Goal: Transaction & Acquisition: Purchase product/service

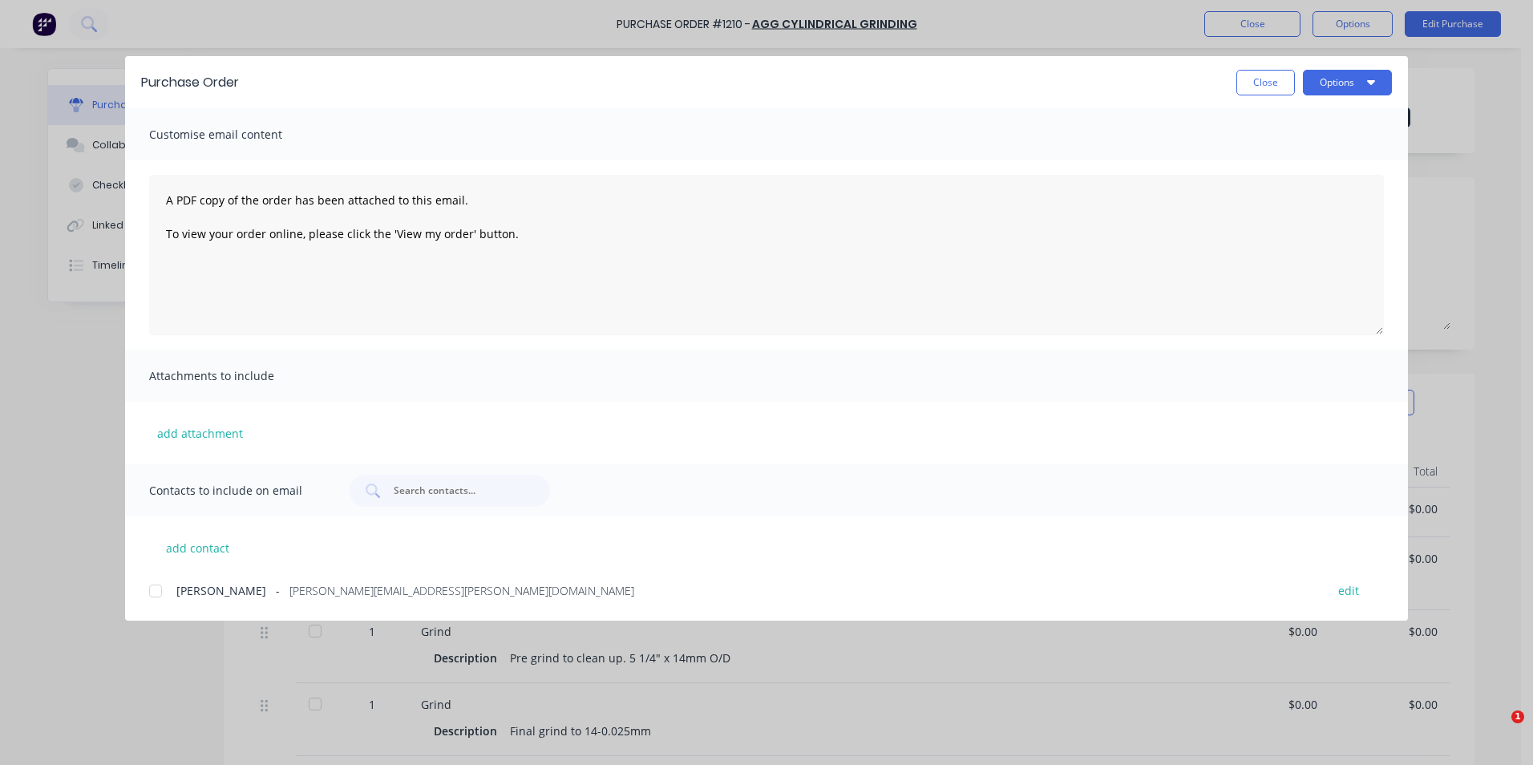
drag, startPoint x: 0, startPoint y: 0, endPoint x: 1240, endPoint y: 88, distance: 1243.2
click at [1238, 80] on button "Close" at bounding box center [1265, 83] width 59 height 26
type textarea "x"
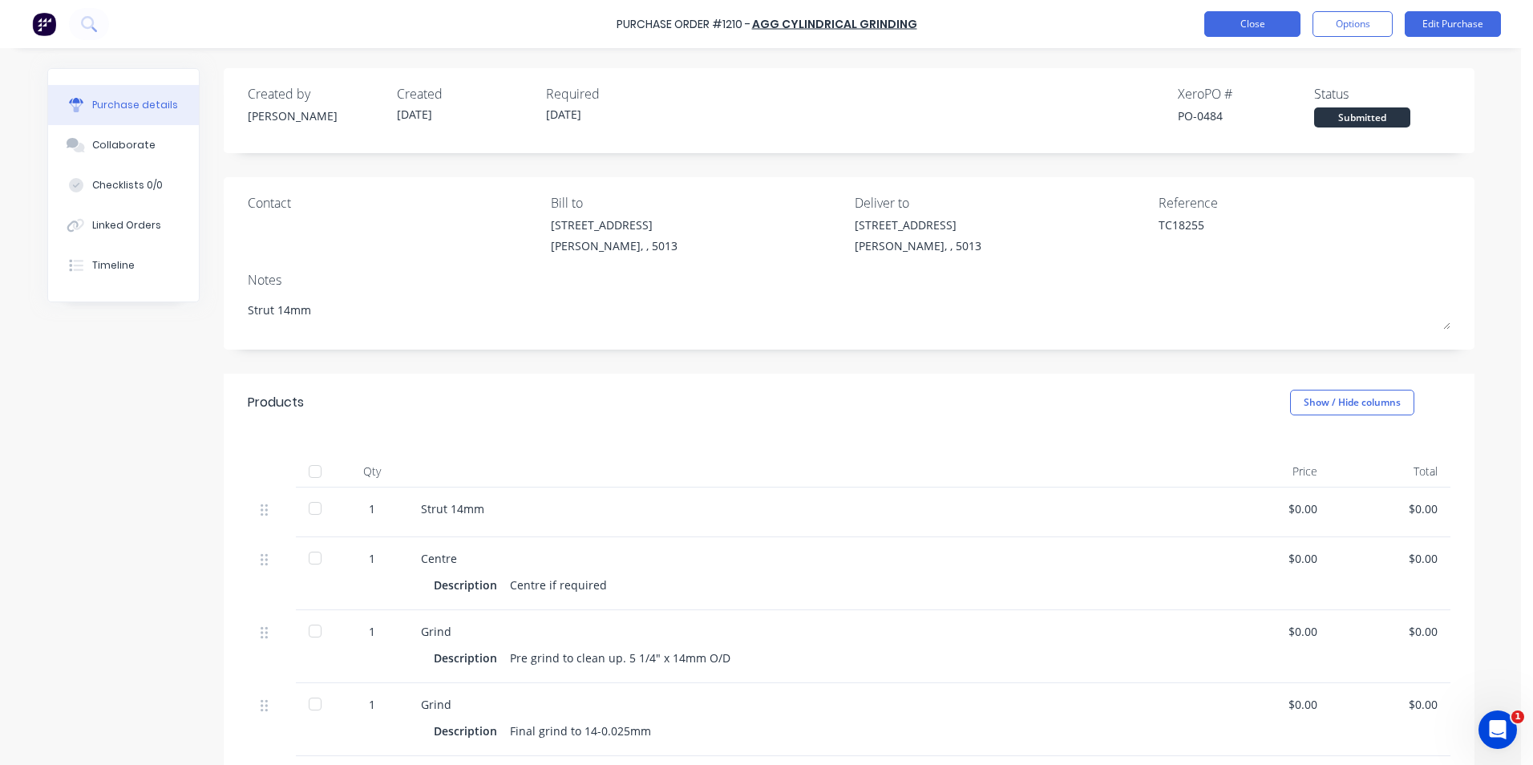
click at [1255, 19] on button "Close" at bounding box center [1252, 24] width 96 height 26
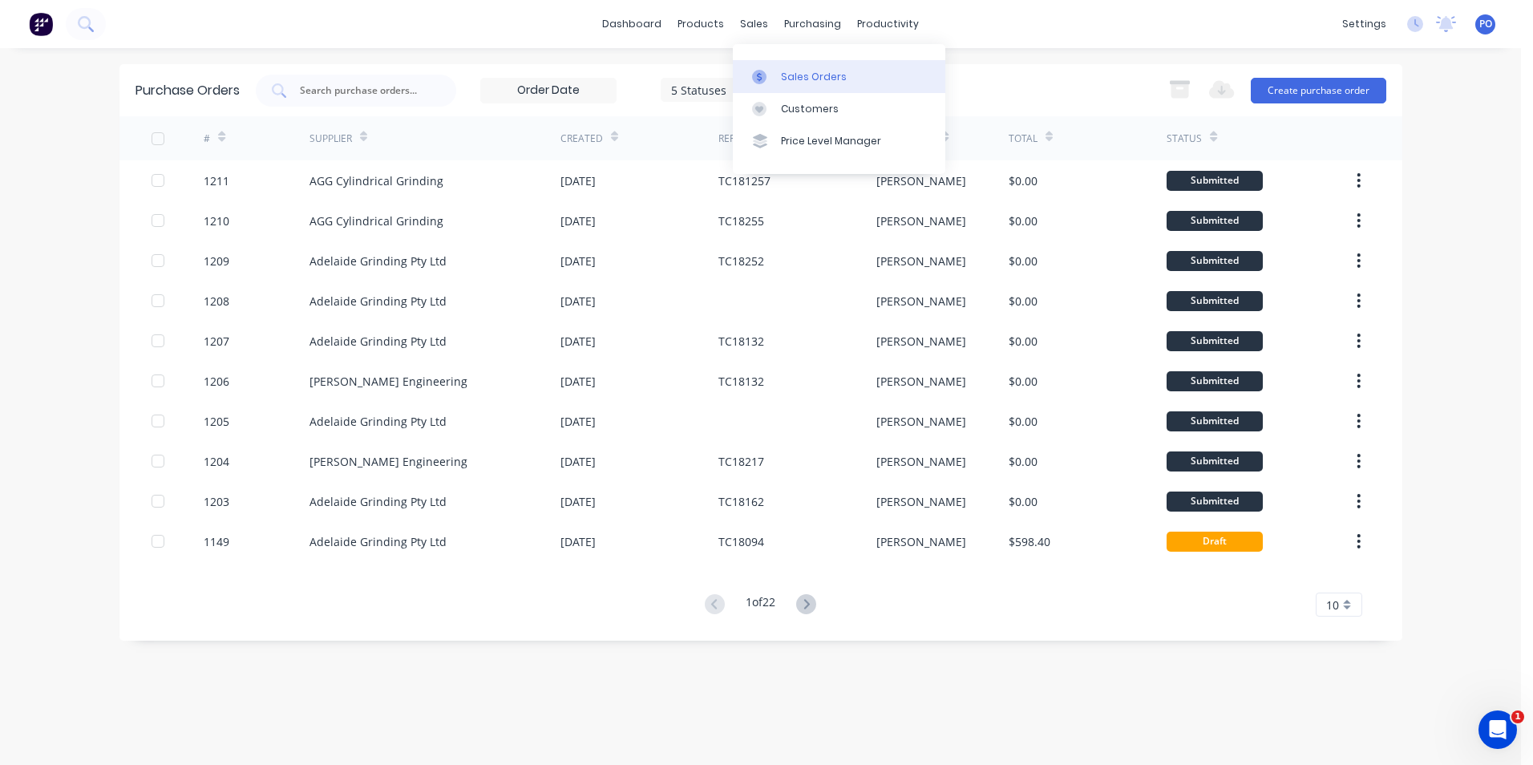
click at [767, 75] on div at bounding box center [764, 77] width 24 height 14
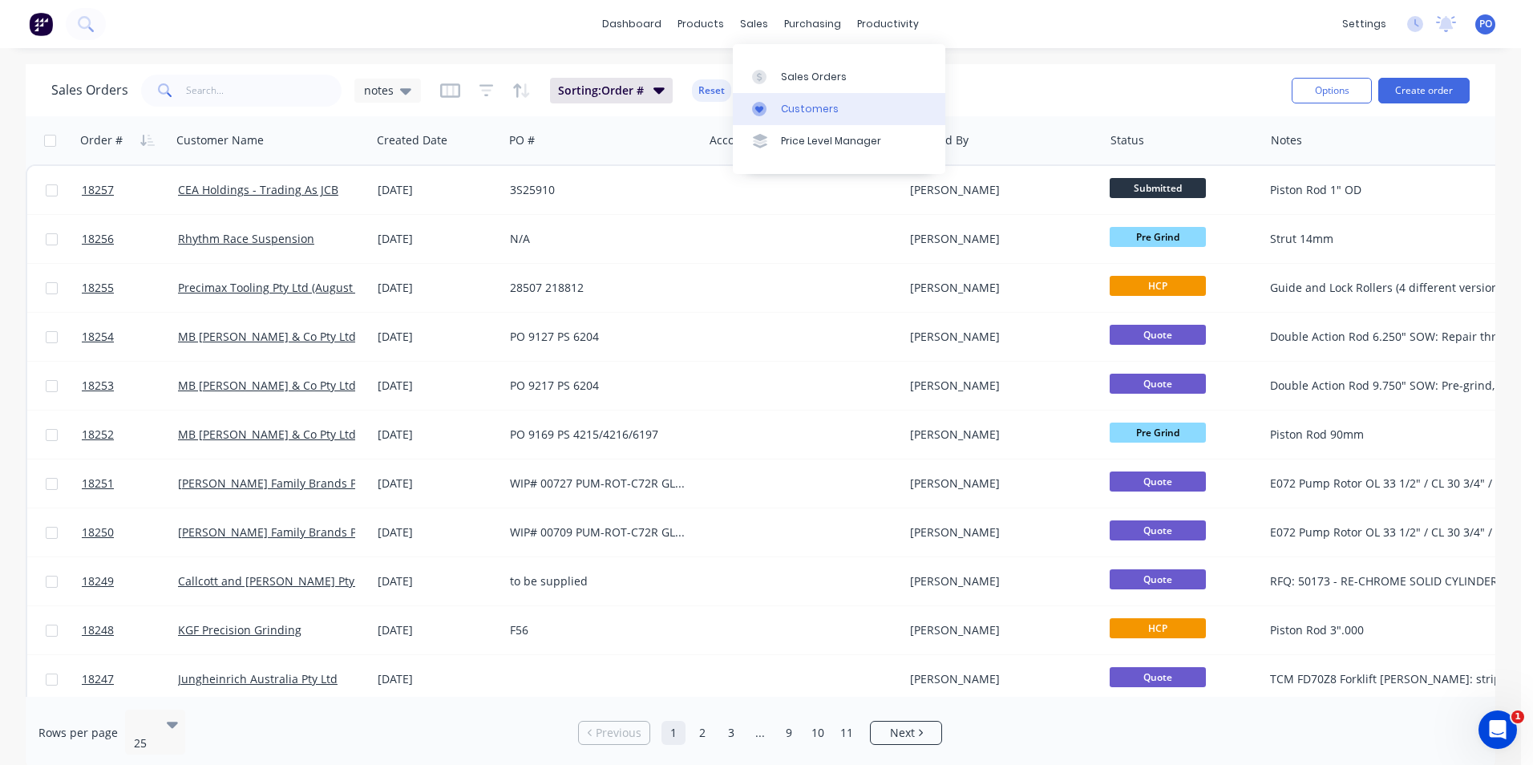
click at [779, 106] on link "Customers" at bounding box center [839, 109] width 212 height 32
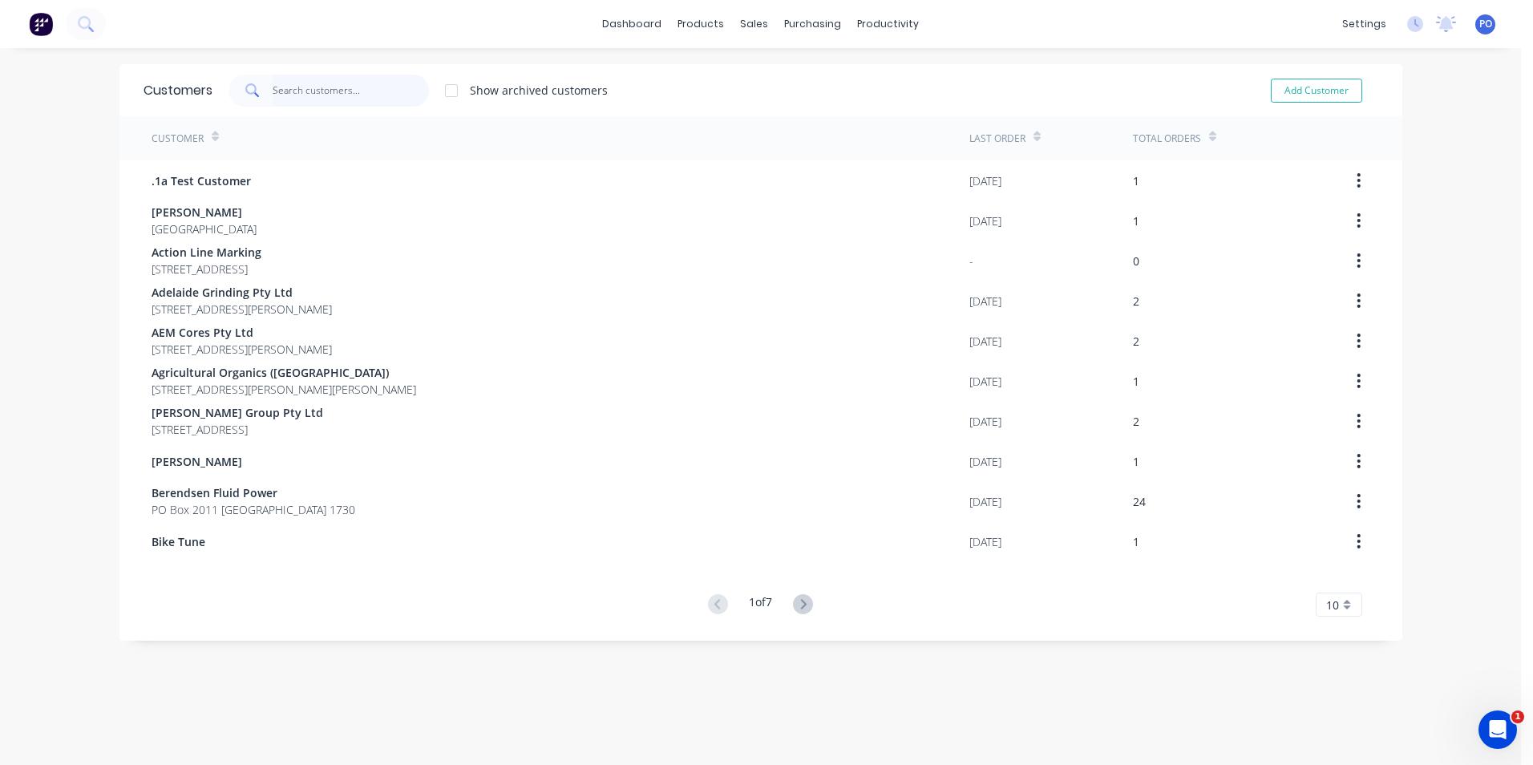
click at [291, 87] on input "text" at bounding box center [351, 91] width 156 height 32
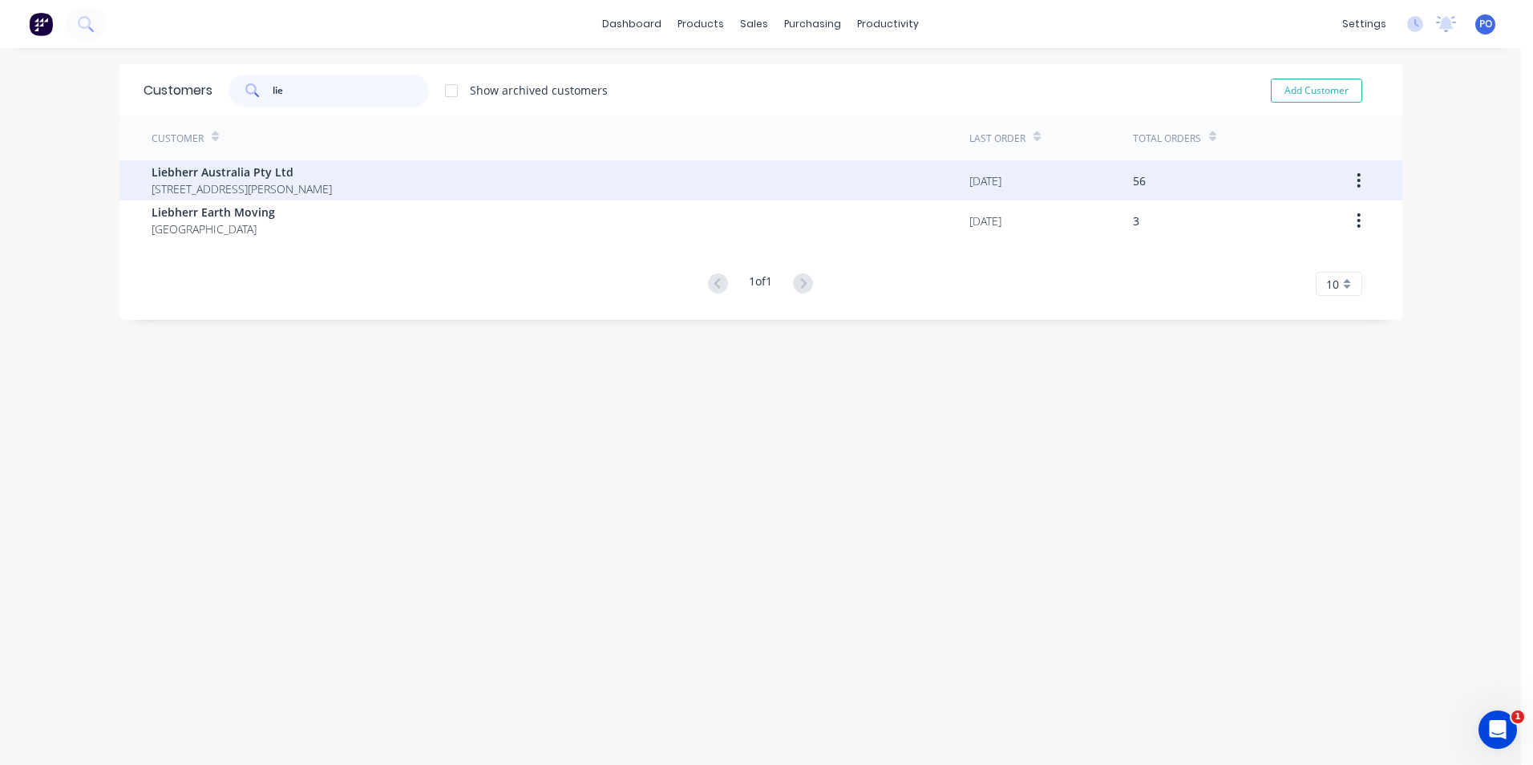
type input "lie"
click at [332, 180] on span "Liebherr Australia Pty Ltd" at bounding box center [242, 172] width 180 height 17
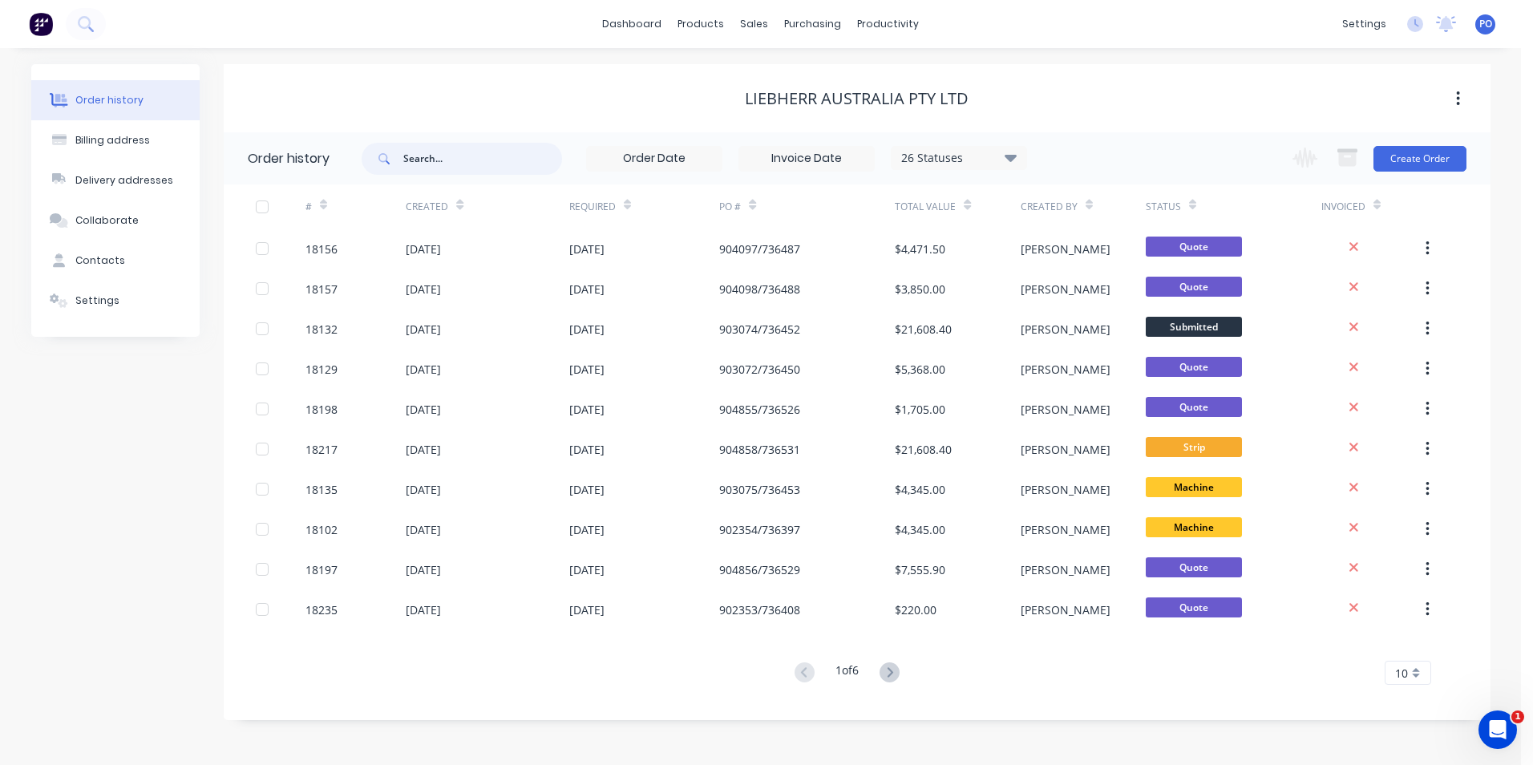
drag, startPoint x: 480, startPoint y: 160, endPoint x: 409, endPoint y: 158, distance: 71.4
click at [410, 162] on input "text" at bounding box center [482, 159] width 159 height 32
type input "9400"
click at [403, 108] on div "Liebherr Australia Pty Ltd" at bounding box center [857, 98] width 1267 height 29
click at [430, 151] on input "9400" at bounding box center [482, 159] width 159 height 32
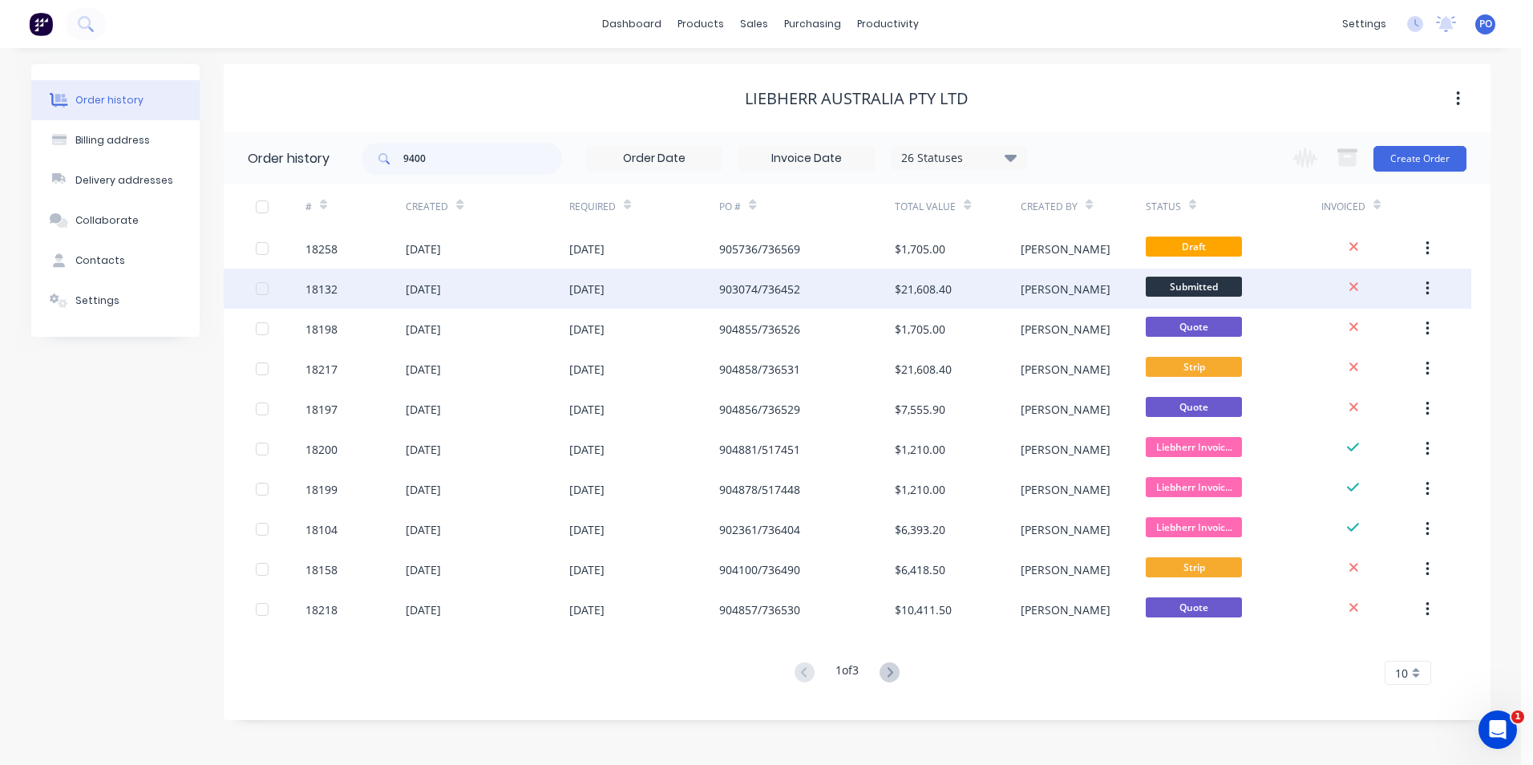
click at [657, 286] on div "[DATE]" at bounding box center [644, 289] width 151 height 40
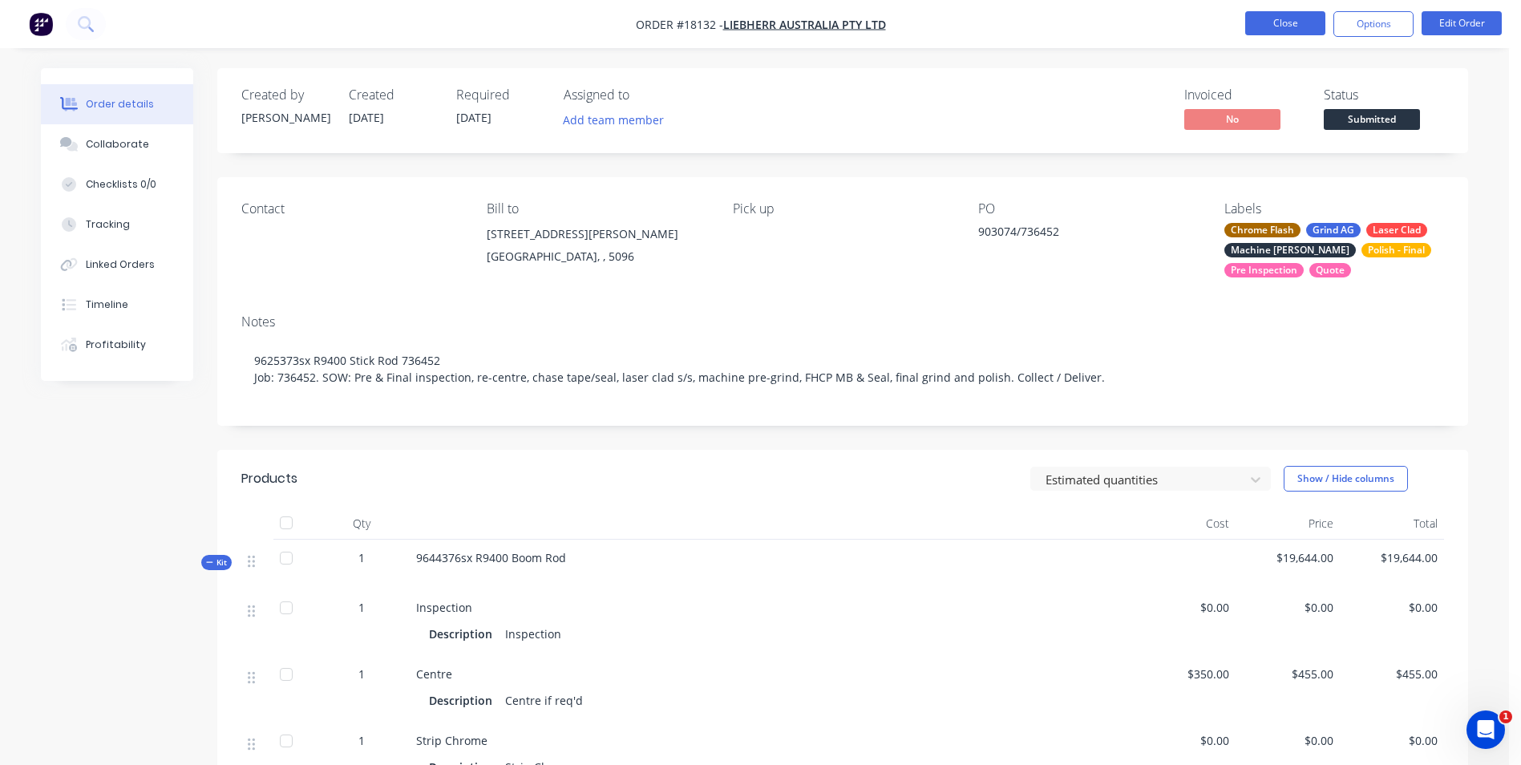
click at [1280, 29] on button "Close" at bounding box center [1285, 23] width 80 height 24
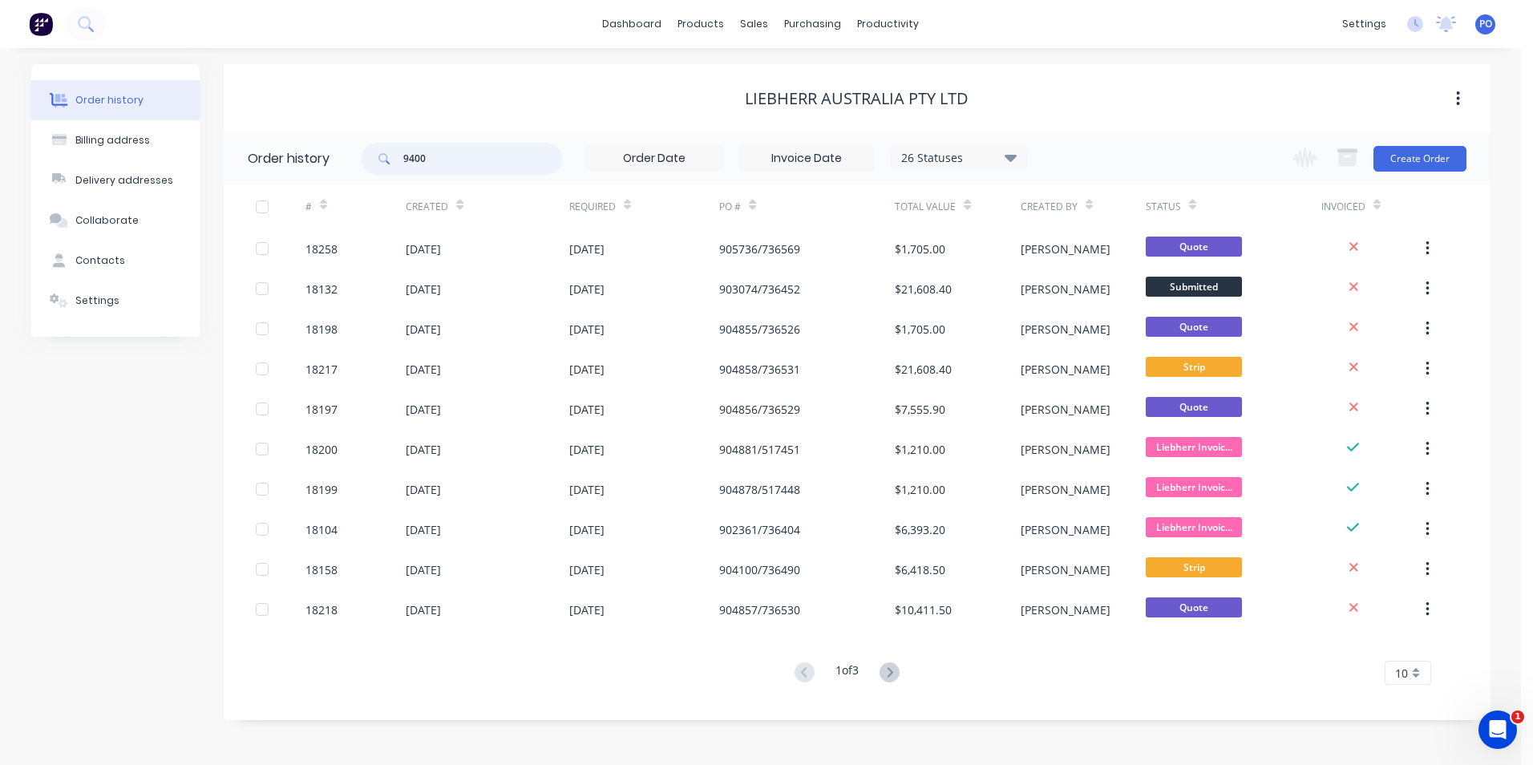
drag, startPoint x: 431, startPoint y: 160, endPoint x: 402, endPoint y: 157, distance: 29.0
click at [402, 157] on div "9400" at bounding box center [462, 159] width 200 height 32
type input "962537"
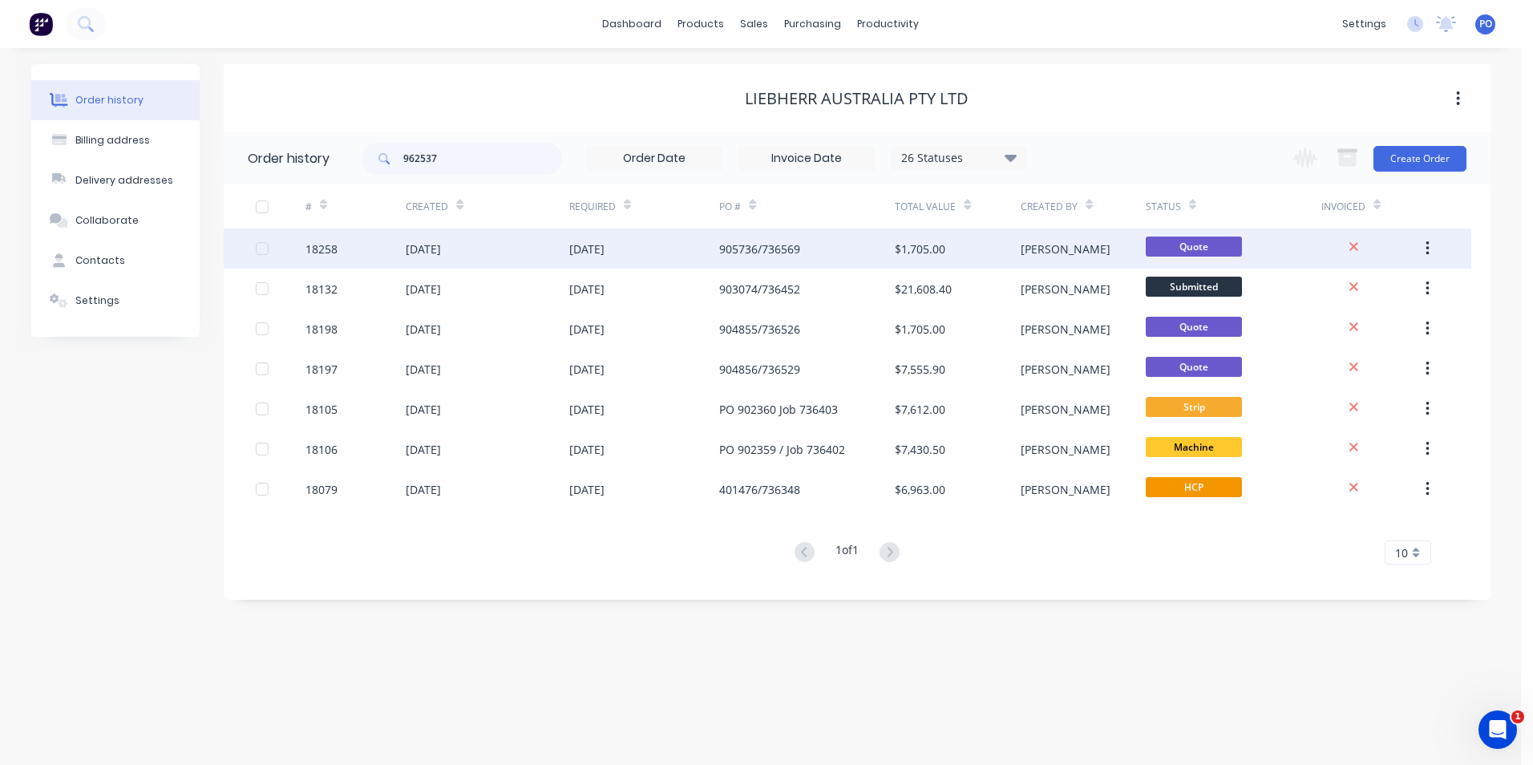
click at [535, 258] on div "[DATE]" at bounding box center [487, 248] width 163 height 40
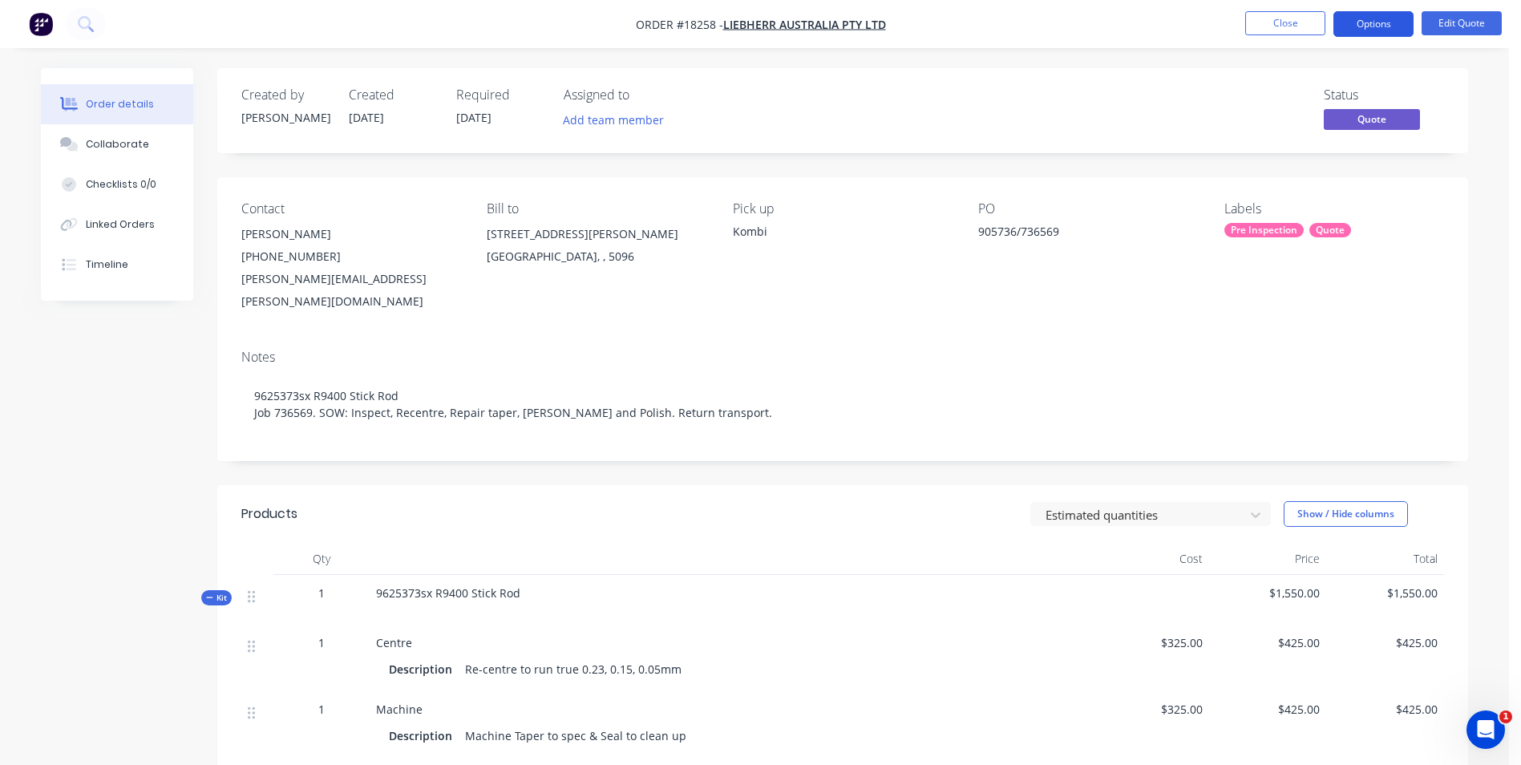
click at [1383, 27] on button "Options" at bounding box center [1373, 24] width 80 height 26
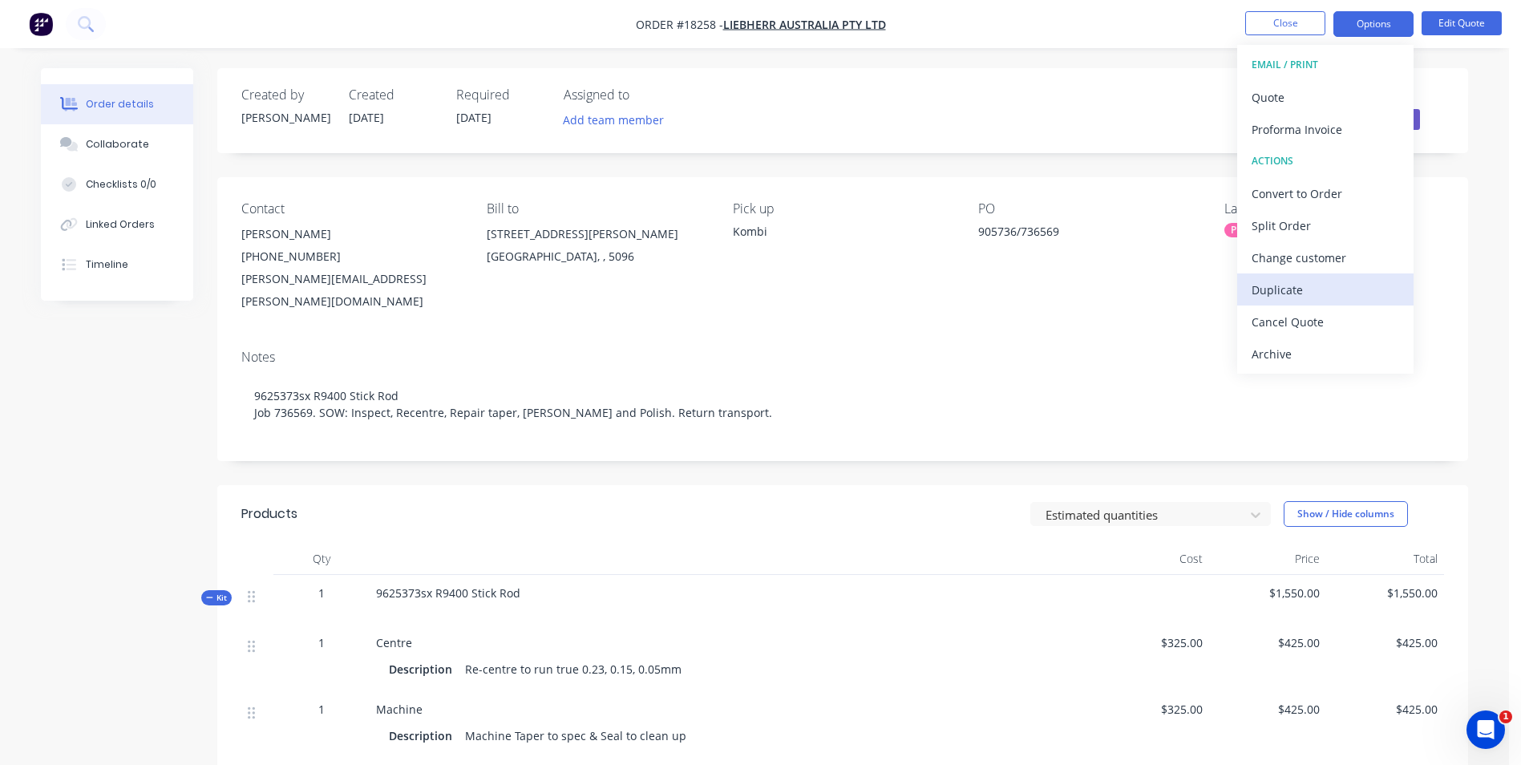
click at [1308, 296] on div "Duplicate" at bounding box center [1324, 289] width 147 height 23
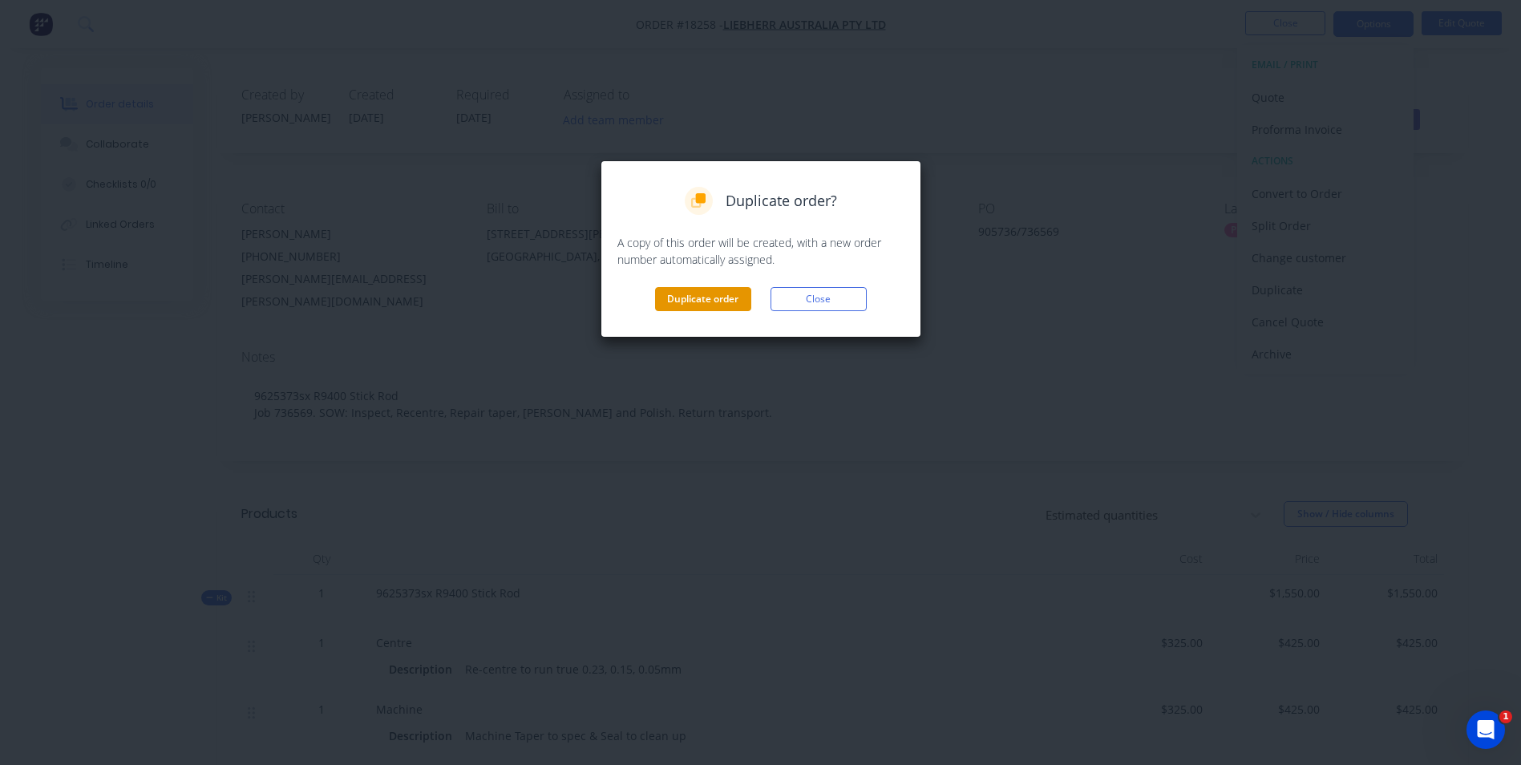
click at [679, 300] on button "Duplicate order" at bounding box center [703, 299] width 96 height 24
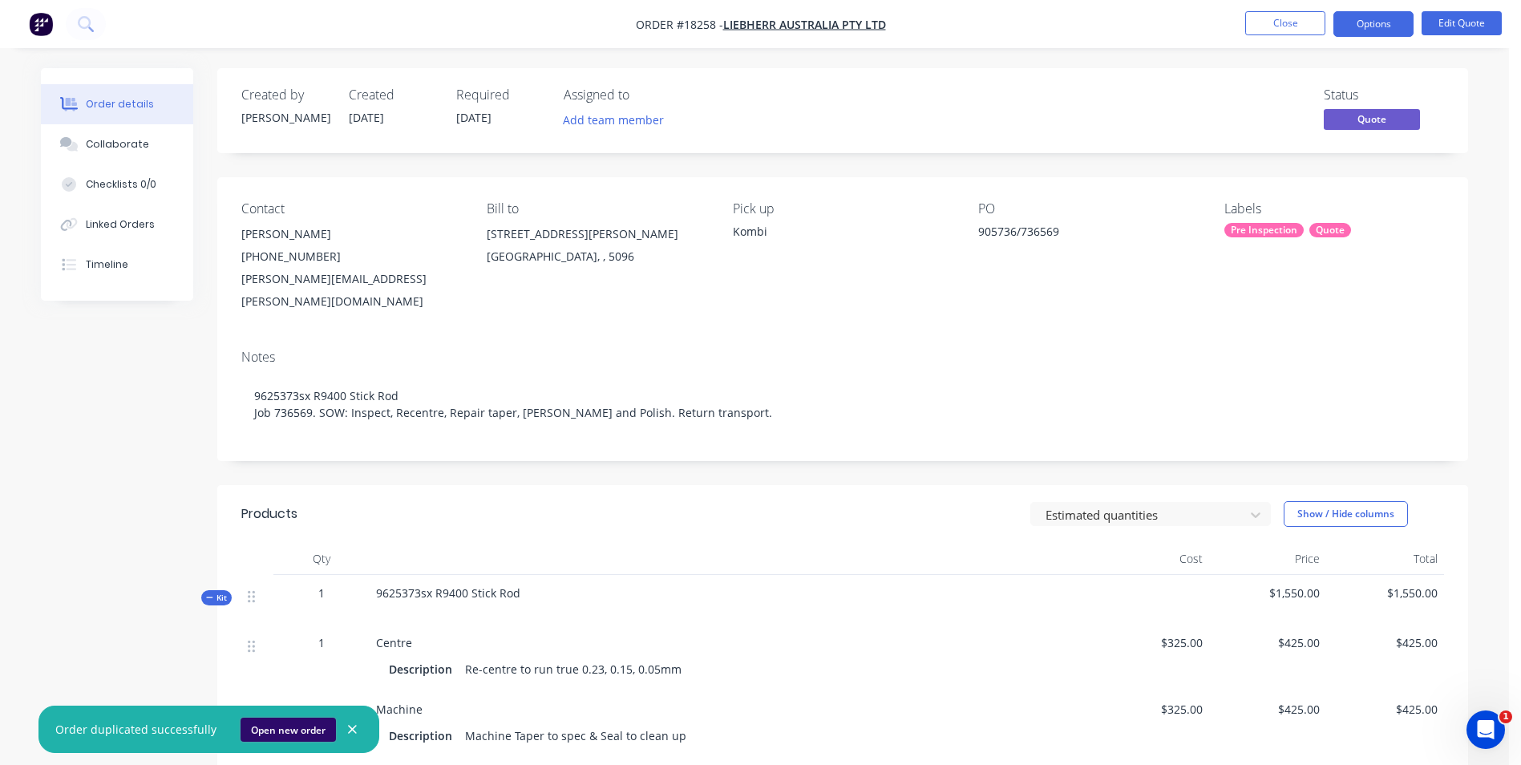
click at [295, 730] on button "Open new order" at bounding box center [287, 729] width 95 height 24
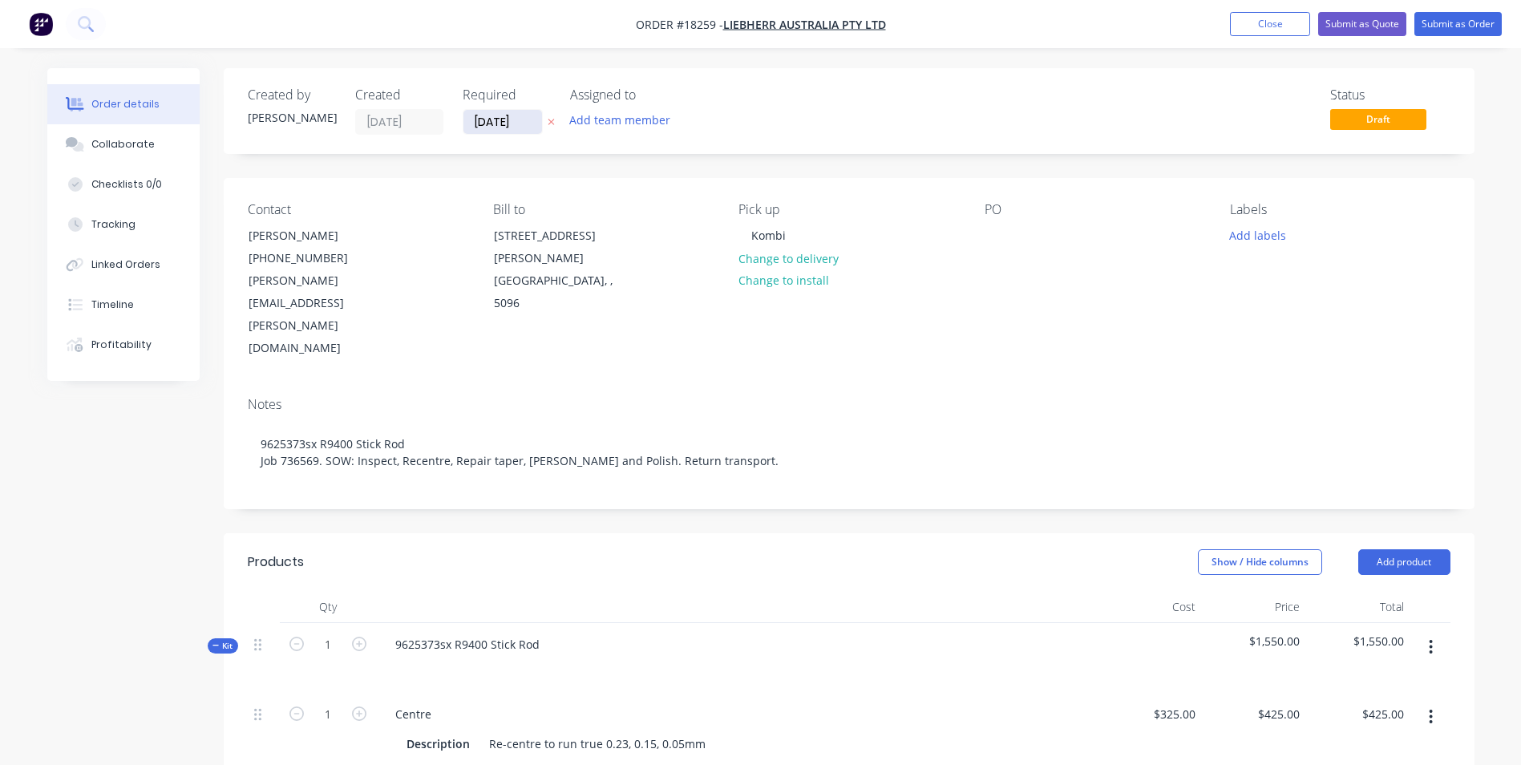
click at [531, 120] on input "[DATE]" at bounding box center [502, 122] width 79 height 24
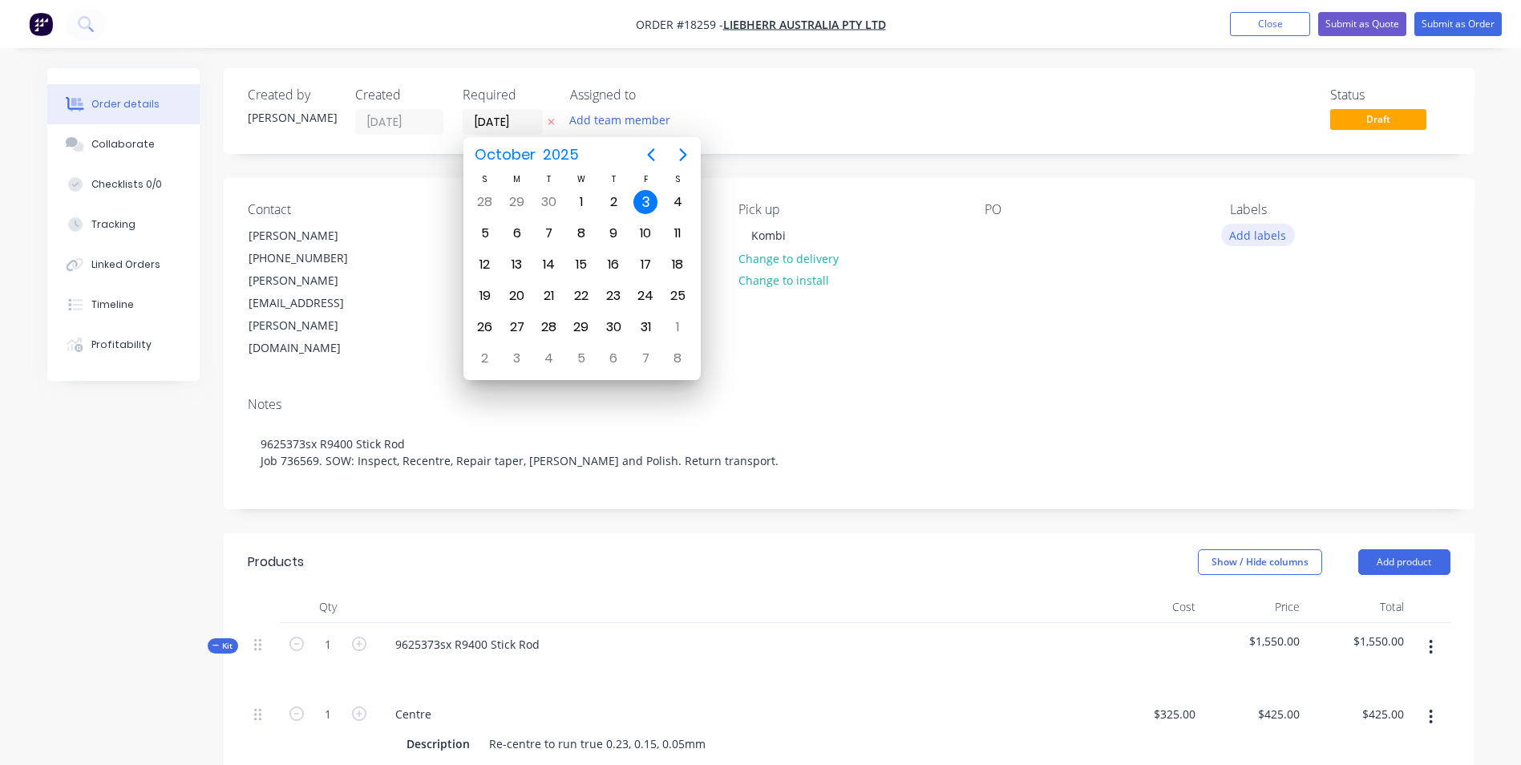
drag, startPoint x: 1260, startPoint y: 236, endPoint x: 1268, endPoint y: 240, distance: 9.3
click at [1260, 236] on button "Add labels" at bounding box center [1258, 235] width 74 height 22
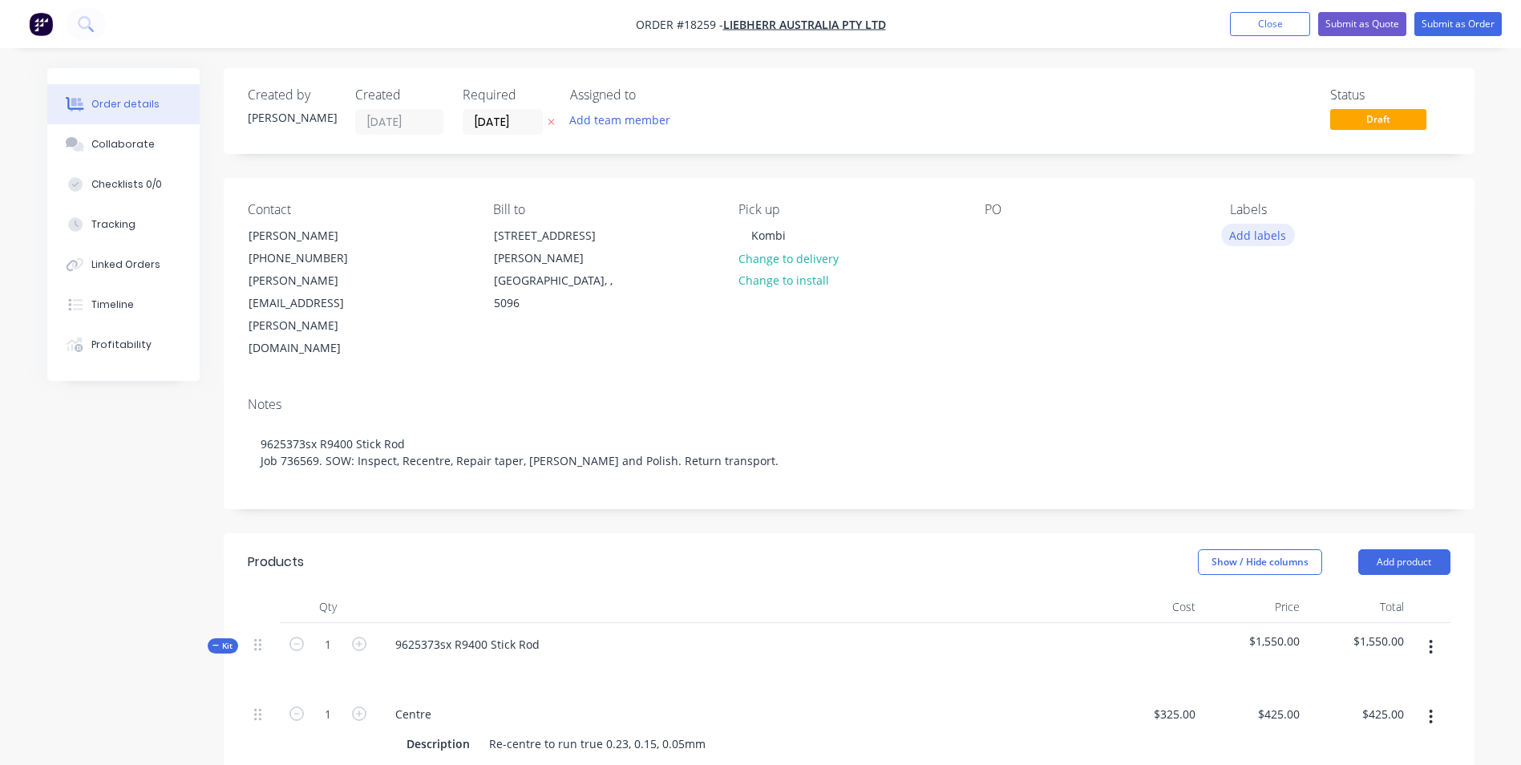
click at [1247, 232] on button "Add labels" at bounding box center [1258, 235] width 74 height 22
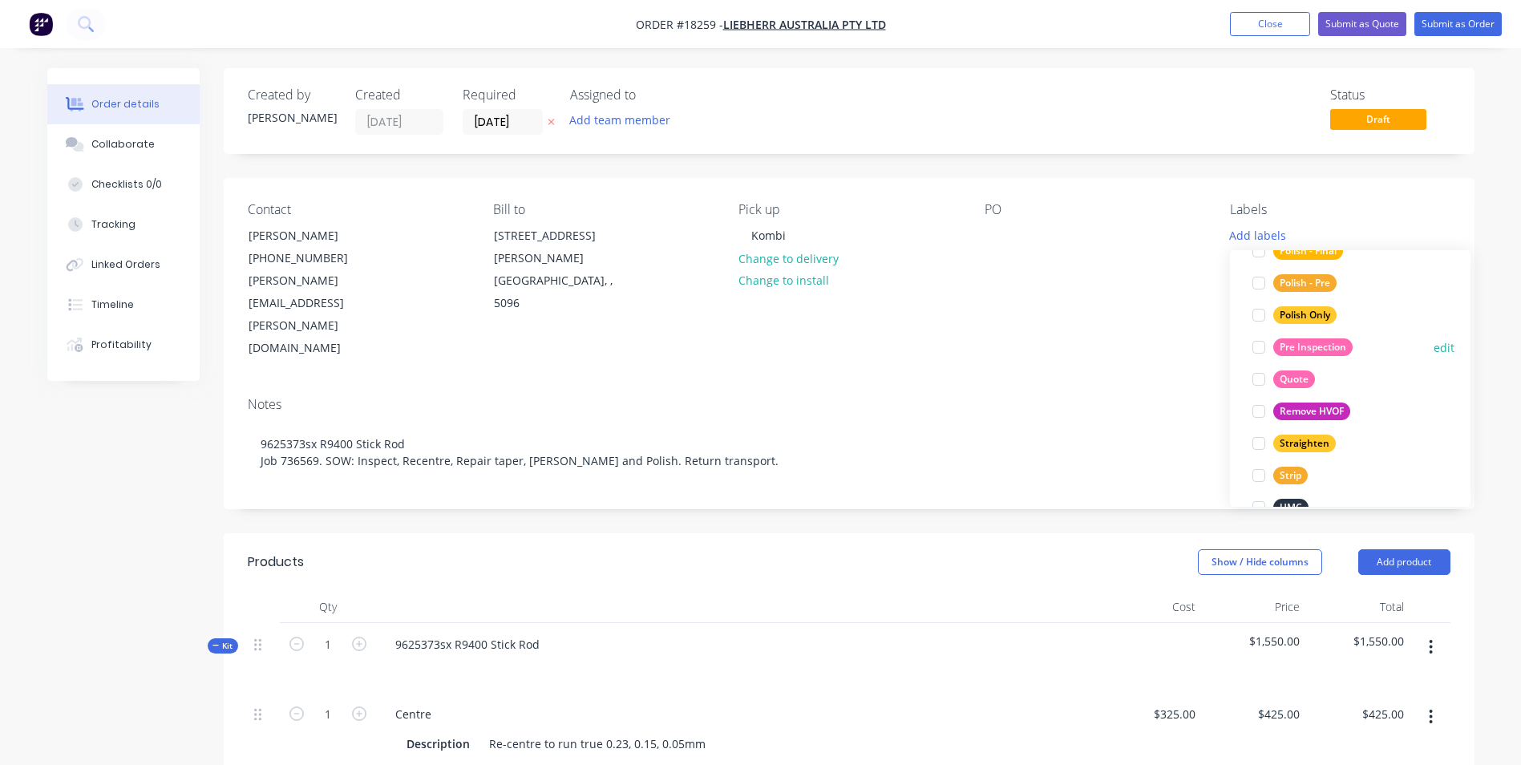
scroll to position [802, 0]
click at [1291, 378] on div "Quote" at bounding box center [1294, 379] width 42 height 18
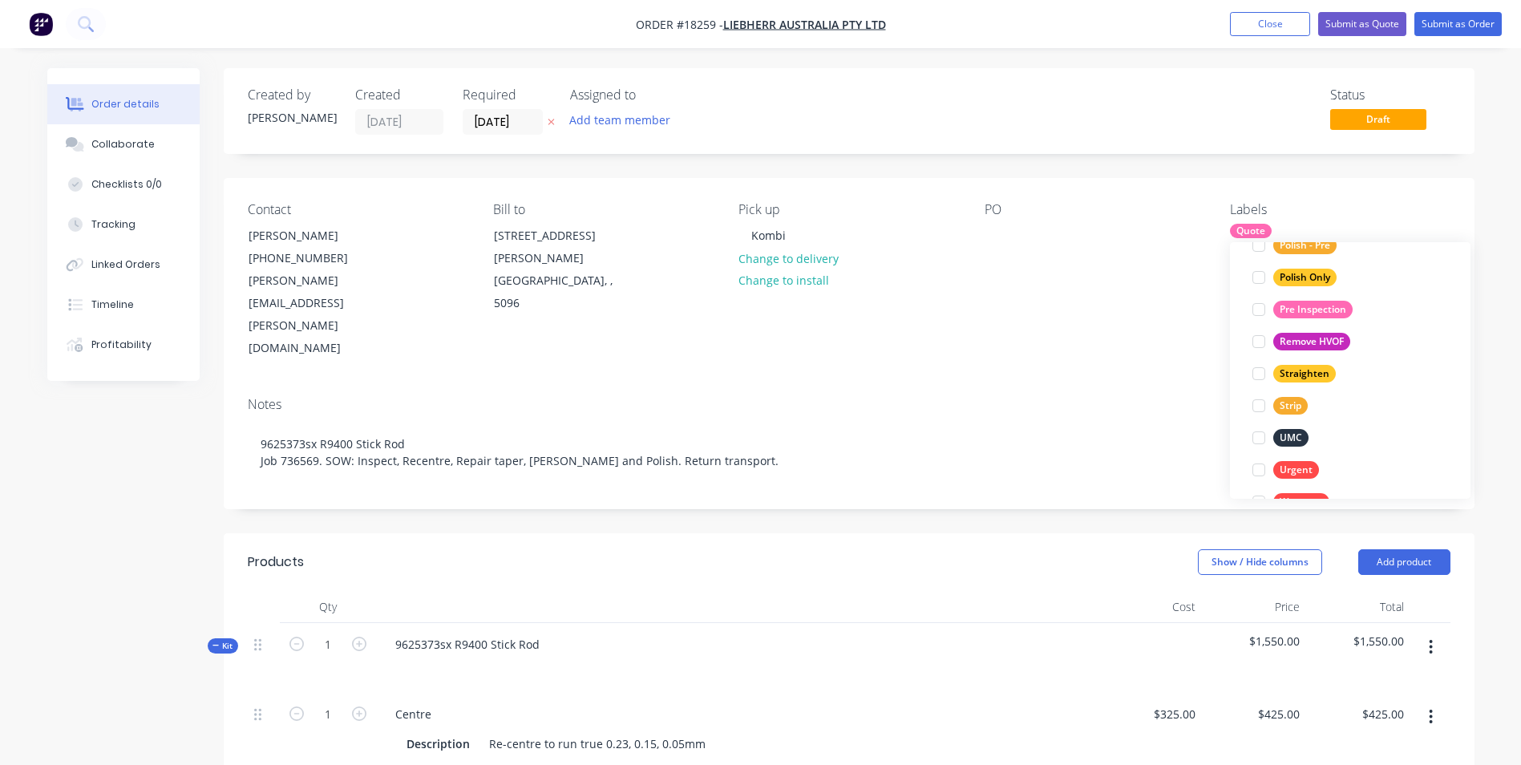
scroll to position [882, 0]
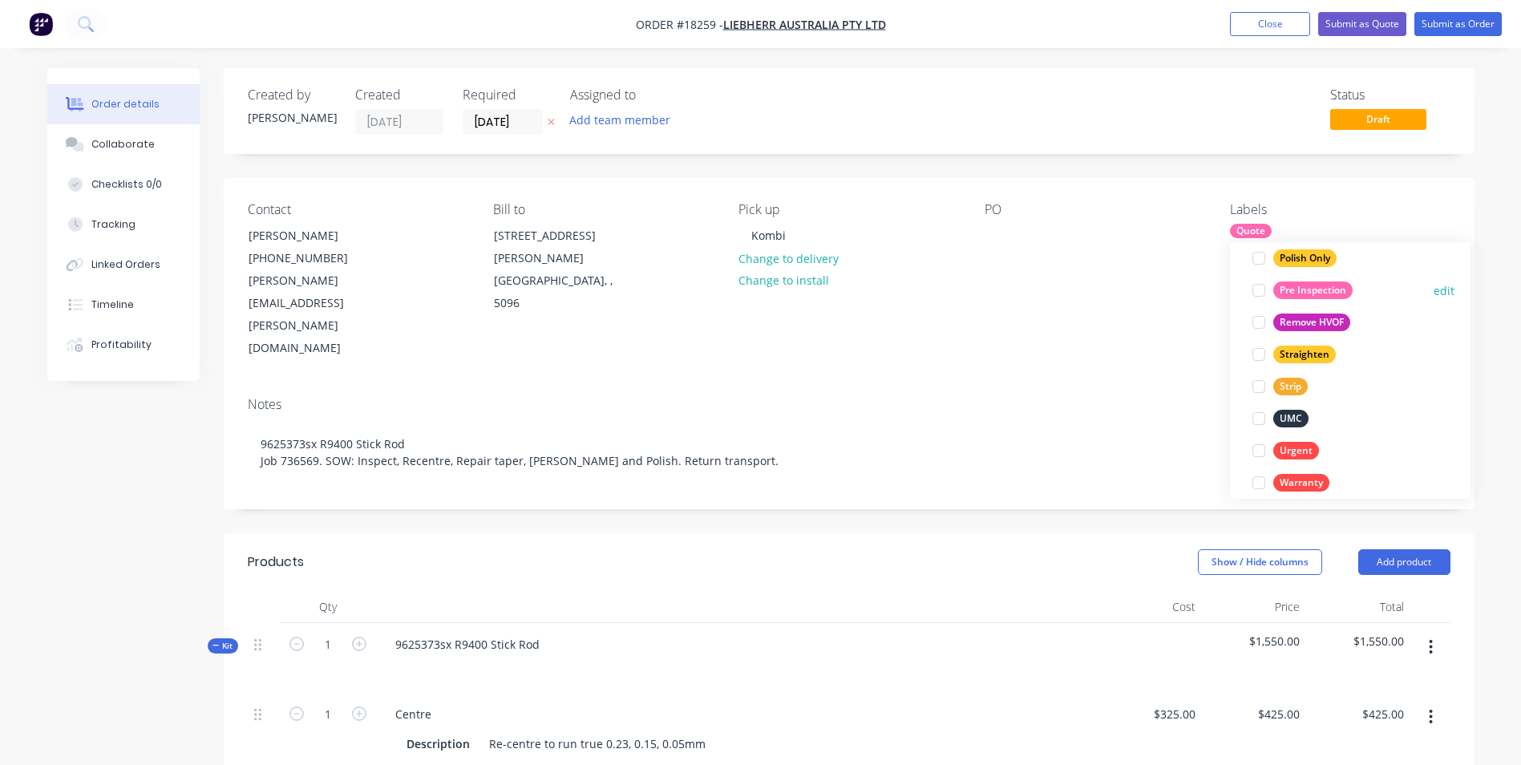
click at [1325, 294] on div "Pre Inspection" at bounding box center [1312, 290] width 79 height 18
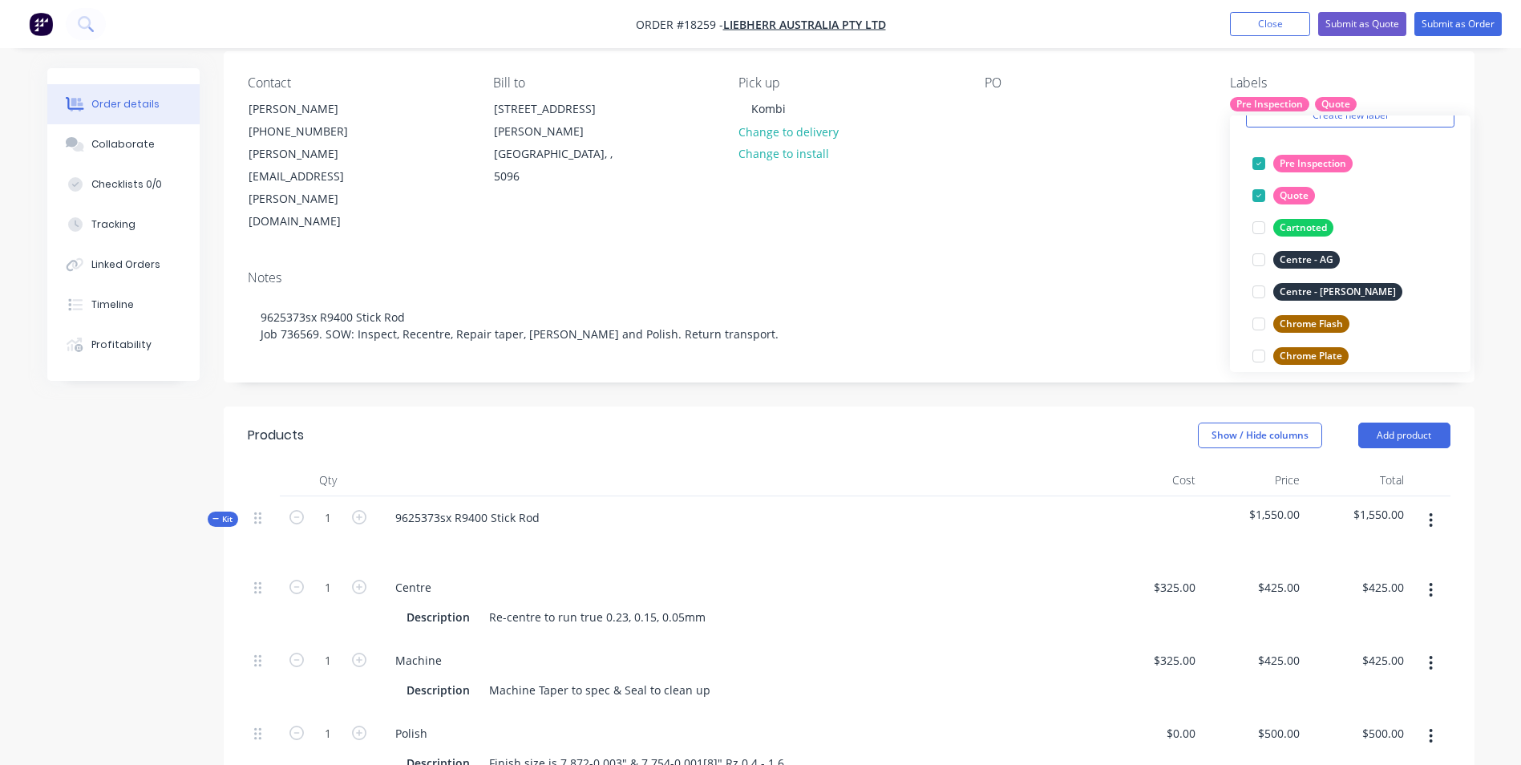
scroll to position [0, 0]
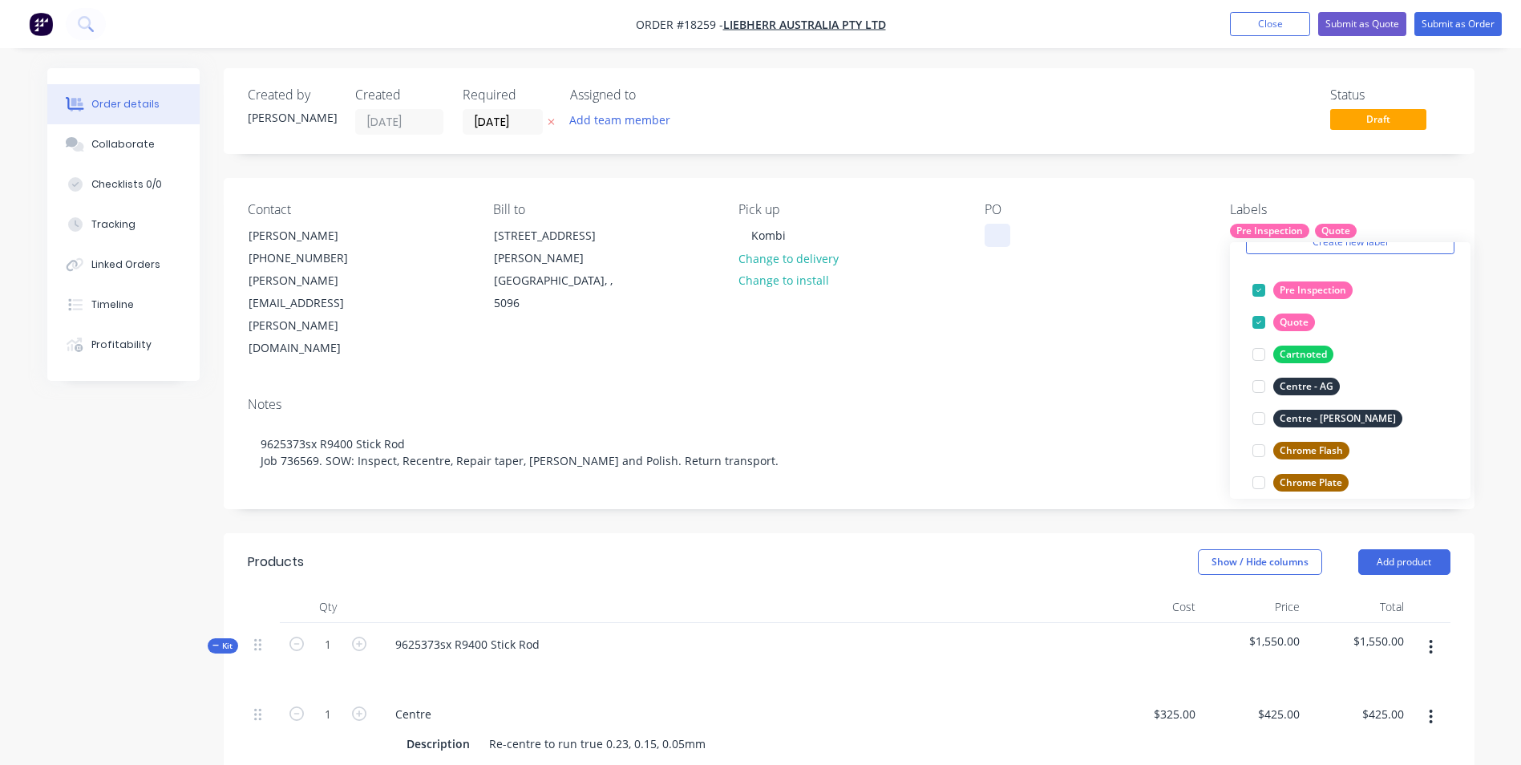
click at [997, 244] on div at bounding box center [997, 235] width 26 height 23
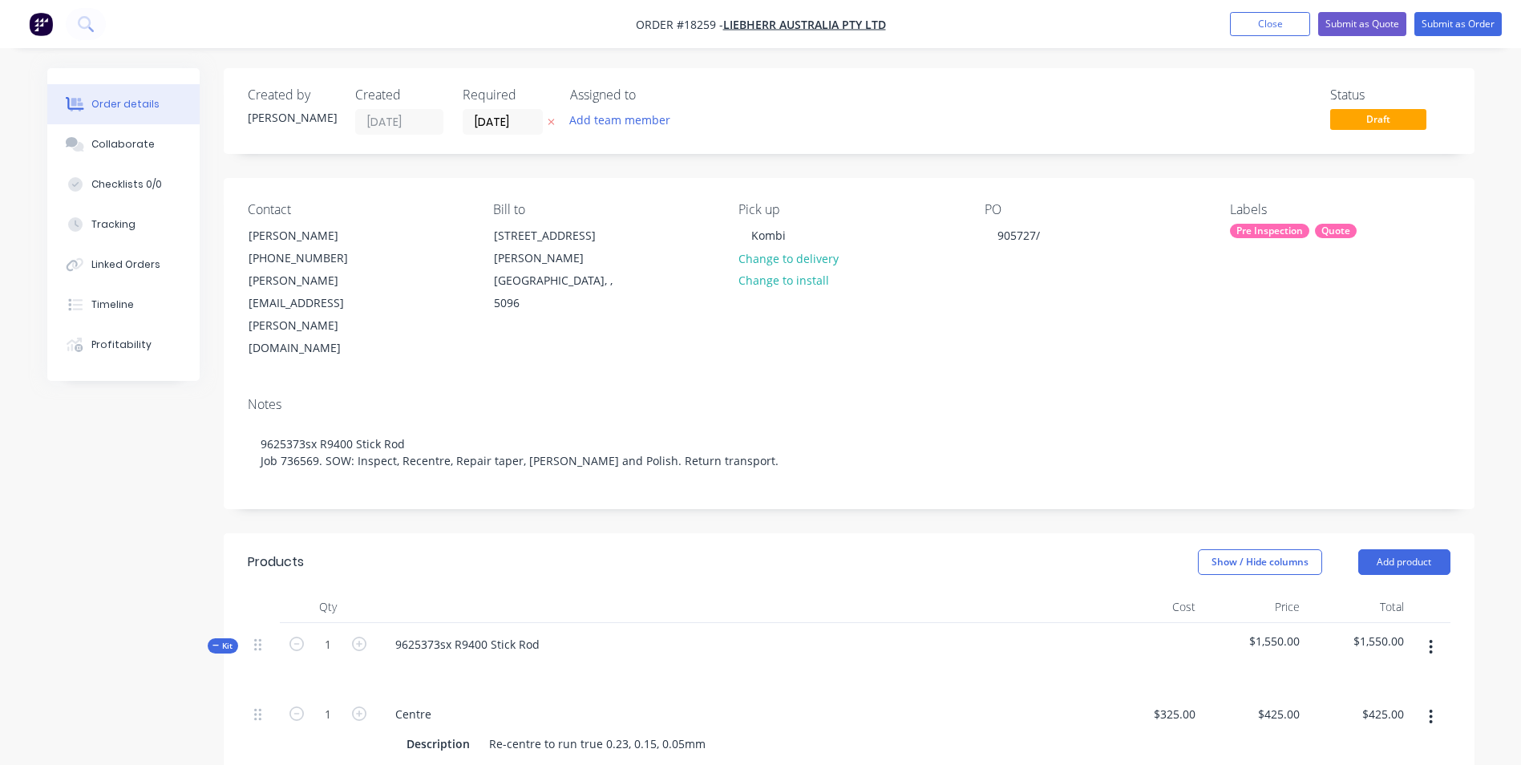
click at [446, 146] on div "Created by [PERSON_NAME] Created [DATE] Required [DATE] Assigned to Add team me…" at bounding box center [849, 111] width 1250 height 86
click at [1055, 238] on div "PO 905727/" at bounding box center [1094, 281] width 220 height 158
click at [1044, 234] on div "905727/" at bounding box center [1018, 235] width 68 height 23
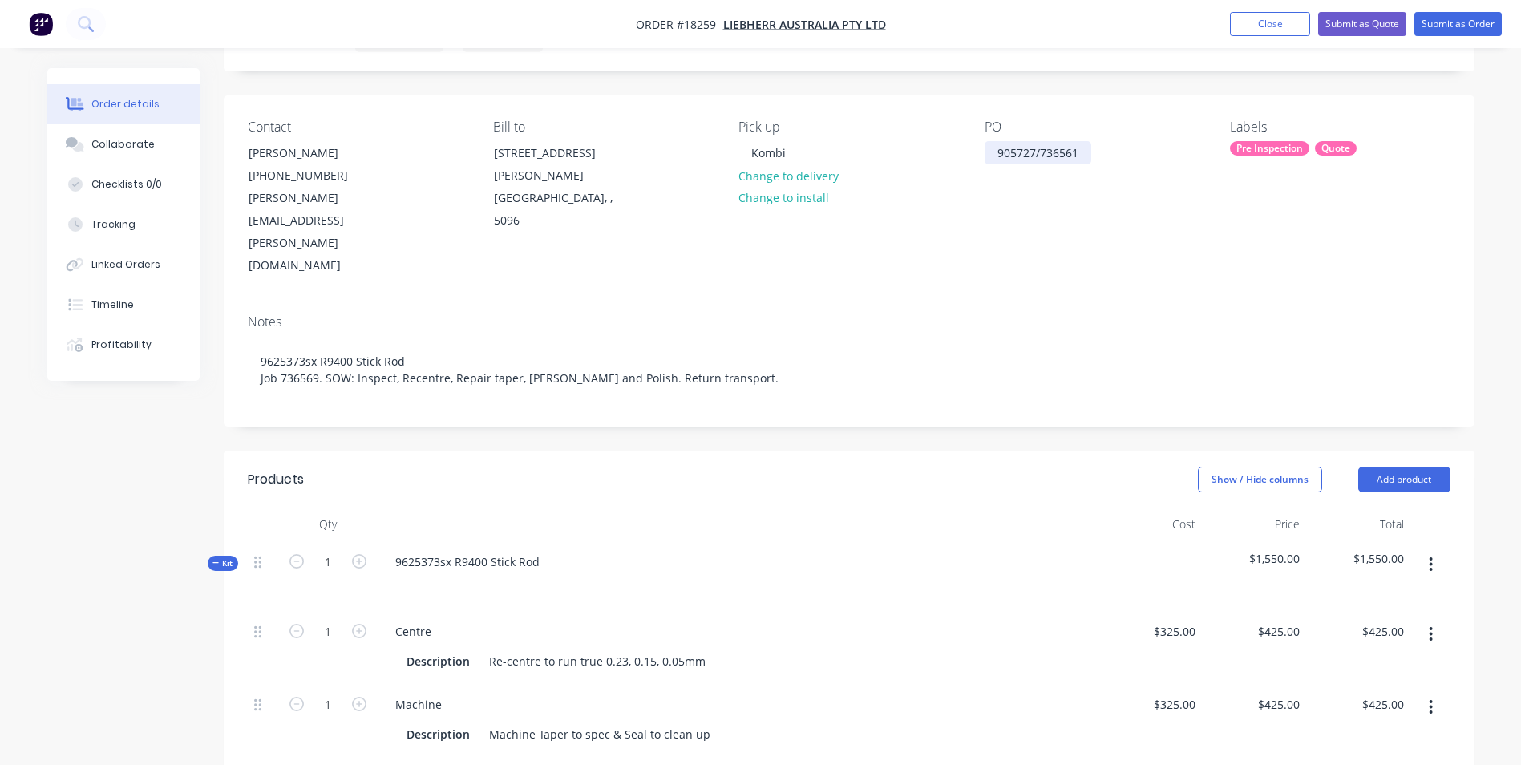
scroll to position [160, 0]
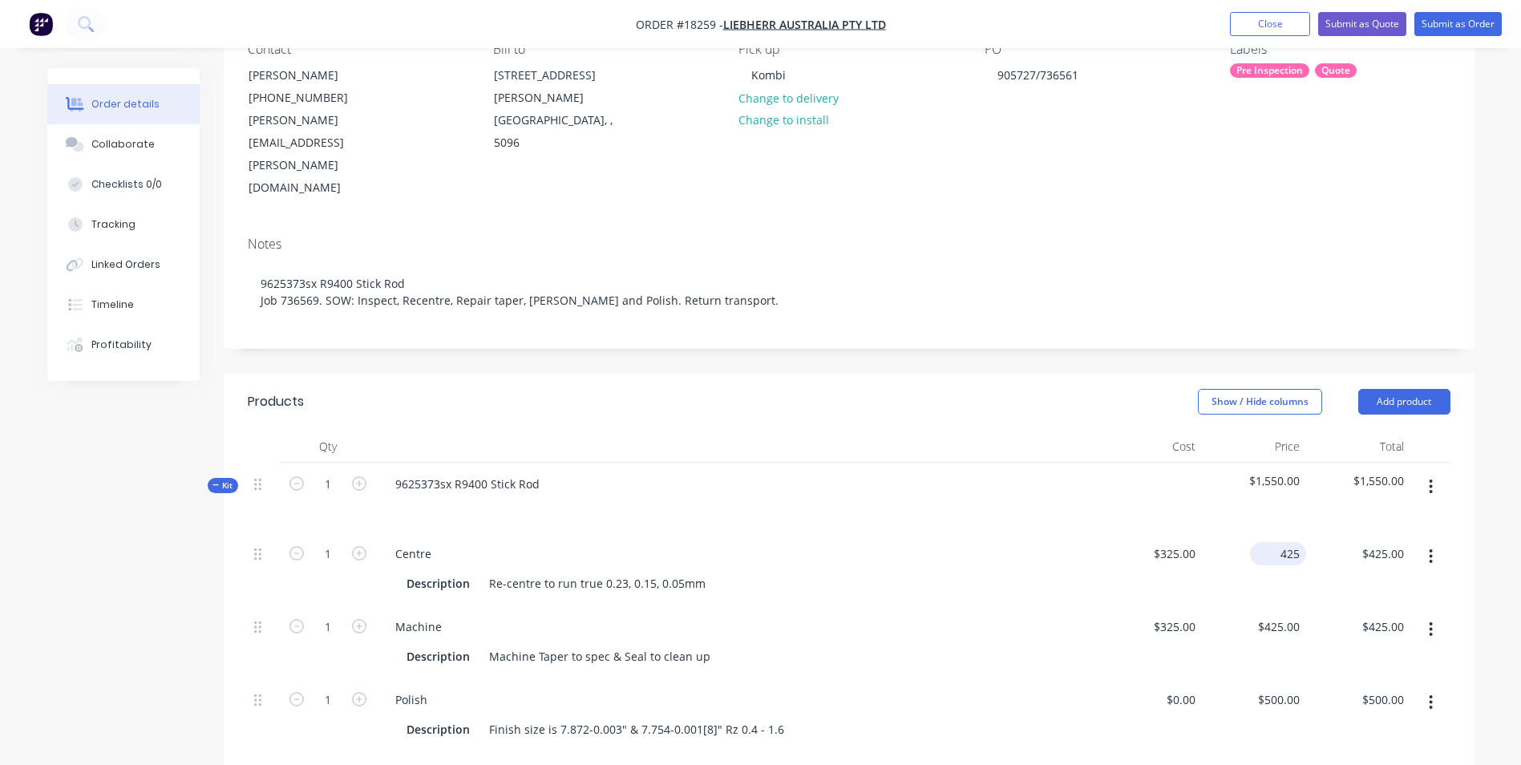
click at [1280, 542] on input "425" at bounding box center [1281, 553] width 50 height 23
type input "$0.00"
click at [1298, 615] on input "425" at bounding box center [1292, 626] width 27 height 23
type input "$0.00"
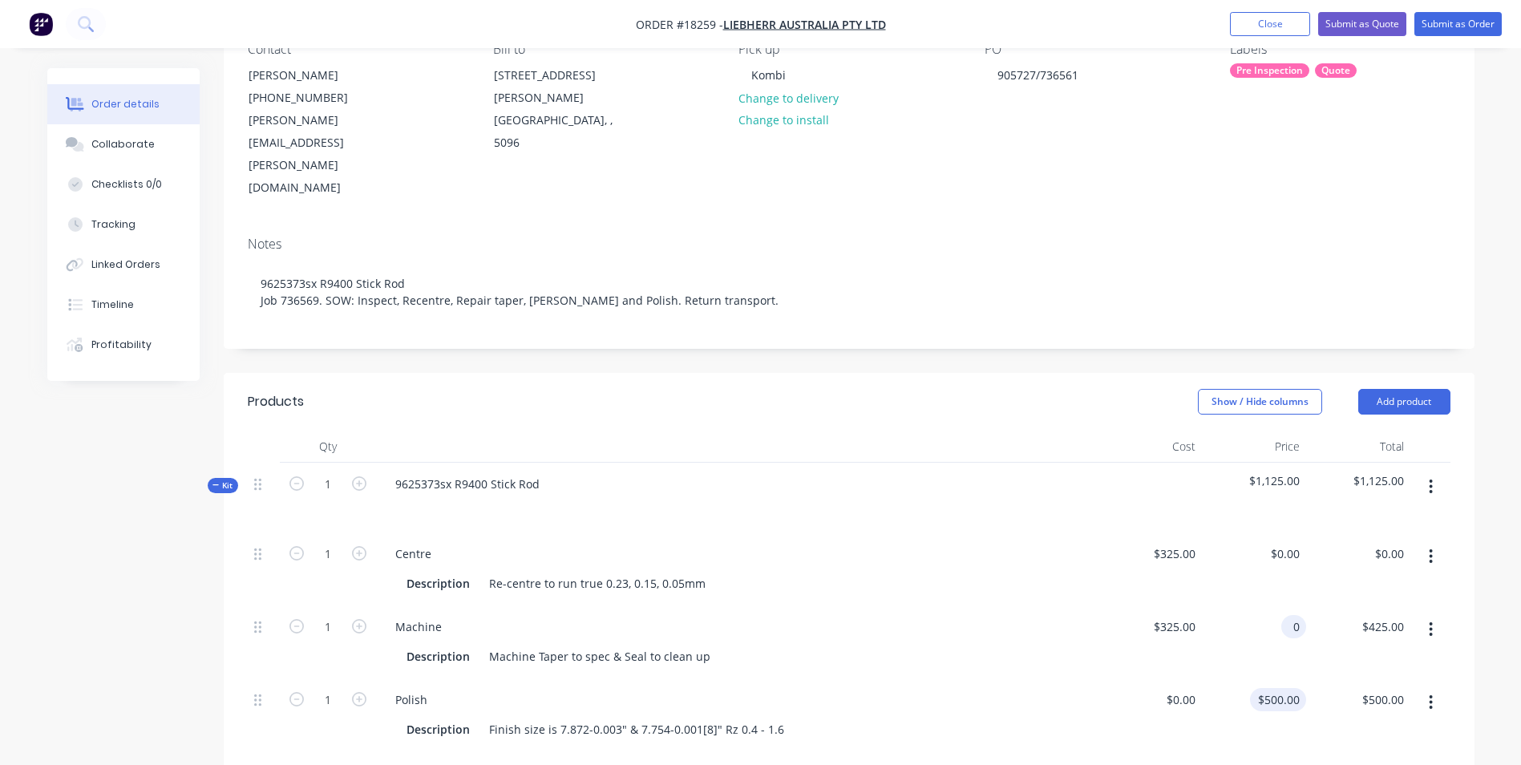
type input "$0.00"
click at [1279, 688] on input "500" at bounding box center [1292, 699] width 27 height 23
type input "$0.00"
click at [1276, 761] on div "200 $200.00" at bounding box center [1278, 772] width 56 height 23
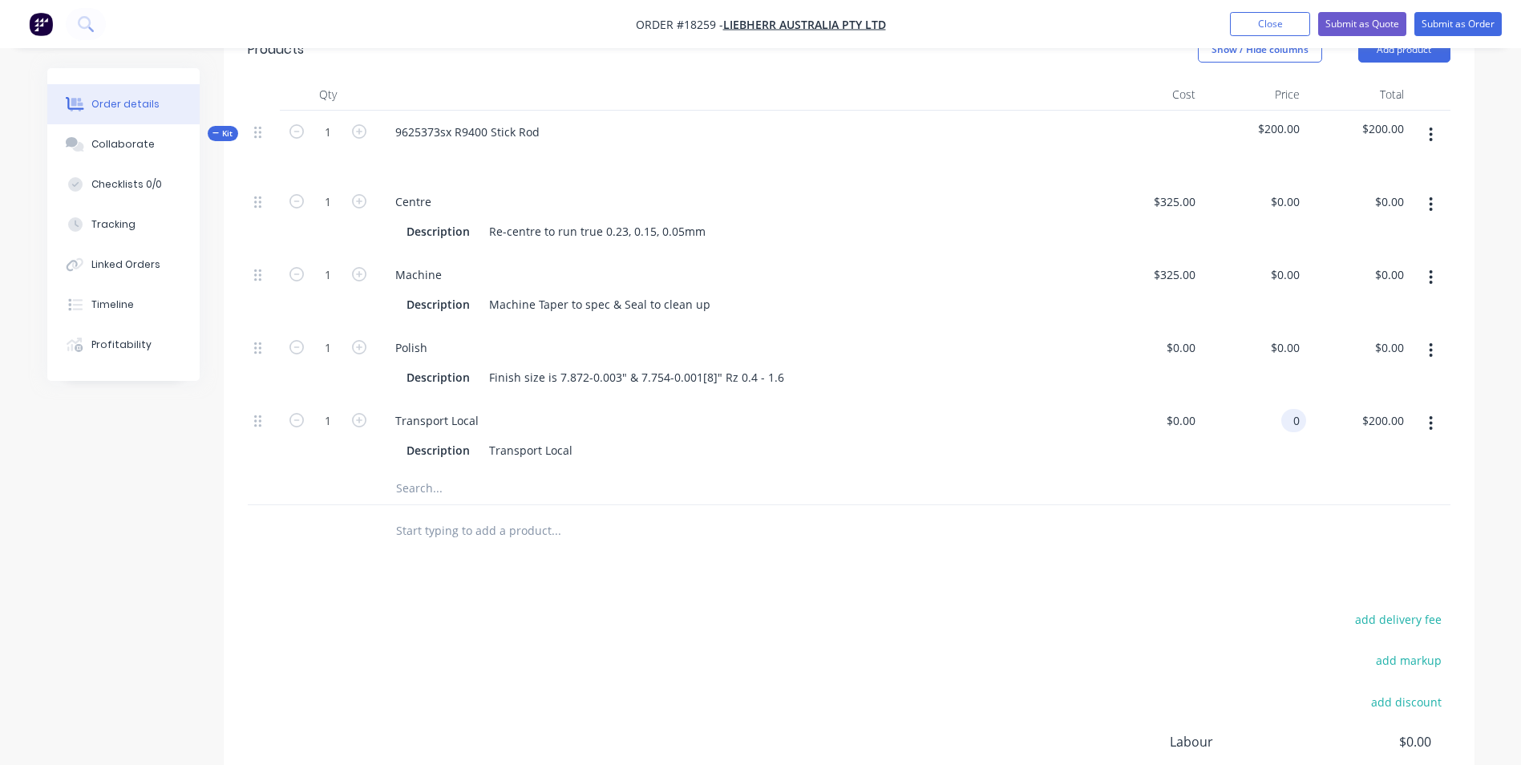
scroll to position [561, 0]
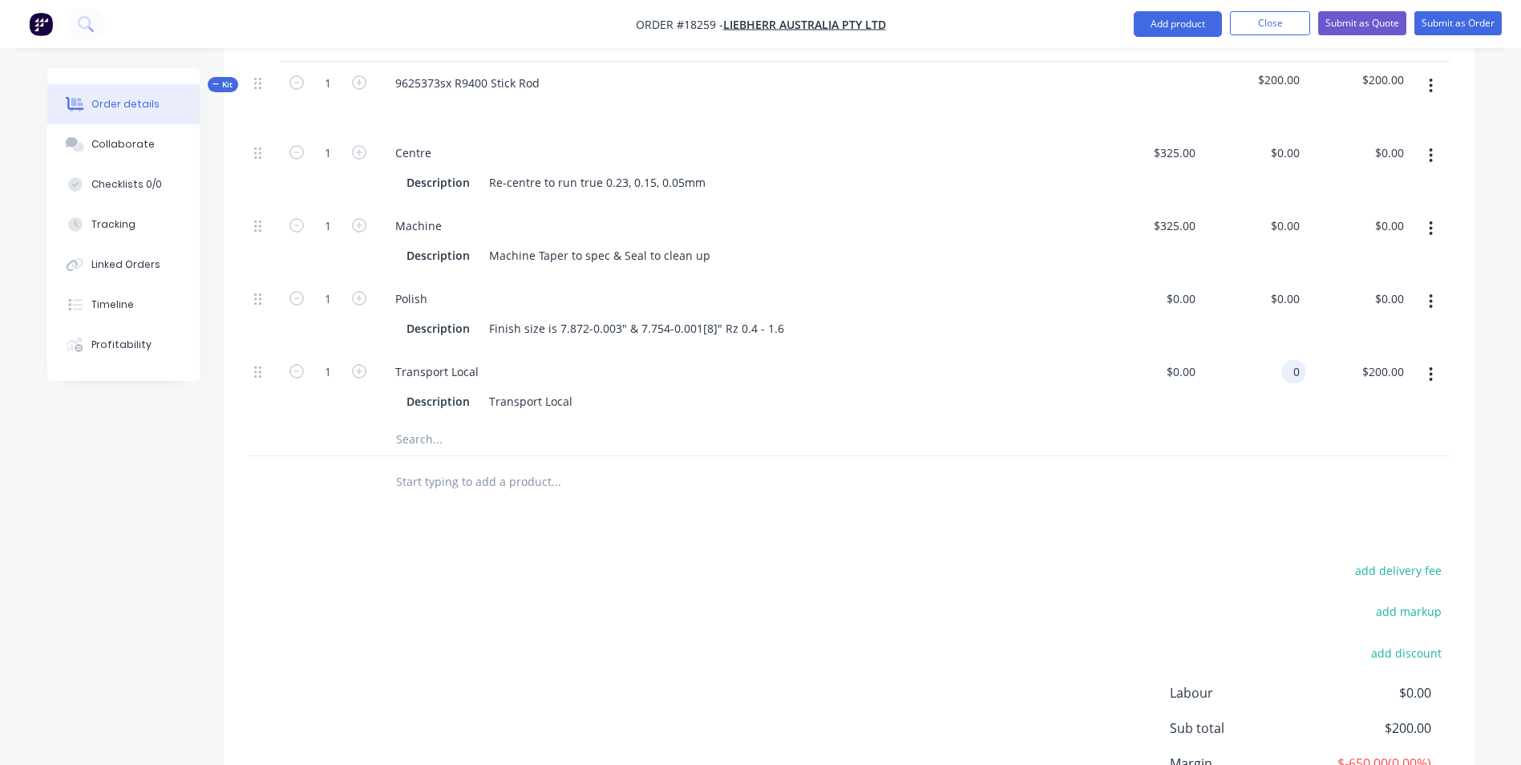
type input "$0.00"
click at [532, 466] on input "text" at bounding box center [555, 482] width 321 height 32
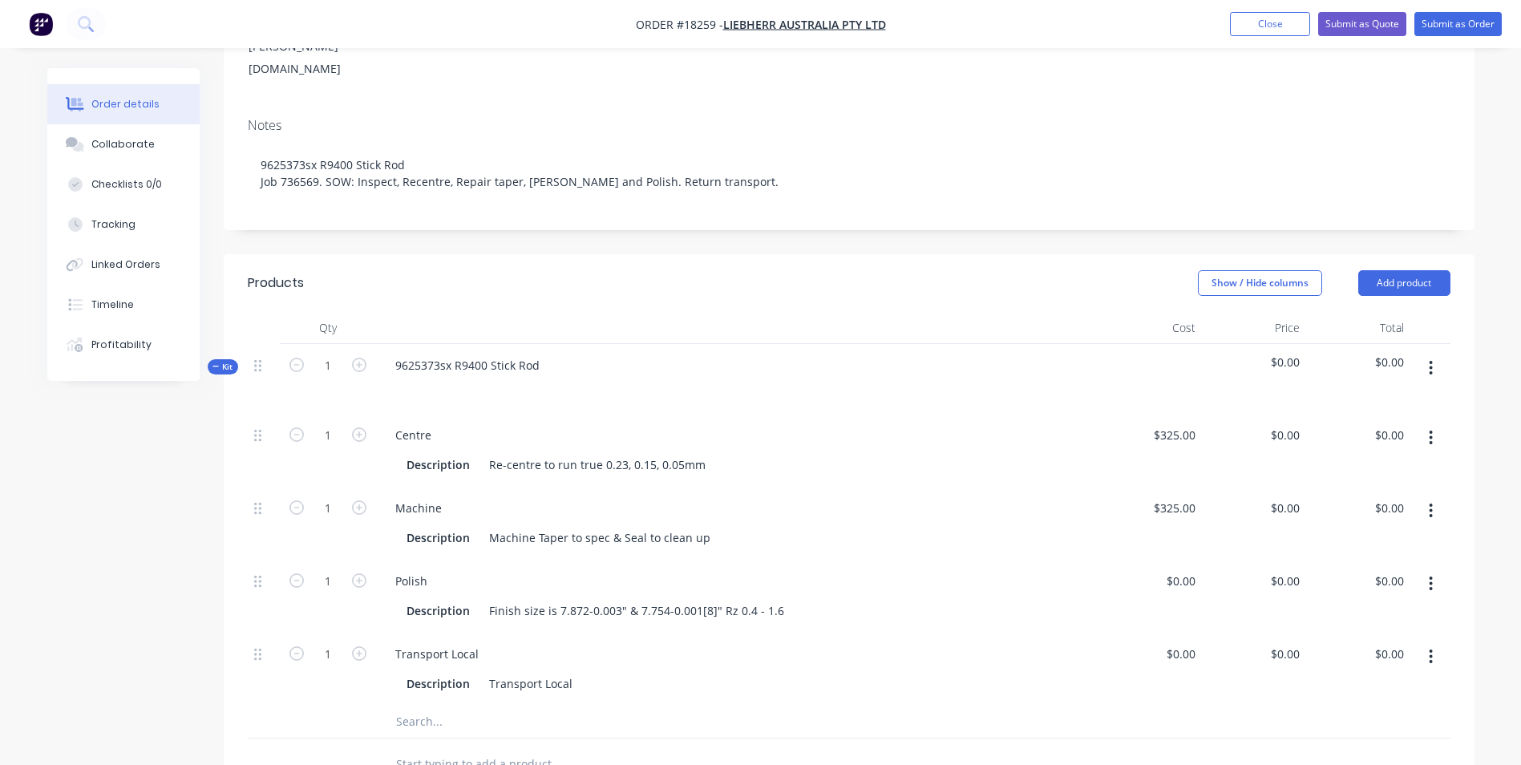
scroll to position [0, 0]
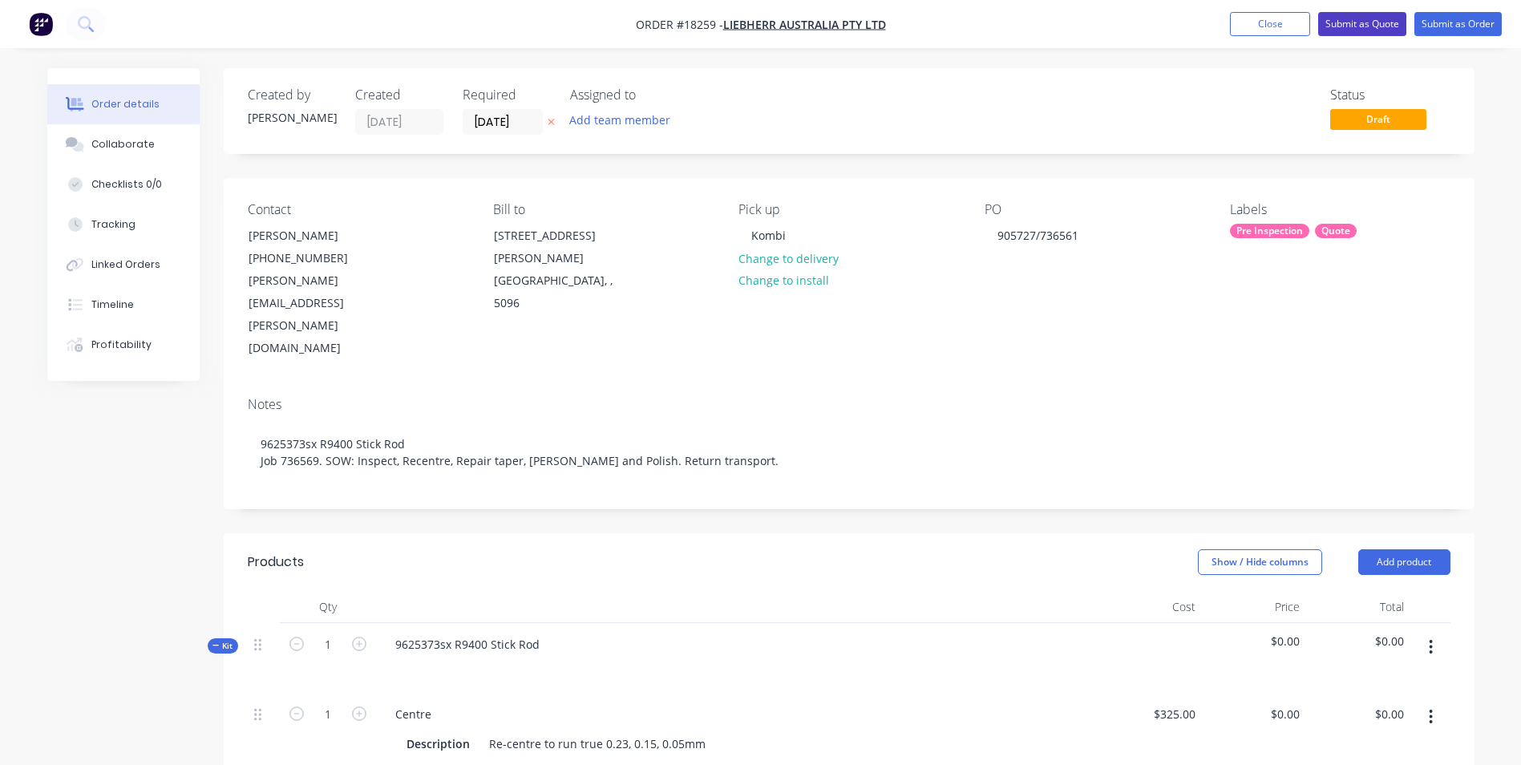
click at [1380, 26] on button "Submit as Quote" at bounding box center [1362, 24] width 88 height 24
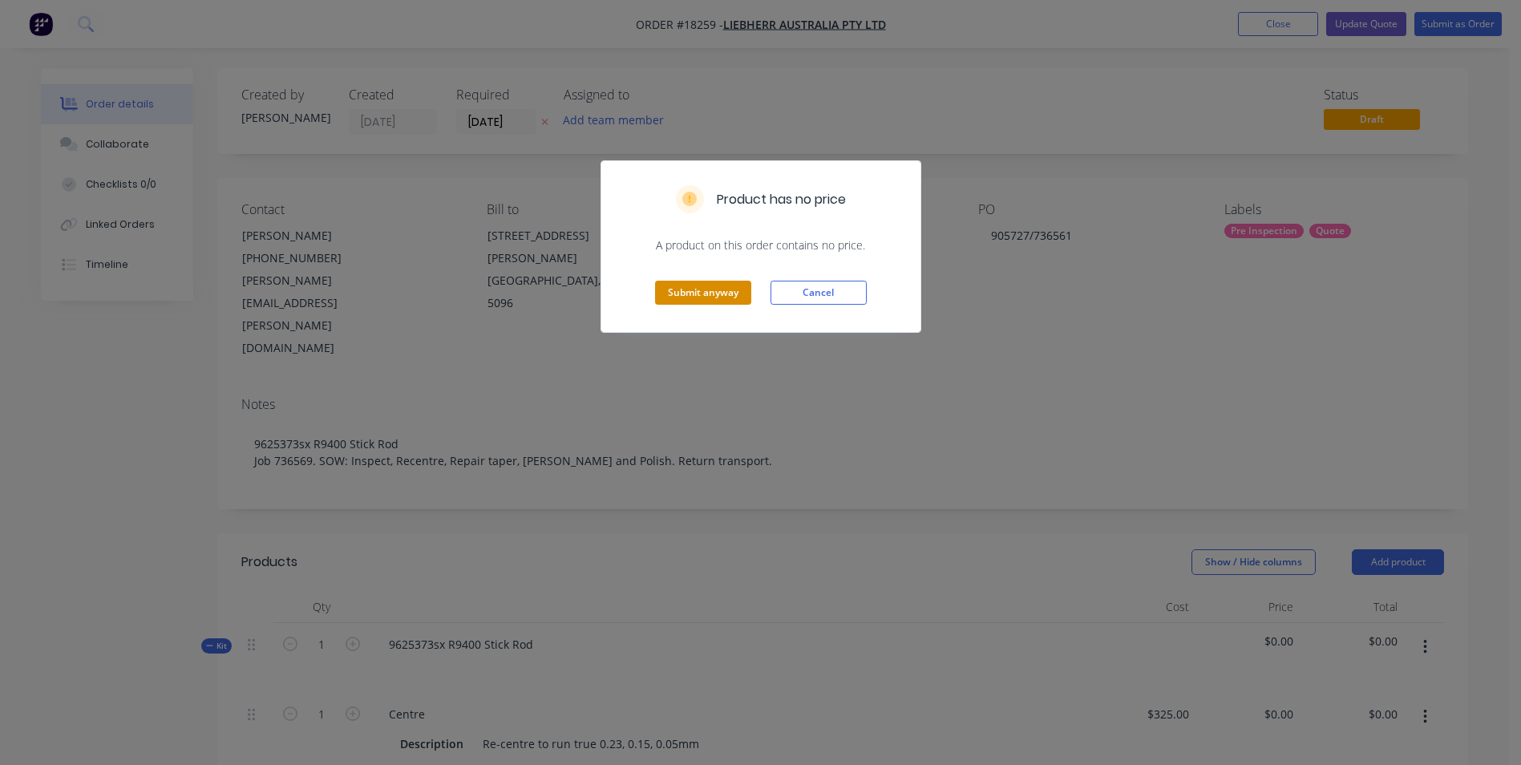
click at [710, 293] on button "Submit anyway" at bounding box center [703, 293] width 96 height 24
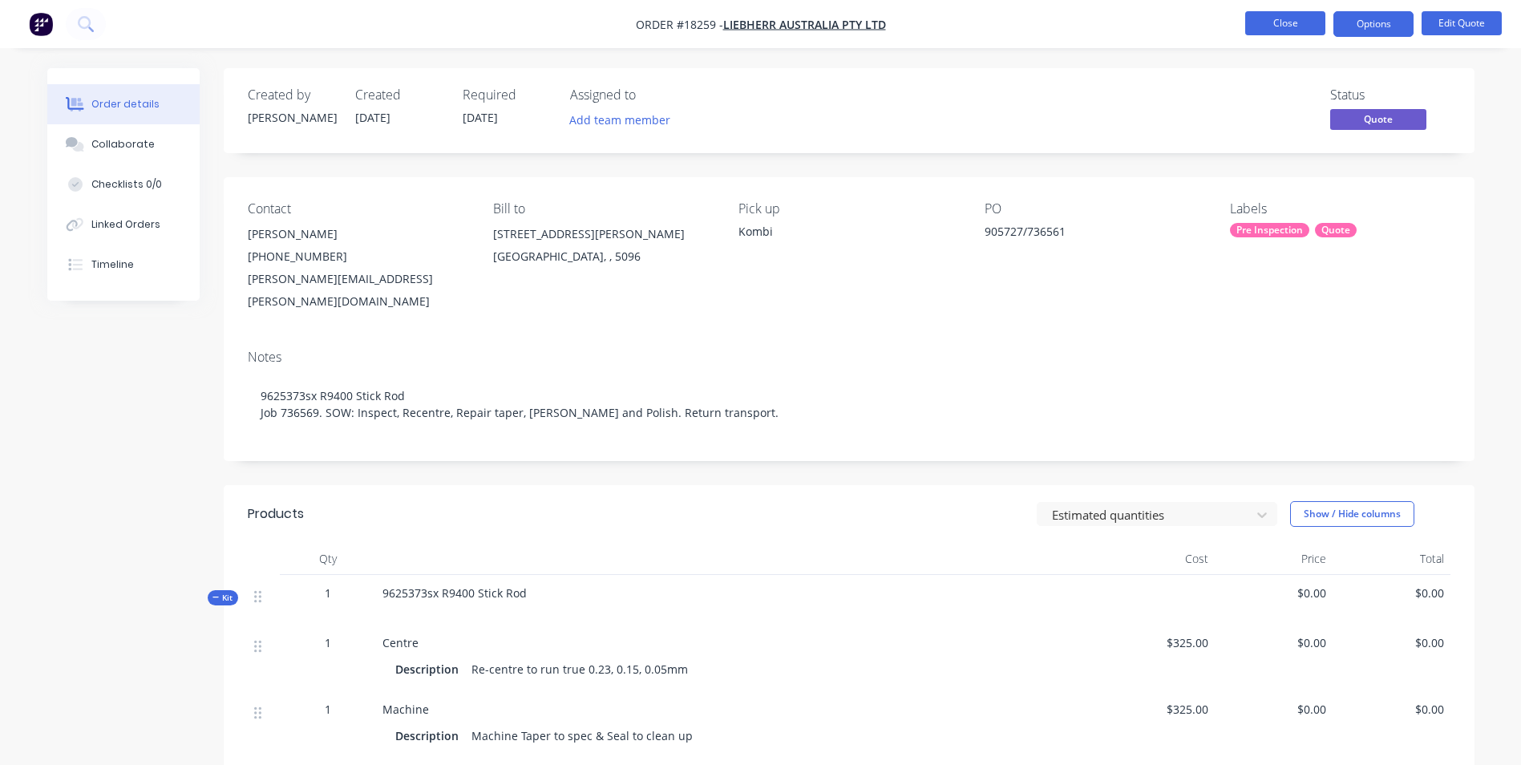
click at [1283, 24] on button "Close" at bounding box center [1285, 23] width 80 height 24
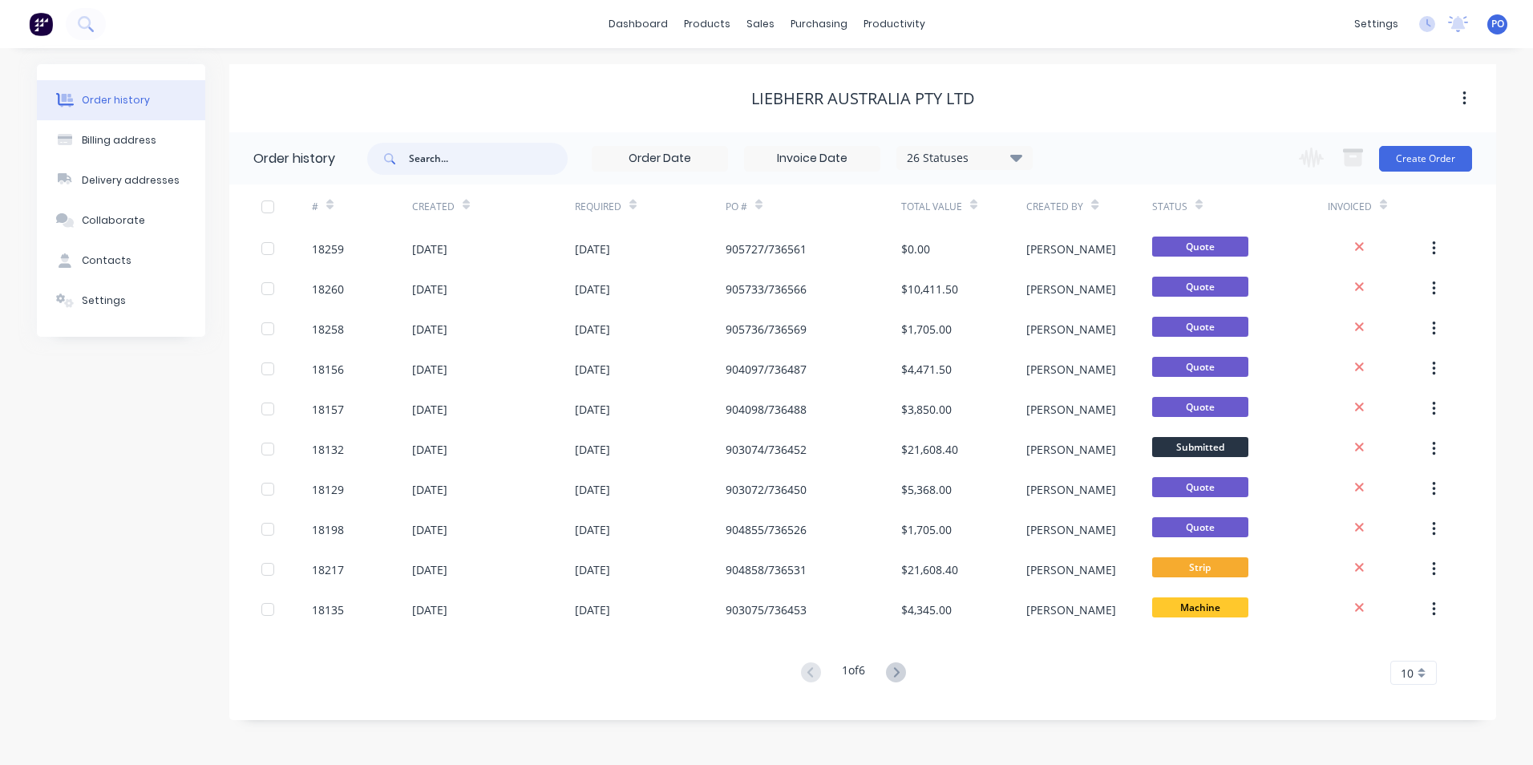
click at [459, 164] on input "text" at bounding box center [488, 159] width 159 height 32
type input "9401294"
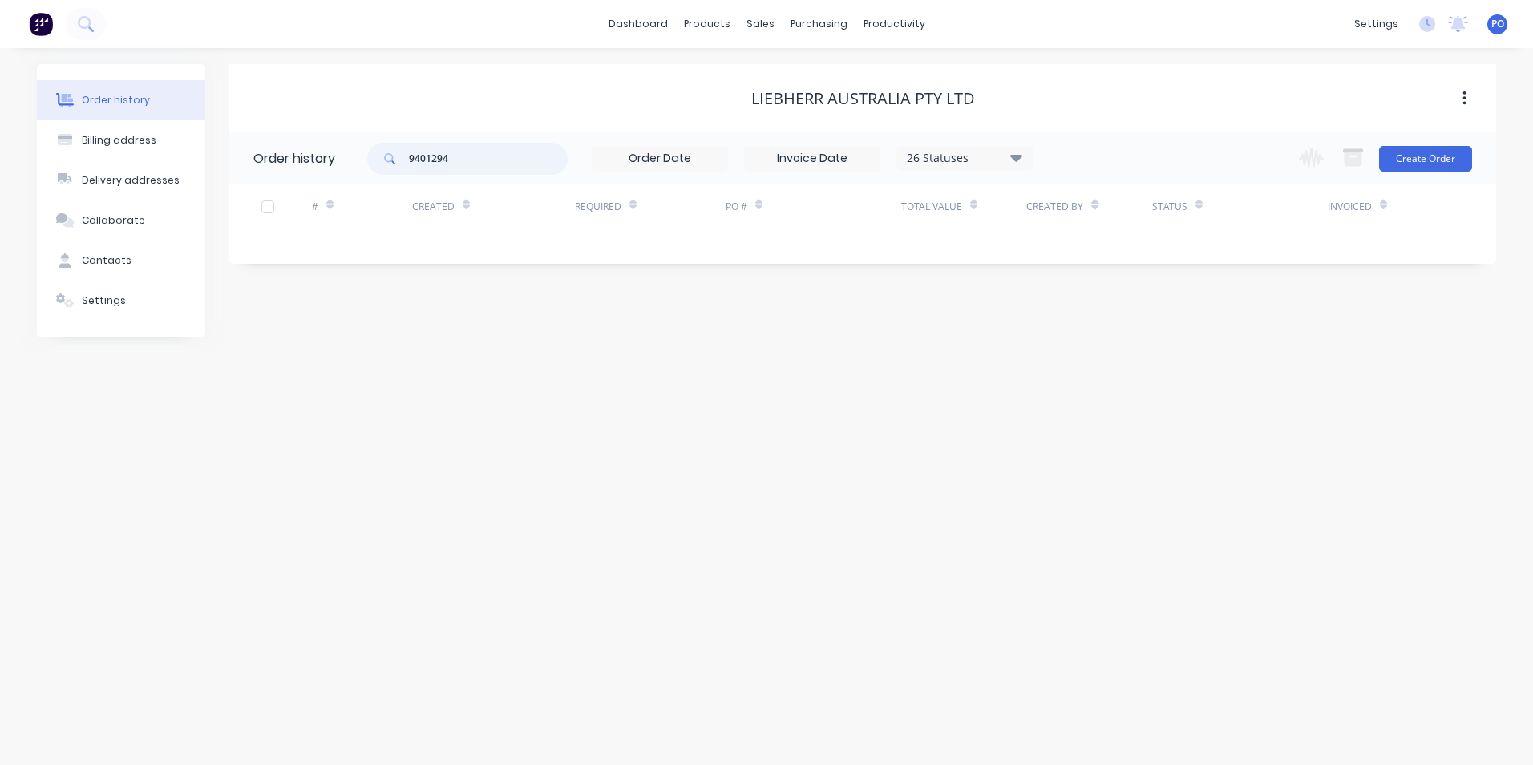
click at [458, 159] on input "9401294" at bounding box center [488, 159] width 159 height 32
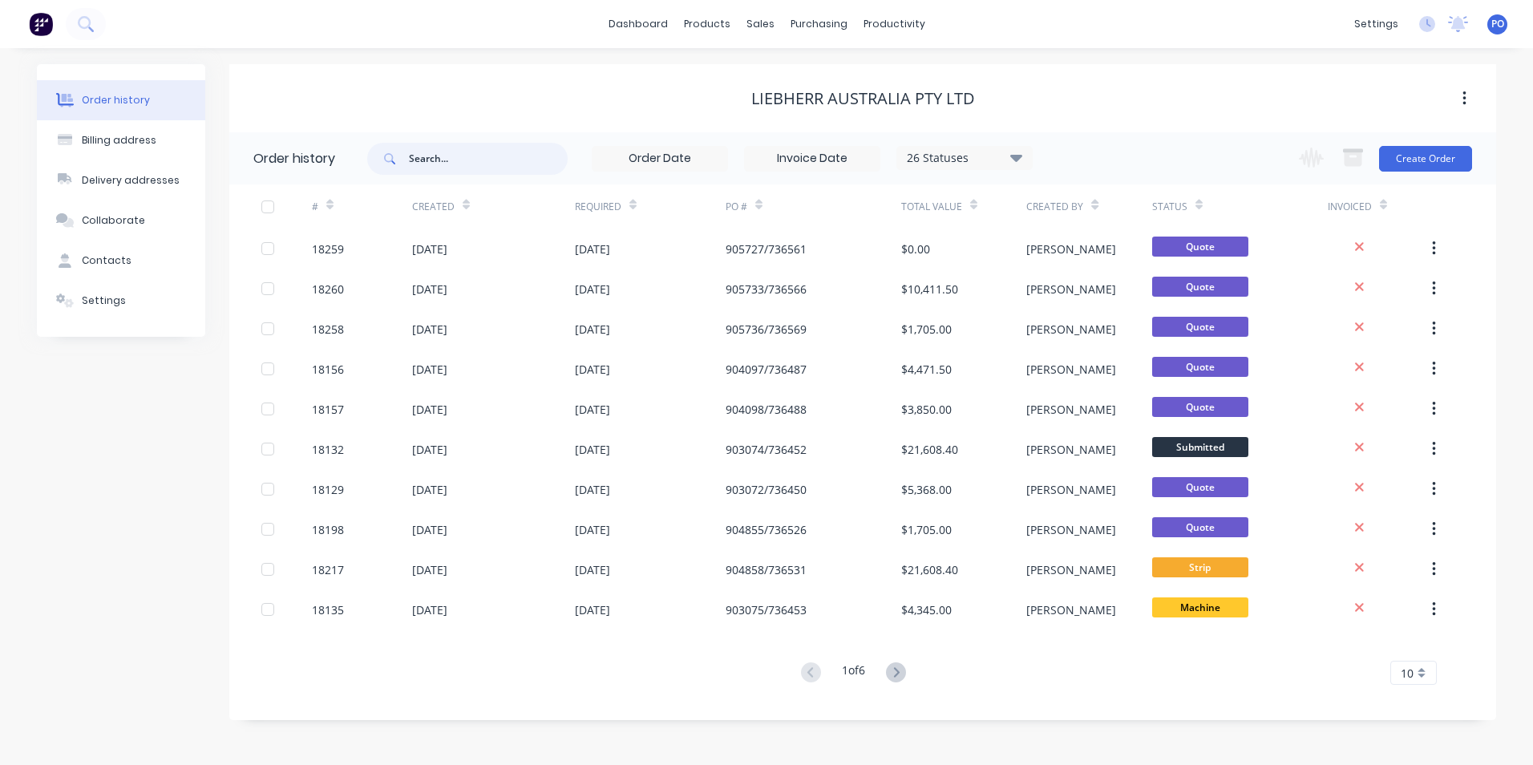
click at [471, 152] on input "text" at bounding box center [488, 159] width 159 height 32
type input "9401"
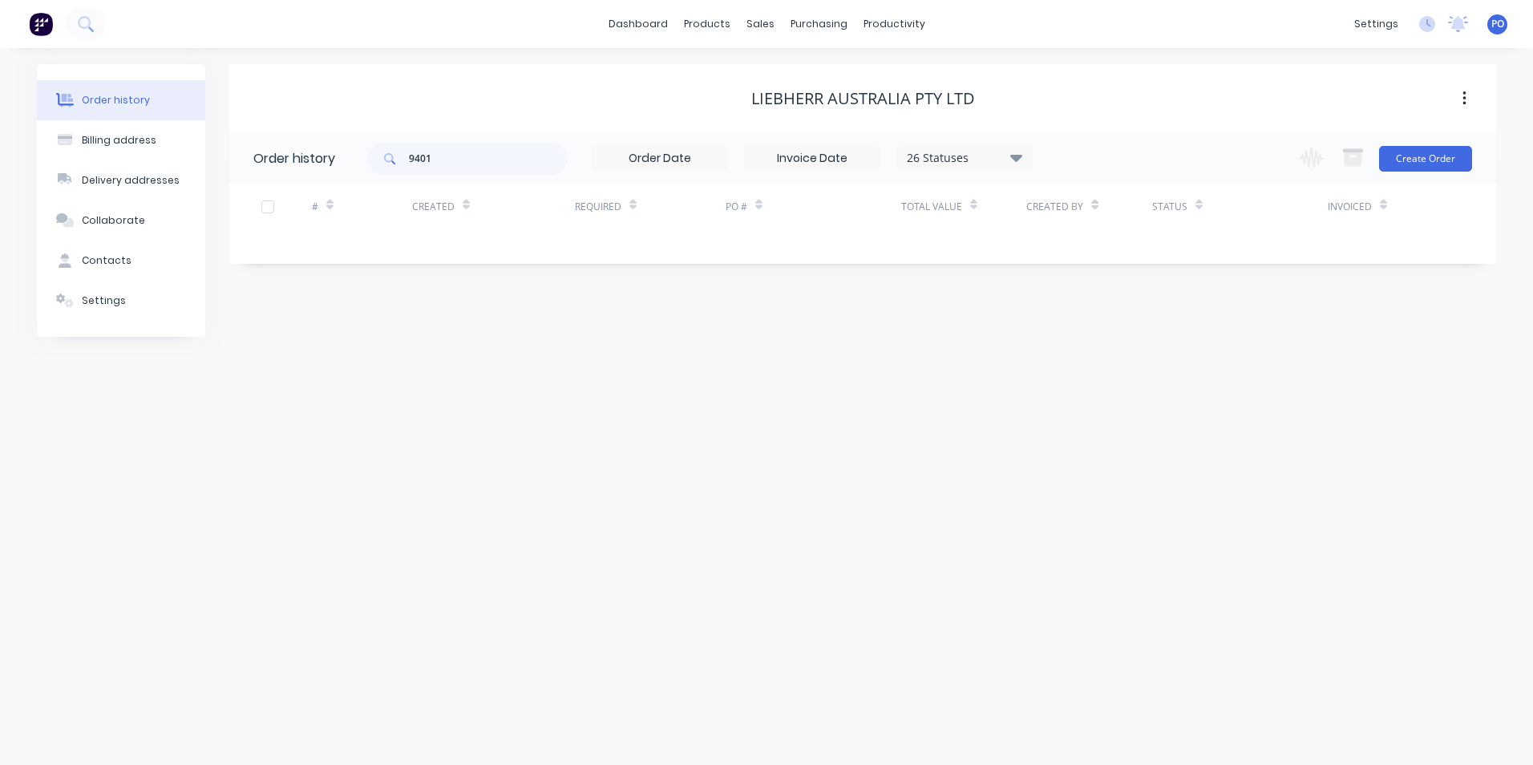
drag, startPoint x: 1525, startPoint y: 345, endPoint x: 576, endPoint y: 115, distance: 975.6
click at [576, 115] on div "Liebherr Australia Pty Ltd" at bounding box center [862, 98] width 1267 height 68
drag, startPoint x: 440, startPoint y: 159, endPoint x: 400, endPoint y: 147, distance: 41.8
click at [394, 157] on div "9401" at bounding box center [467, 159] width 200 height 32
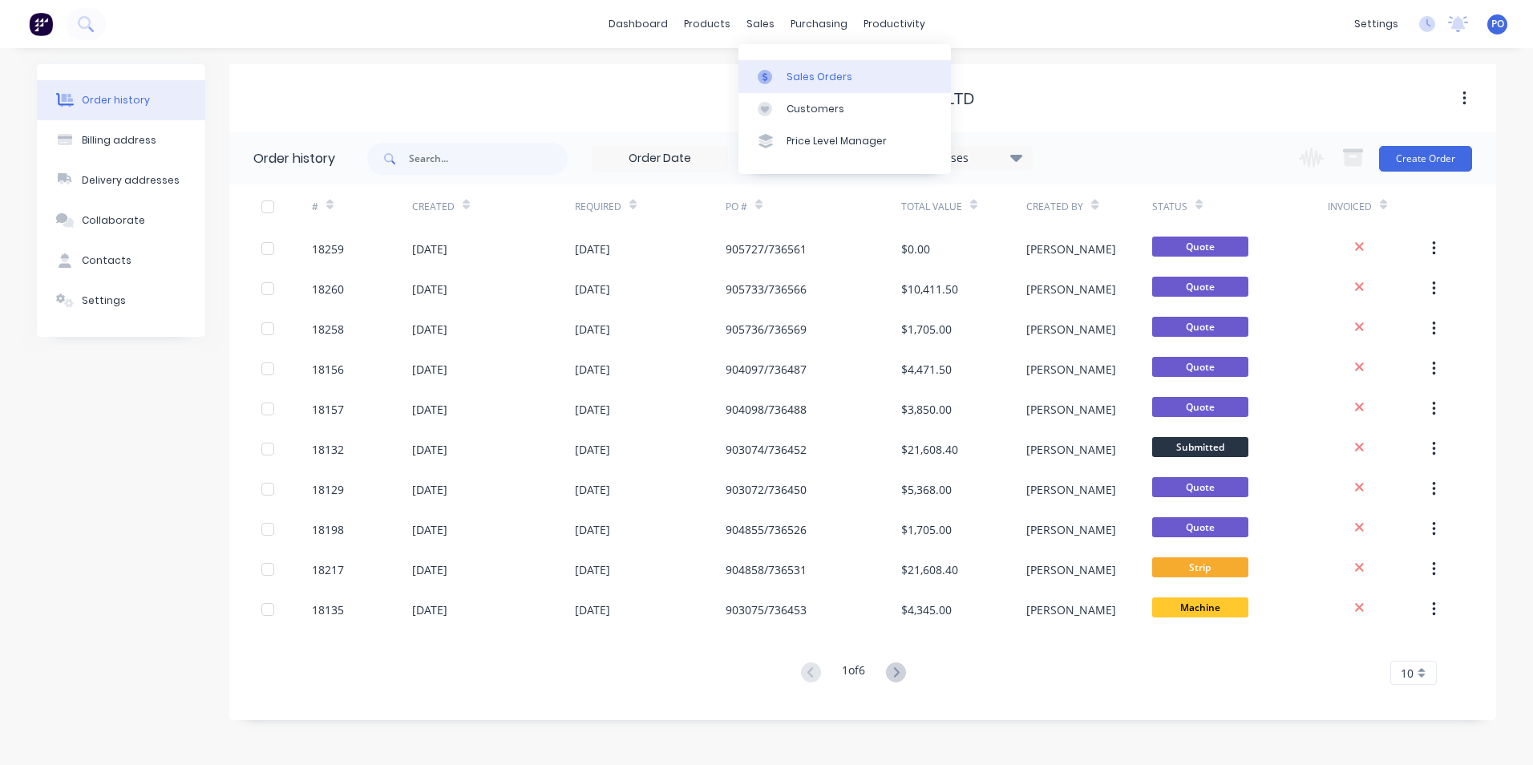
click at [775, 75] on div at bounding box center [770, 77] width 24 height 14
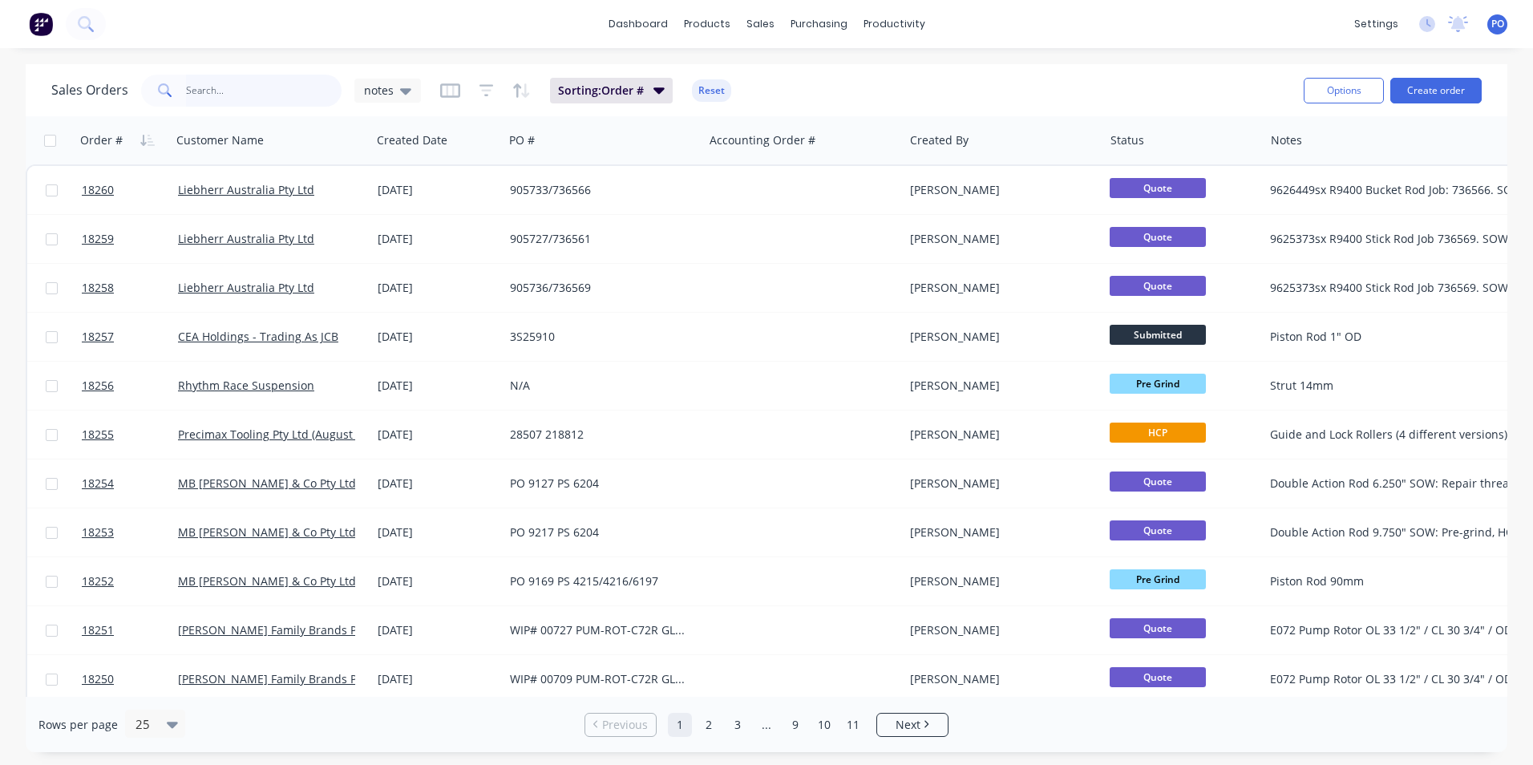
click at [236, 99] on input "text" at bounding box center [264, 91] width 156 height 32
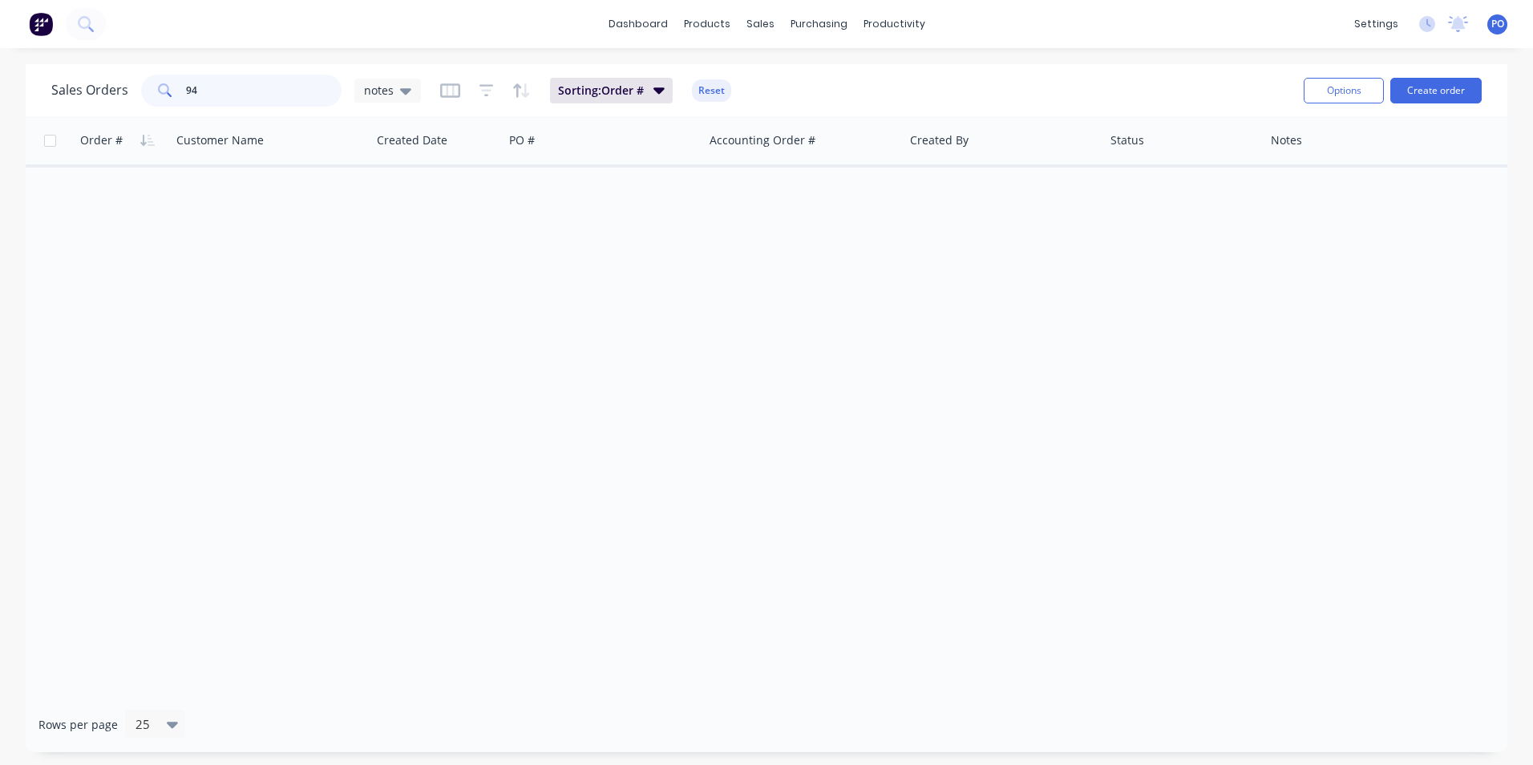
type input "9"
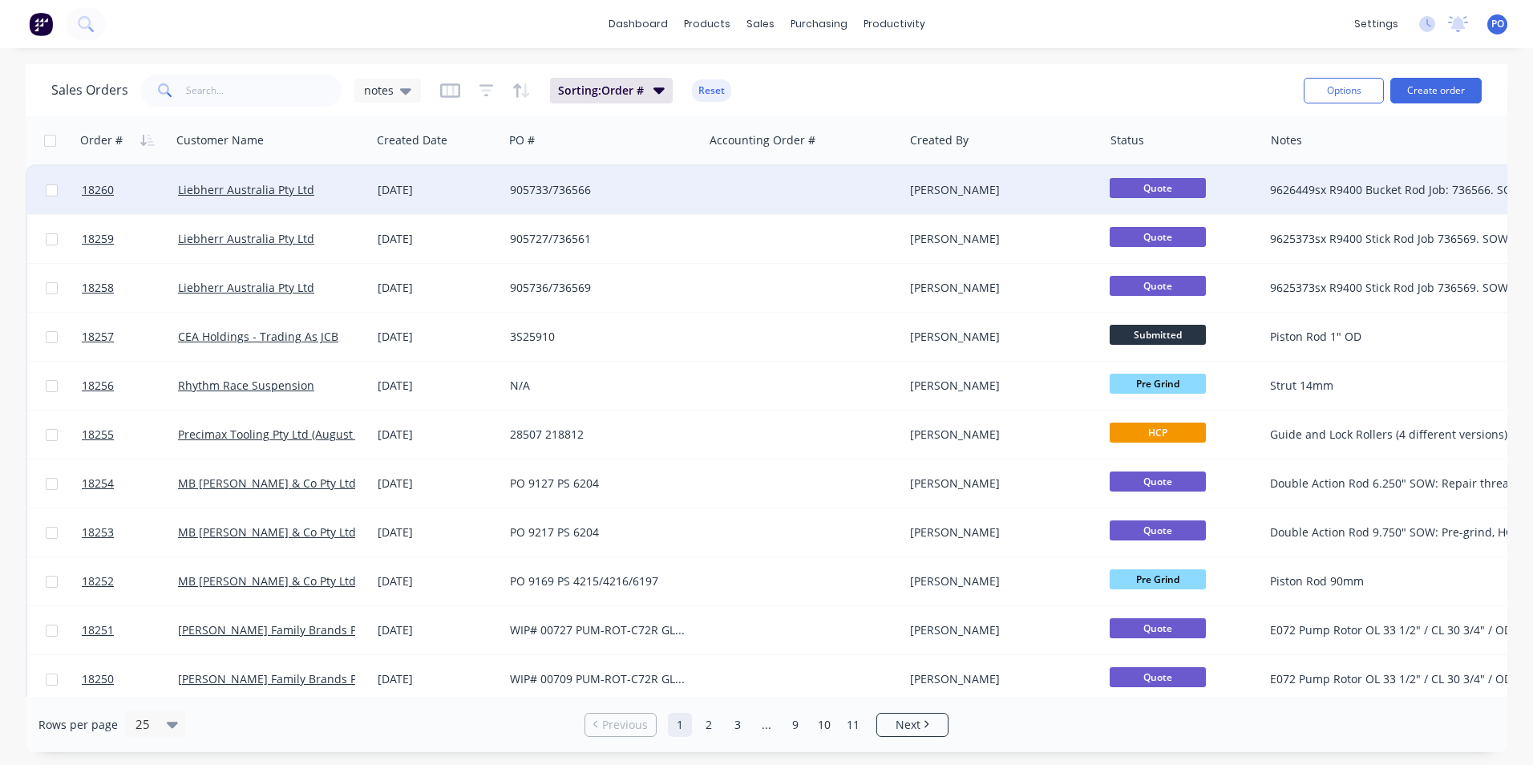
click at [693, 188] on div "905733/736566" at bounding box center [603, 190] width 187 height 16
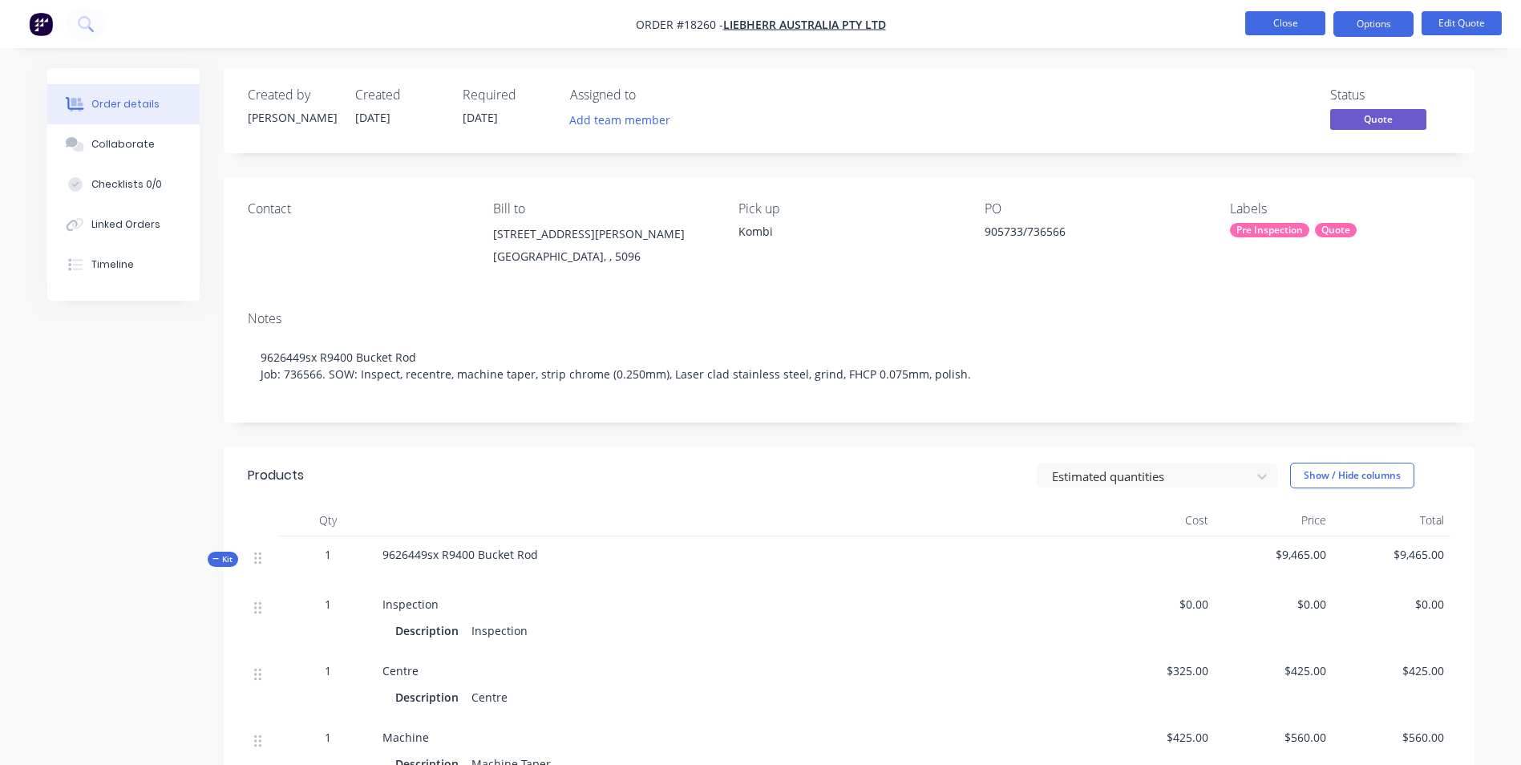
click at [1264, 22] on button "Close" at bounding box center [1285, 23] width 80 height 24
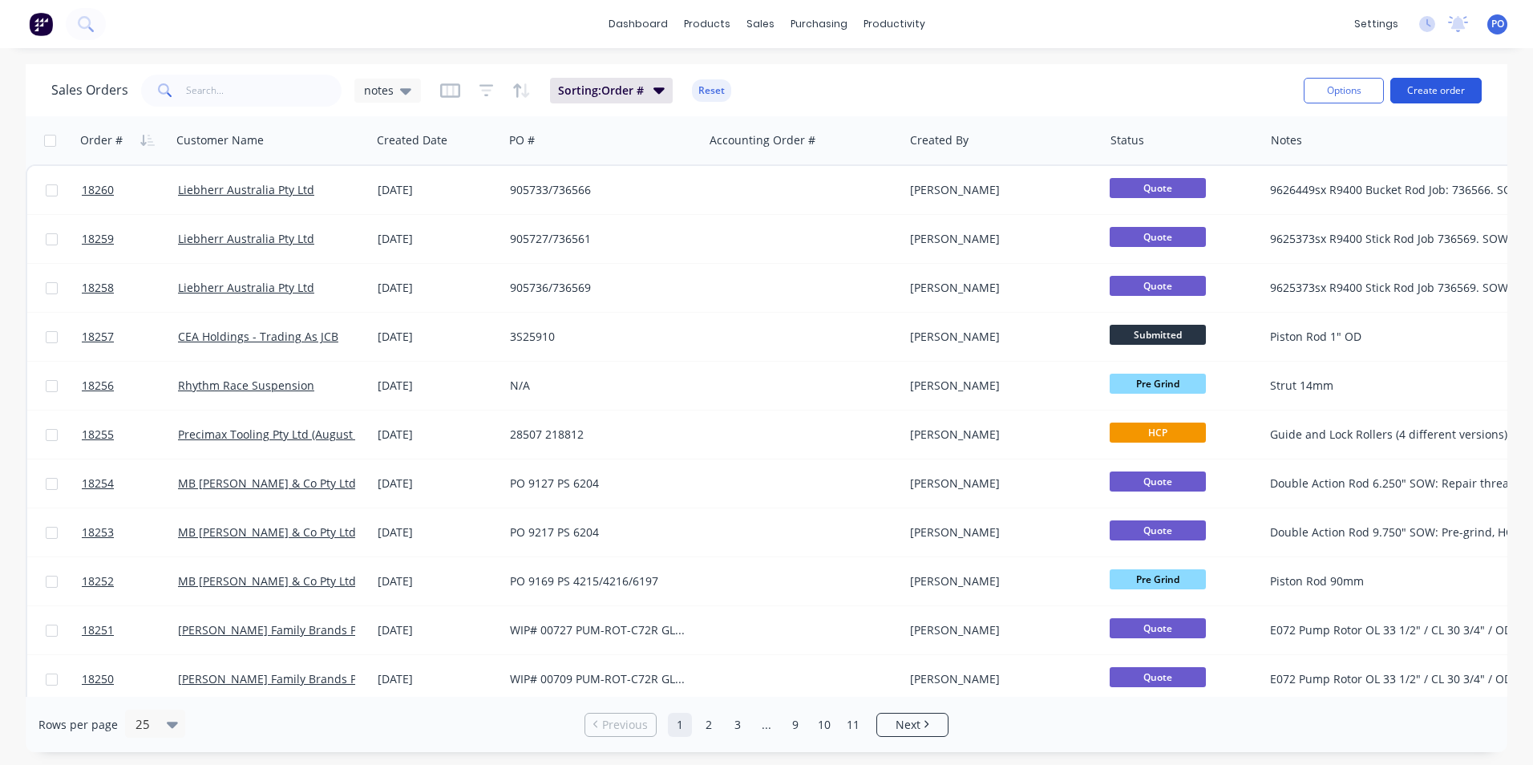
click at [1459, 95] on button "Create order" at bounding box center [1435, 91] width 91 height 26
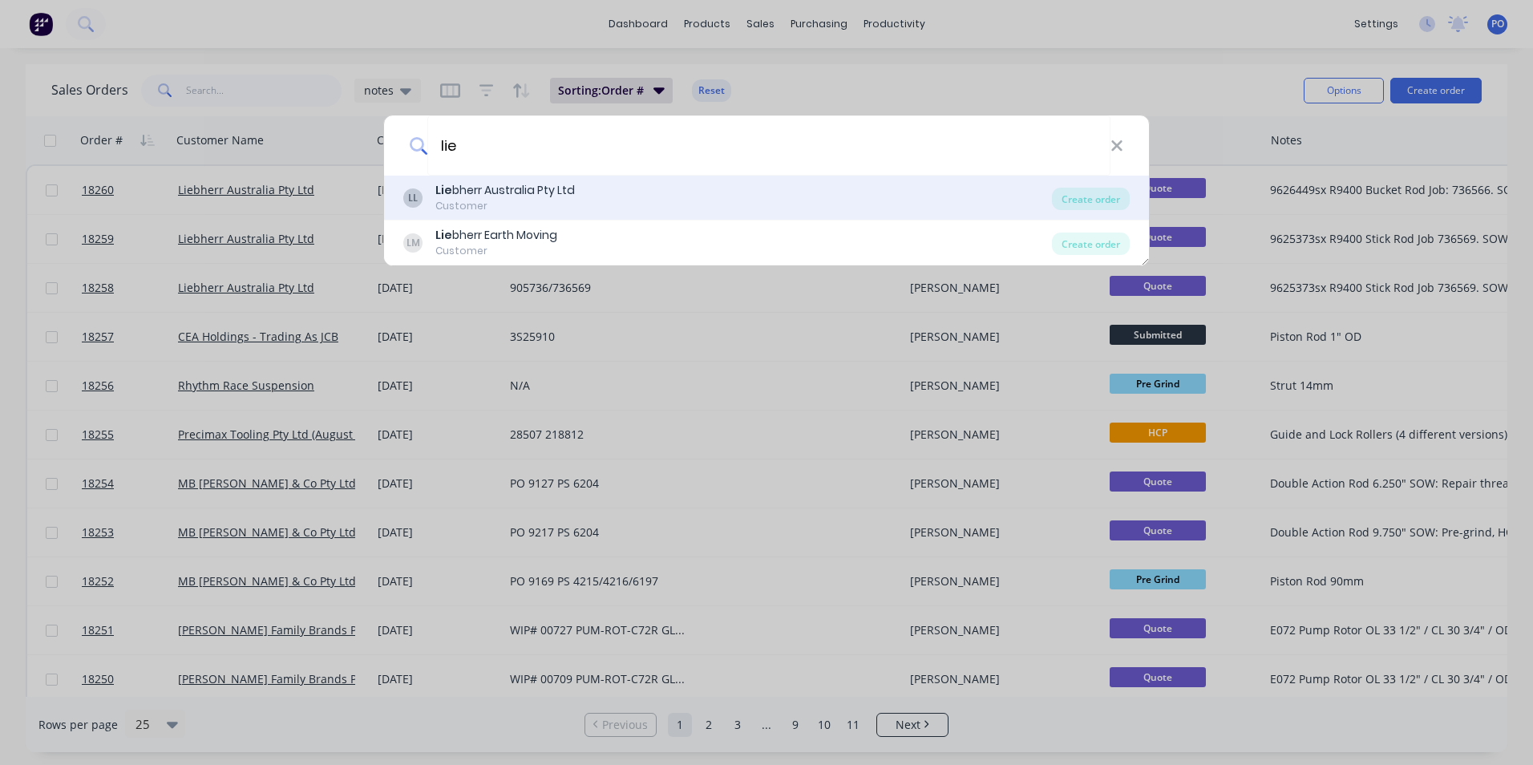
type input "lie"
click at [716, 195] on div "LL Lie bherr Australia Pty Ltd Customer" at bounding box center [727, 197] width 648 height 31
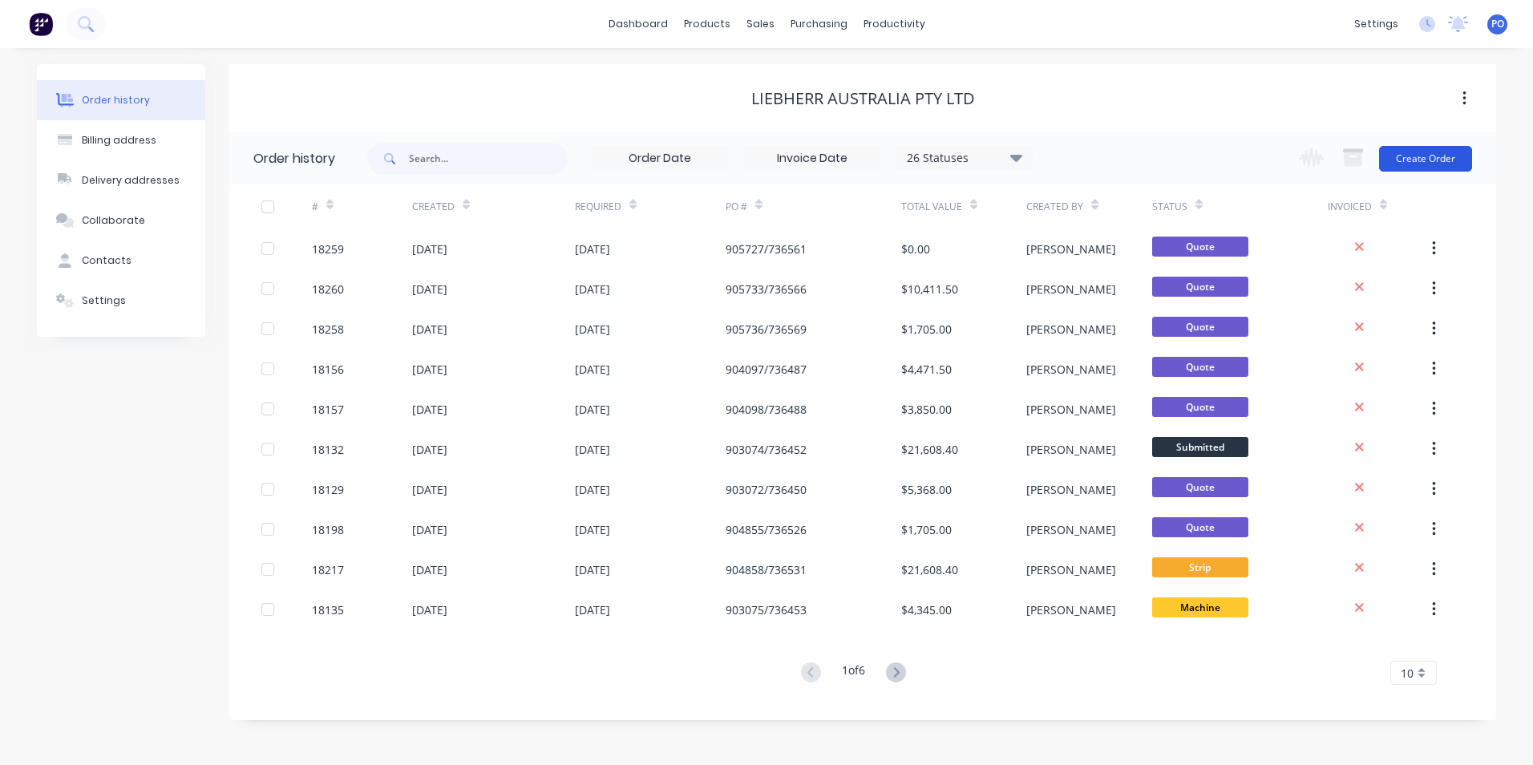
click at [1417, 164] on button "Create Order" at bounding box center [1425, 159] width 93 height 26
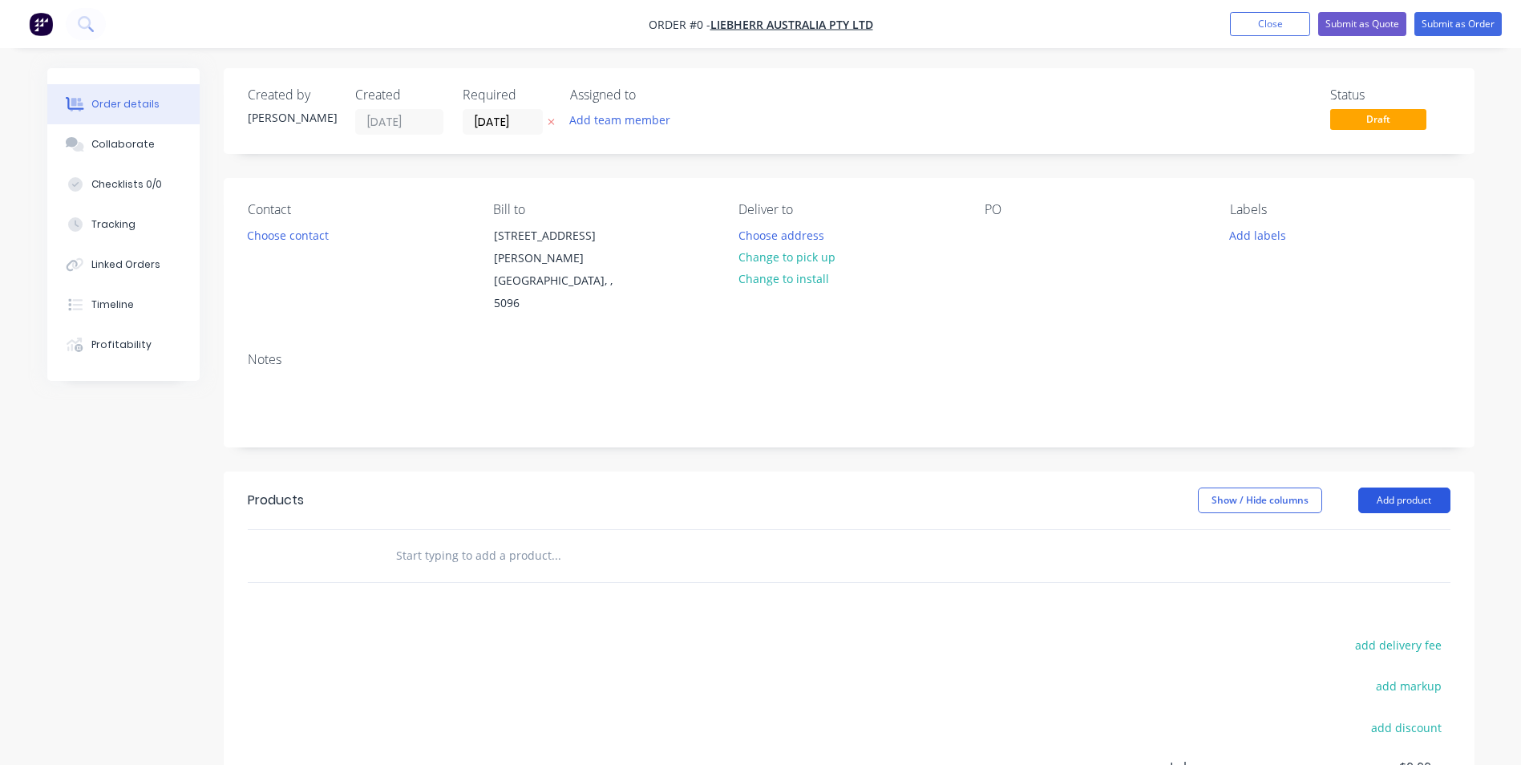
click at [1399, 487] on button "Add product" at bounding box center [1404, 500] width 92 height 26
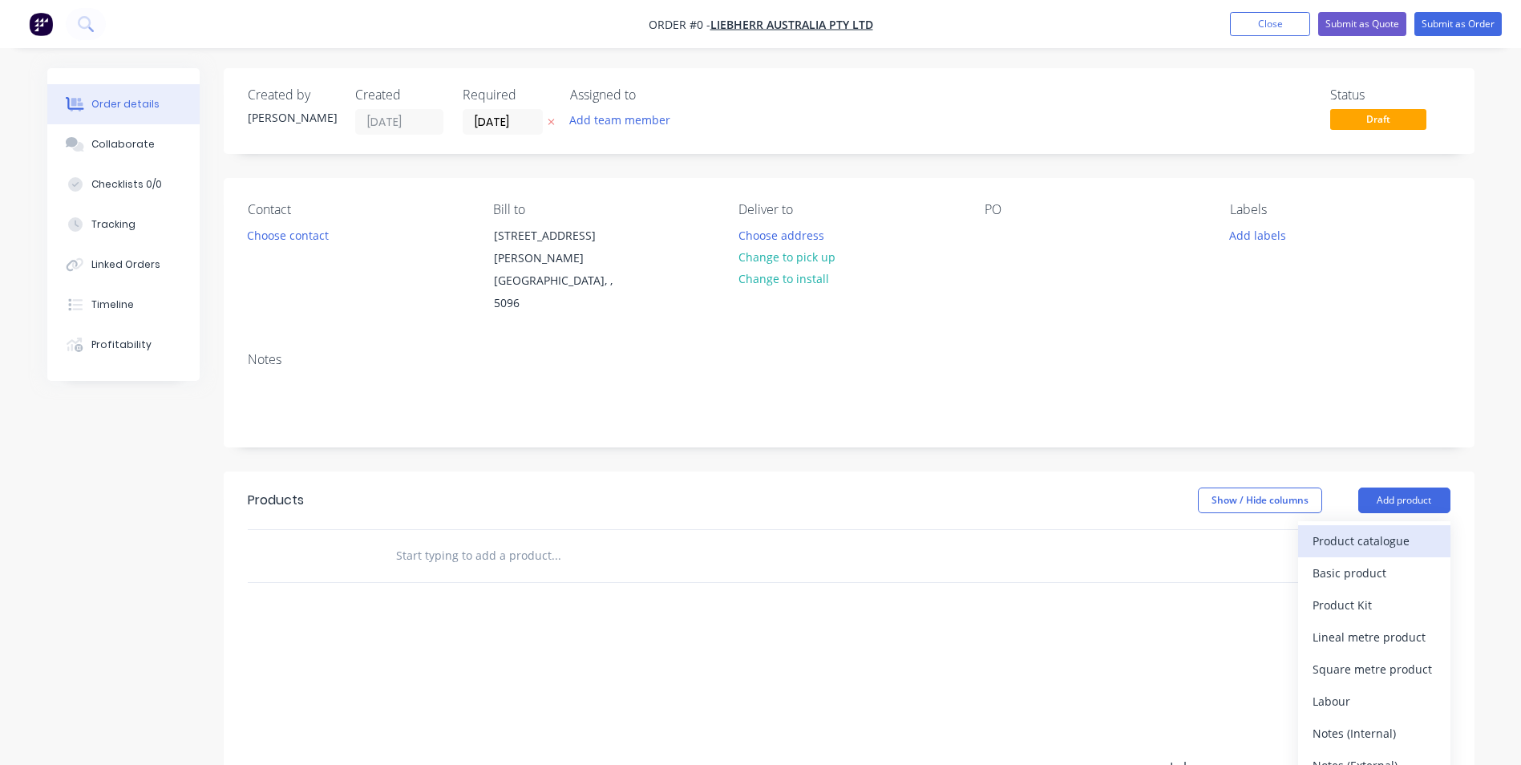
click at [1386, 529] on div "Product catalogue" at bounding box center [1373, 540] width 123 height 23
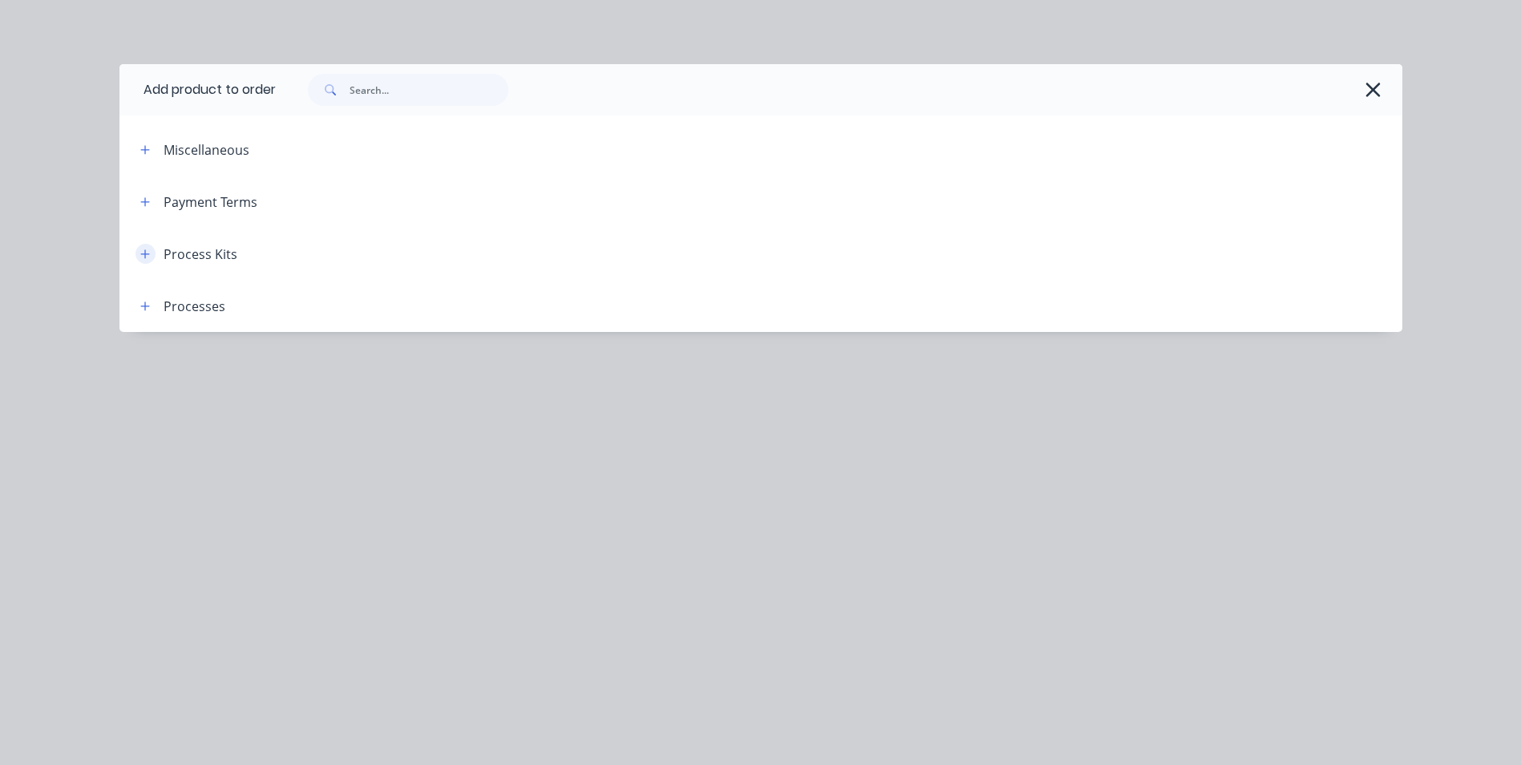
click at [144, 253] on icon "button" at bounding box center [145, 253] width 10 height 11
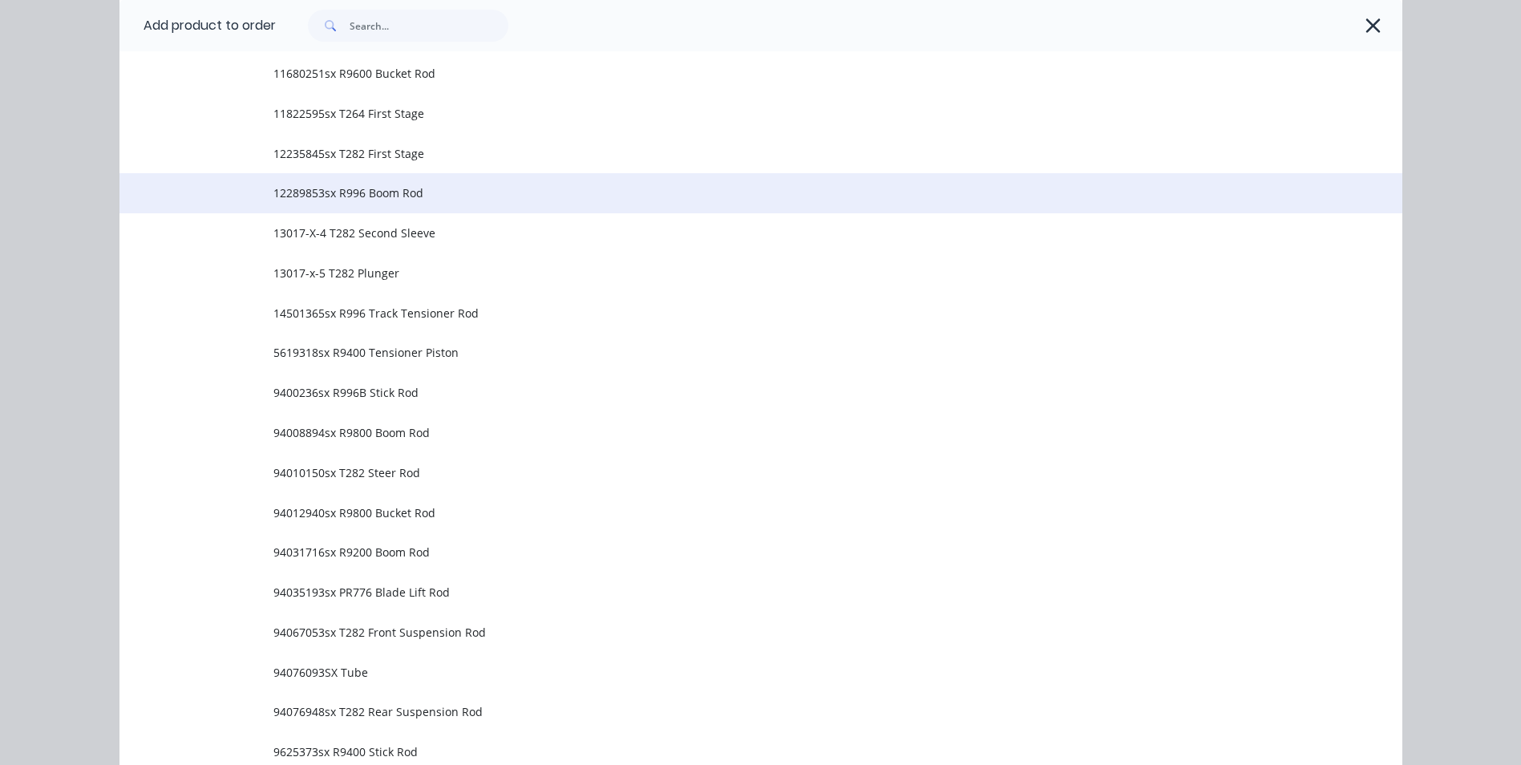
scroll to position [321, 0]
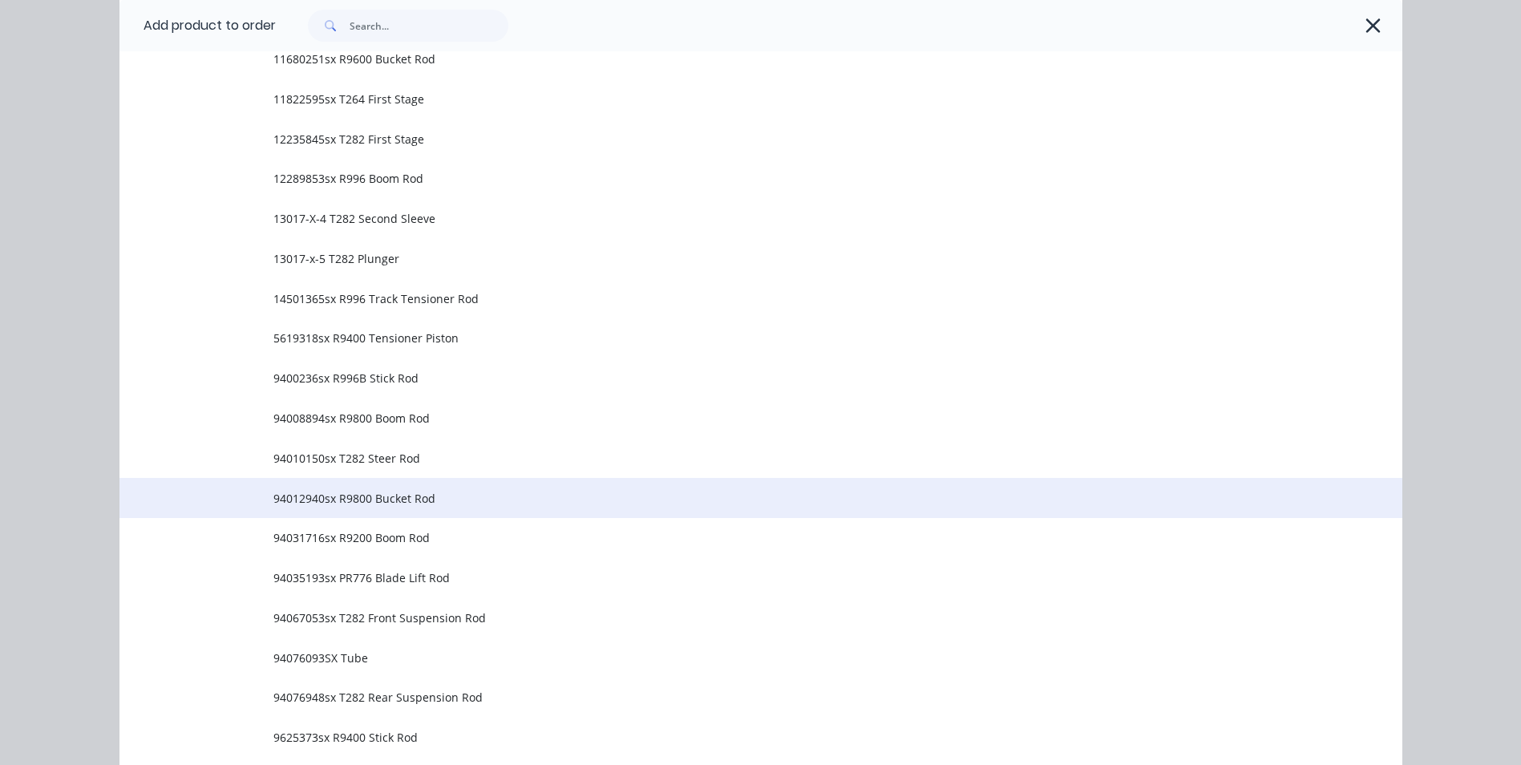
click at [455, 500] on span "94012940sx R9800 Bucket Rod" at bounding box center [724, 498] width 903 height 17
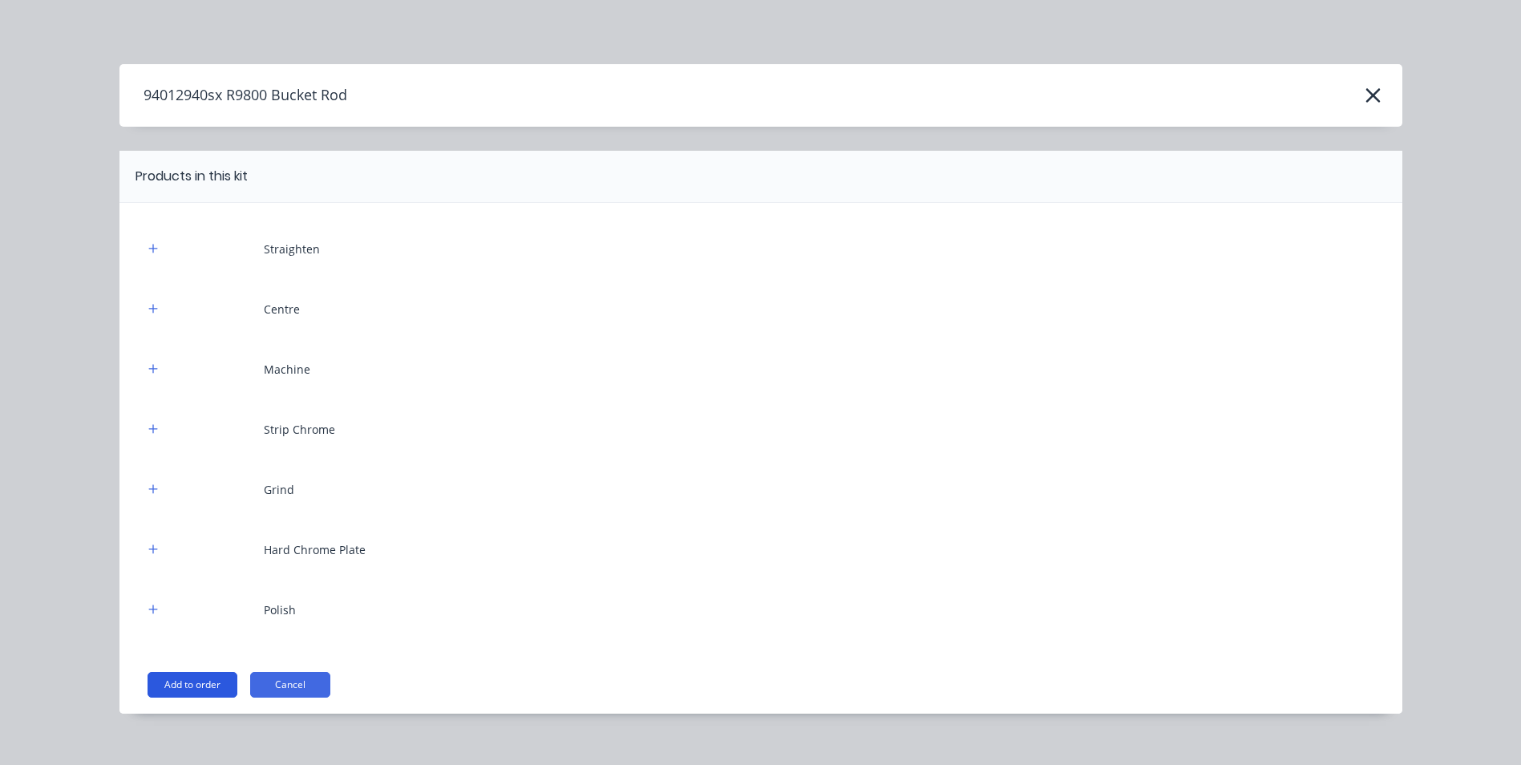
click at [185, 684] on button "Add to order" at bounding box center [192, 685] width 90 height 26
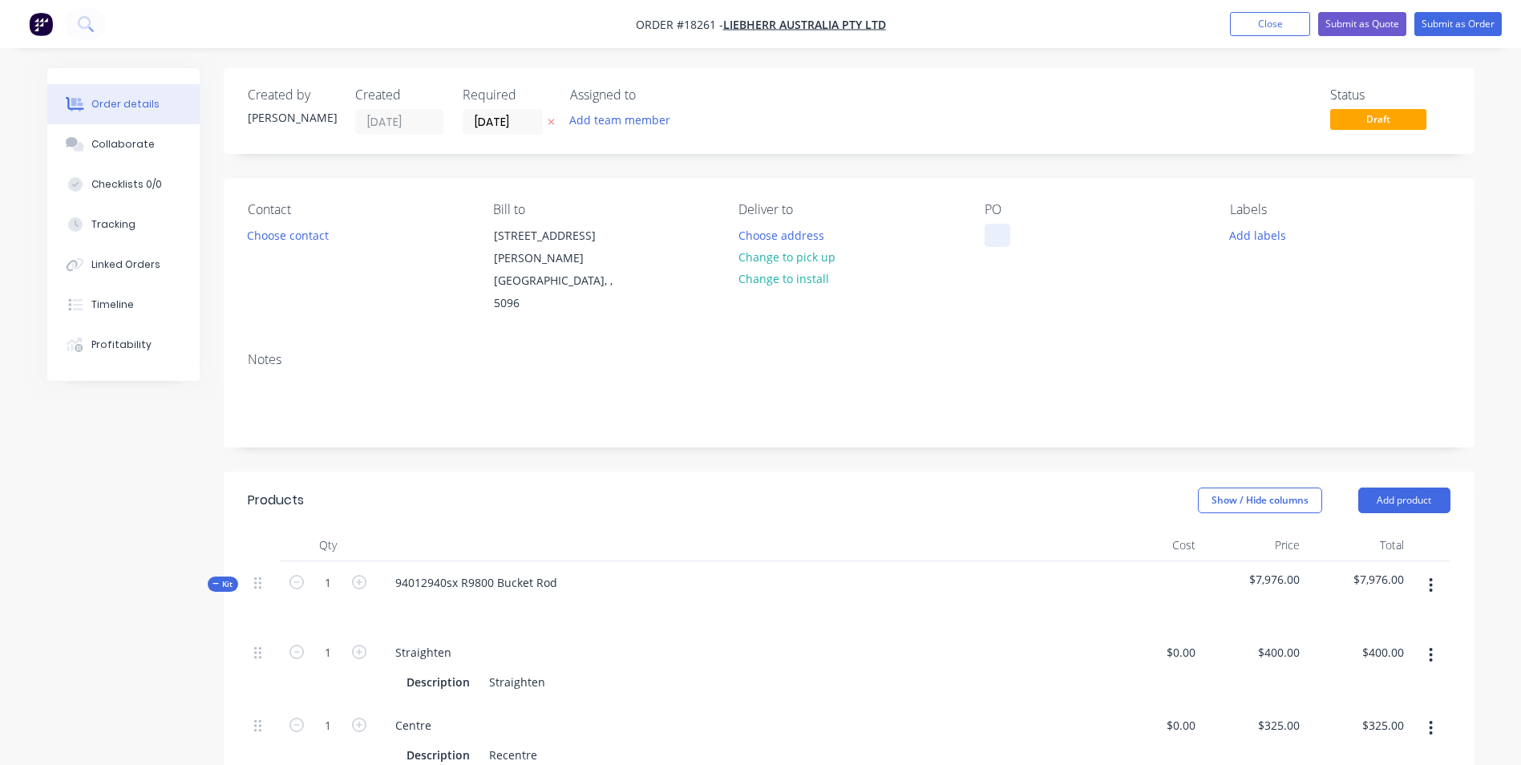
click at [997, 234] on div at bounding box center [997, 235] width 26 height 23
click at [1261, 232] on button "Add labels" at bounding box center [1258, 235] width 74 height 22
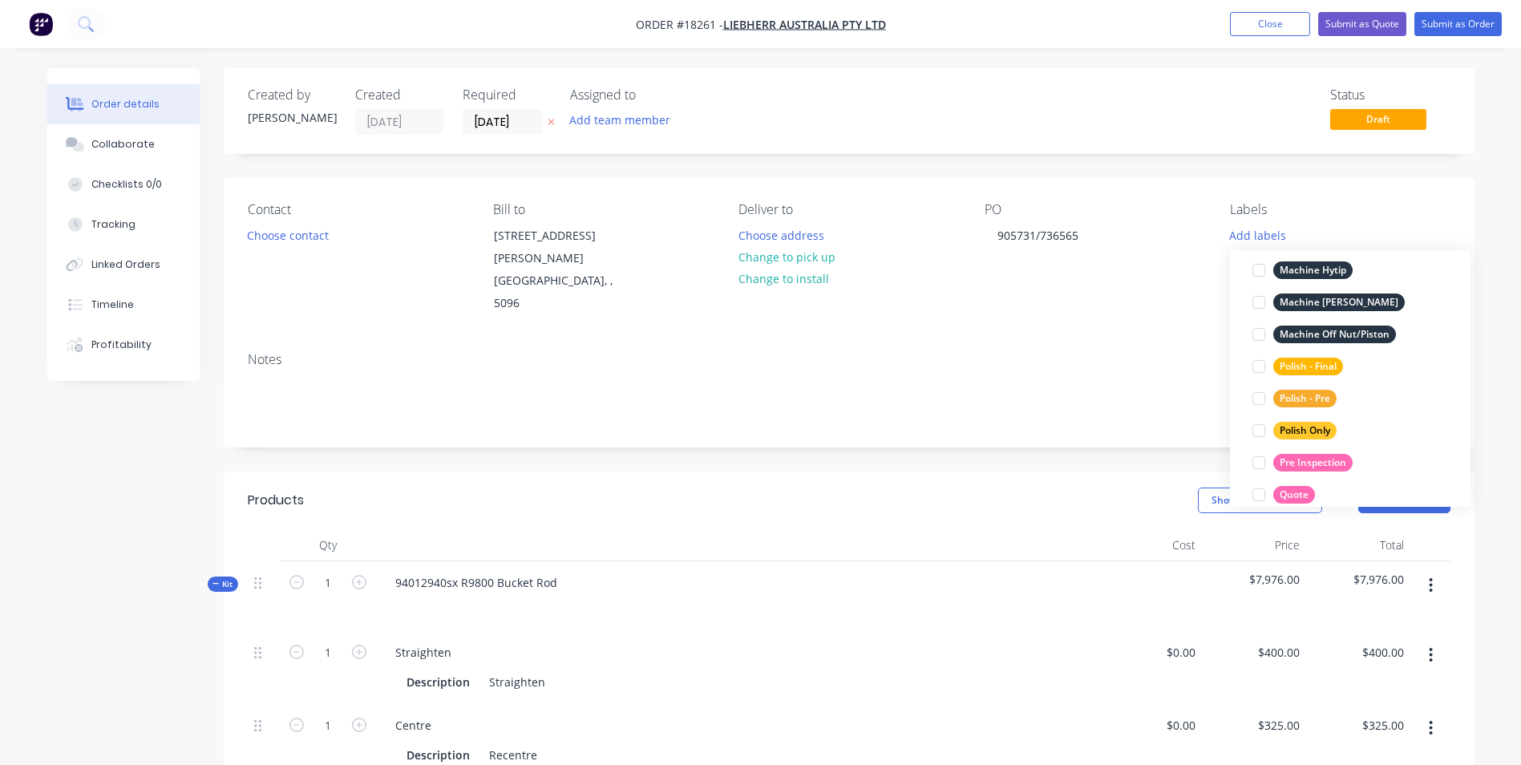
scroll to position [721, 0]
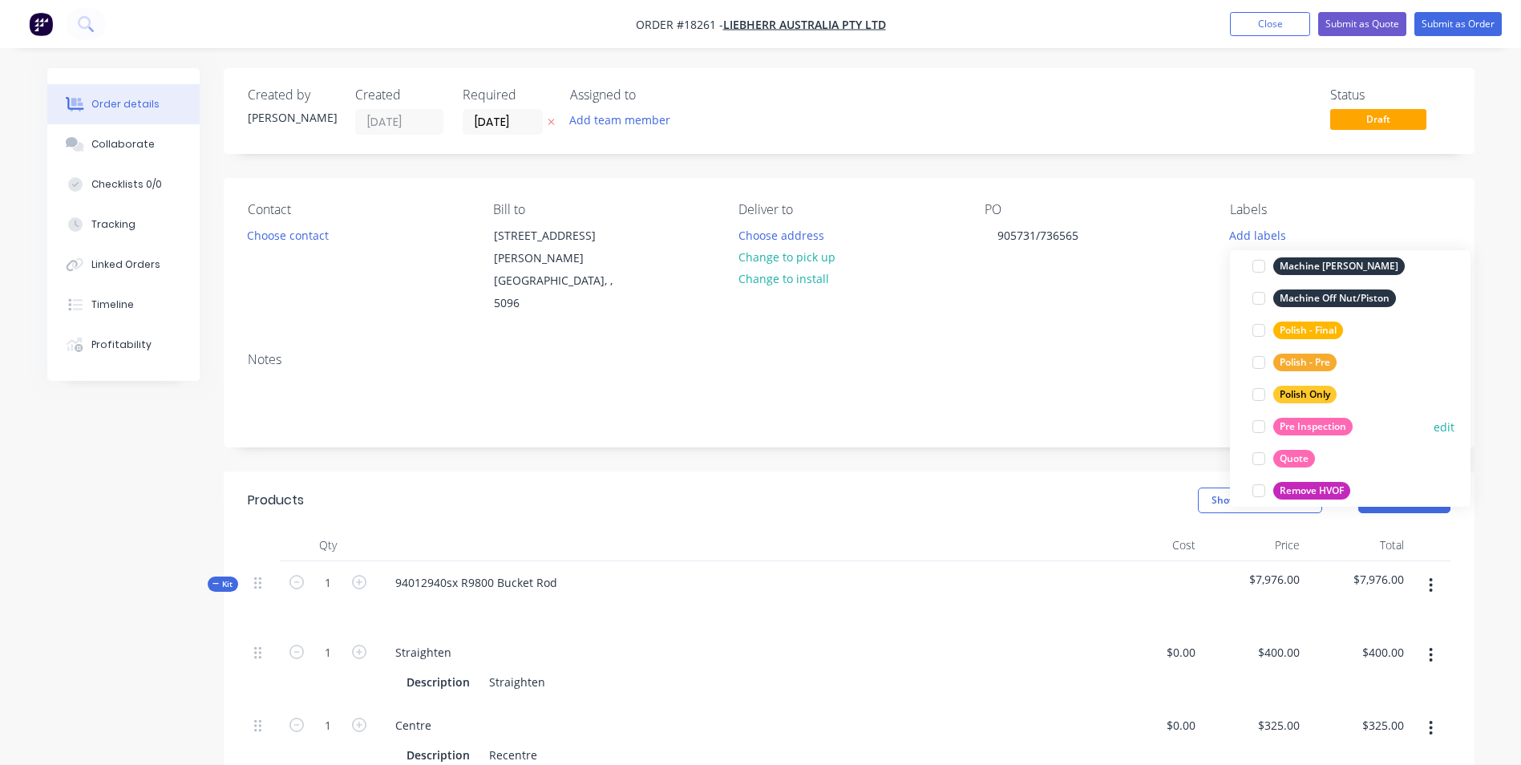
click at [1317, 418] on div "Pre Inspection" at bounding box center [1312, 427] width 79 height 18
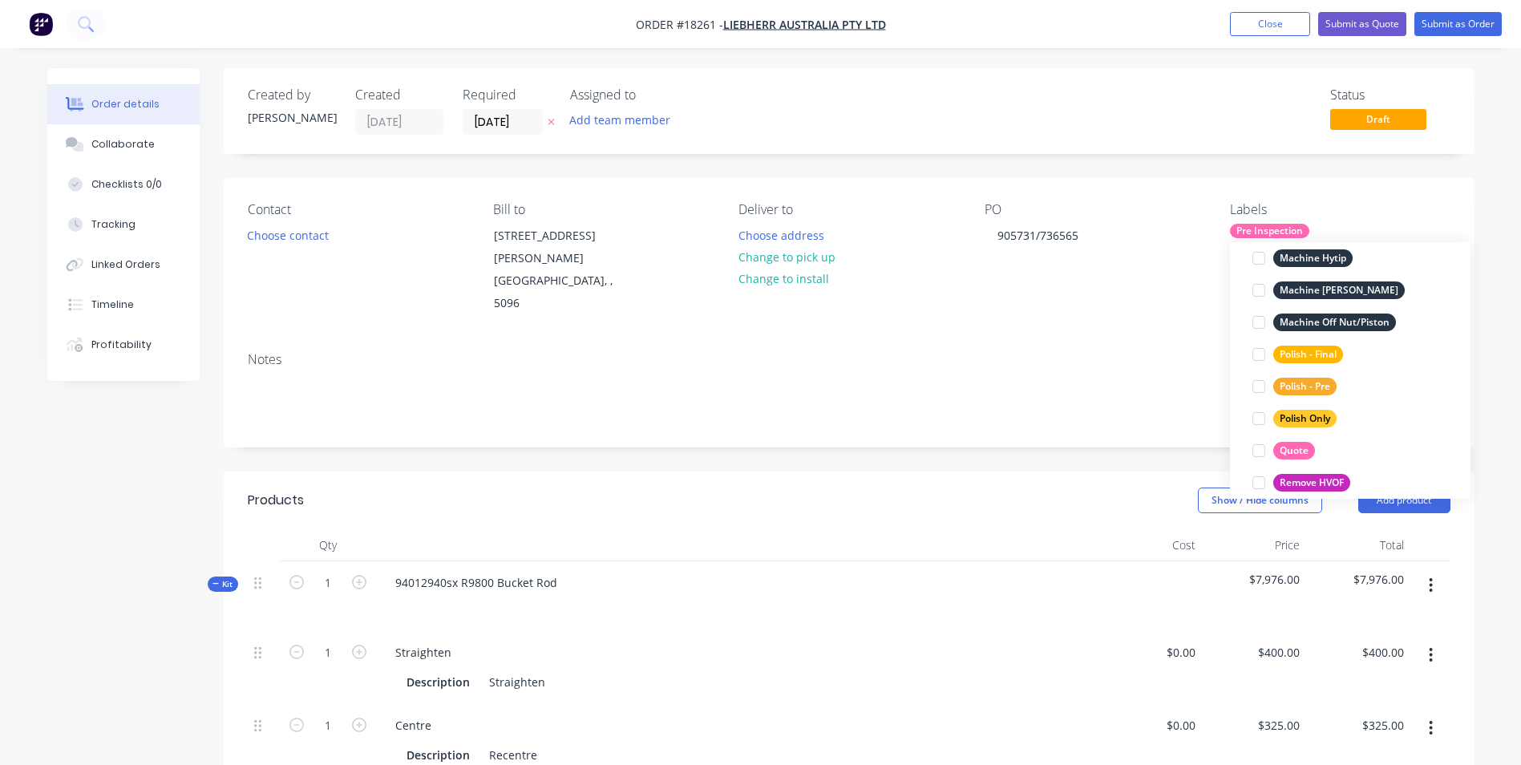
scroll to position [0, 0]
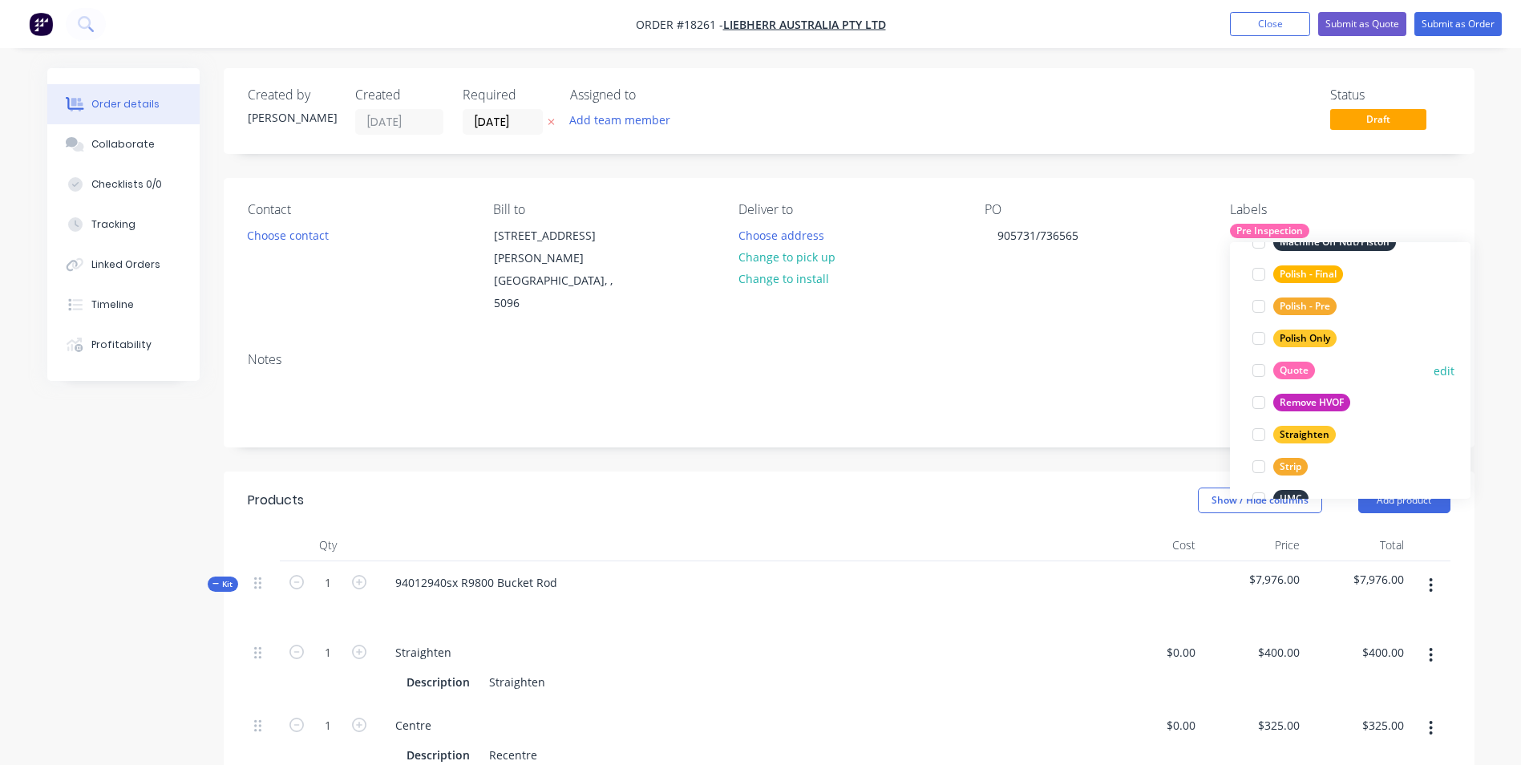
click at [1295, 374] on div "Quote" at bounding box center [1294, 371] width 42 height 18
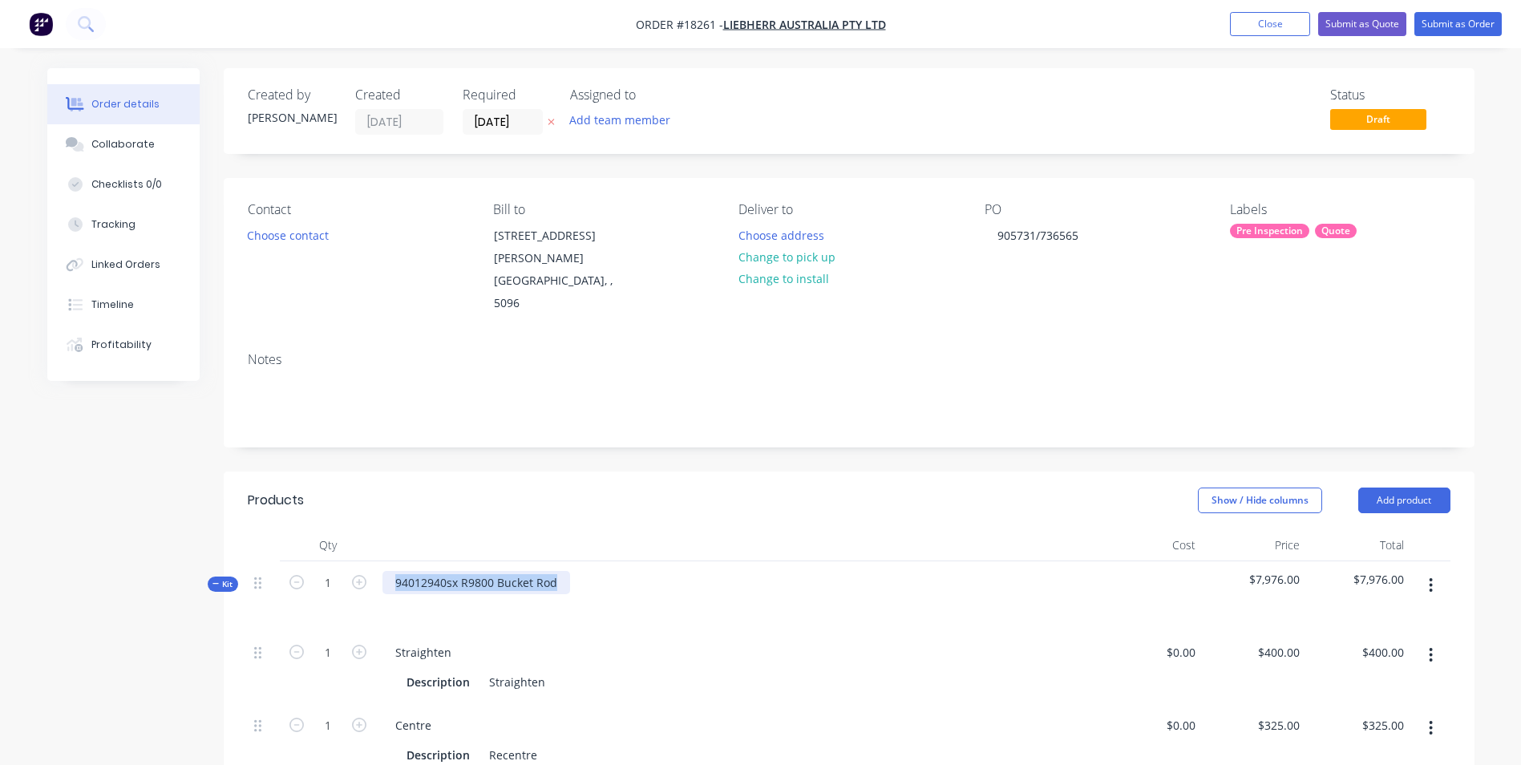
drag, startPoint x: 562, startPoint y: 541, endPoint x: 388, endPoint y: 547, distance: 174.0
click at [388, 571] on div "94012940sx R9800 Bucket Rod" at bounding box center [476, 582] width 188 height 23
copy div "94012940sx R9800 Bucket Rod"
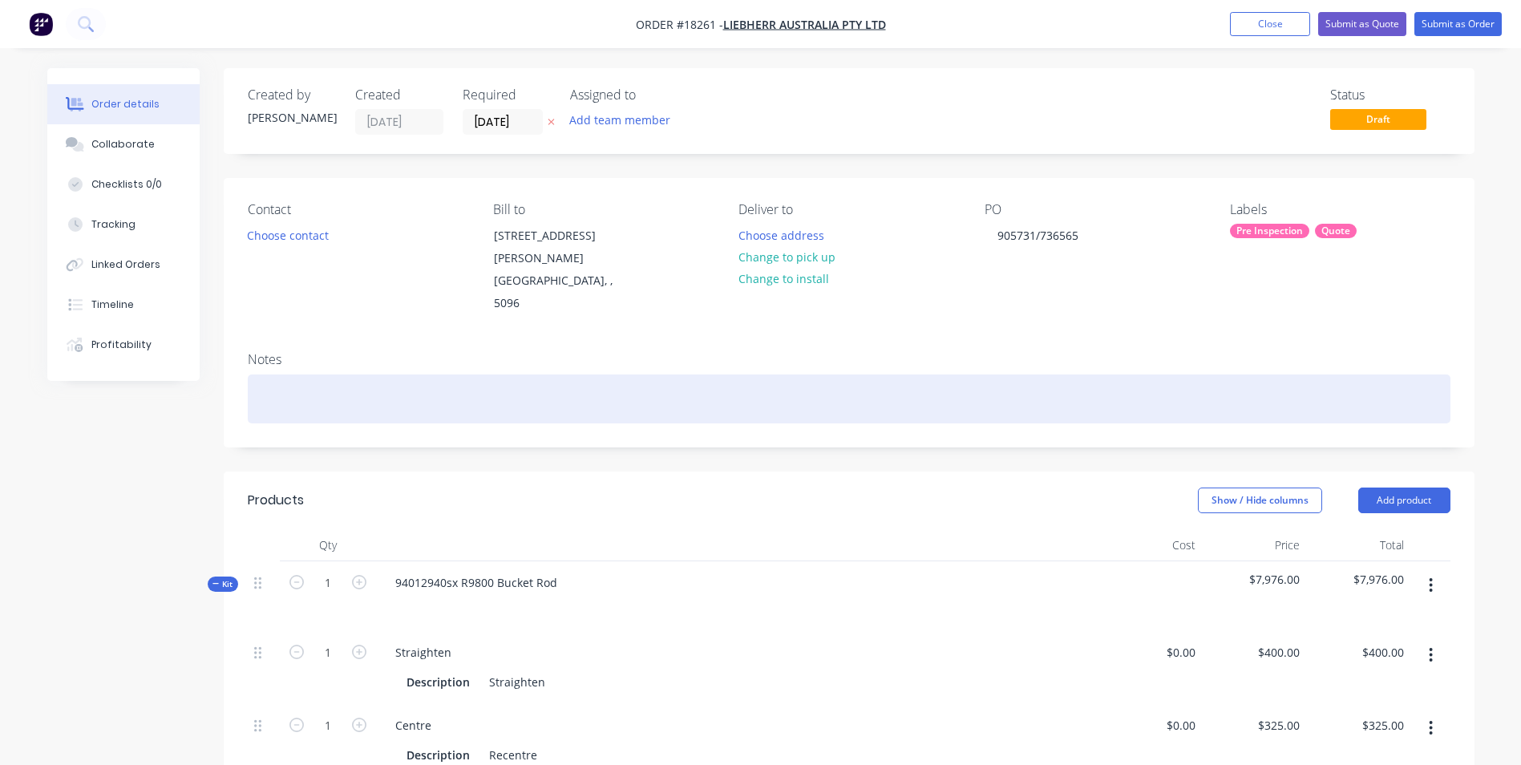
click at [298, 374] on div at bounding box center [849, 398] width 1202 height 49
paste div
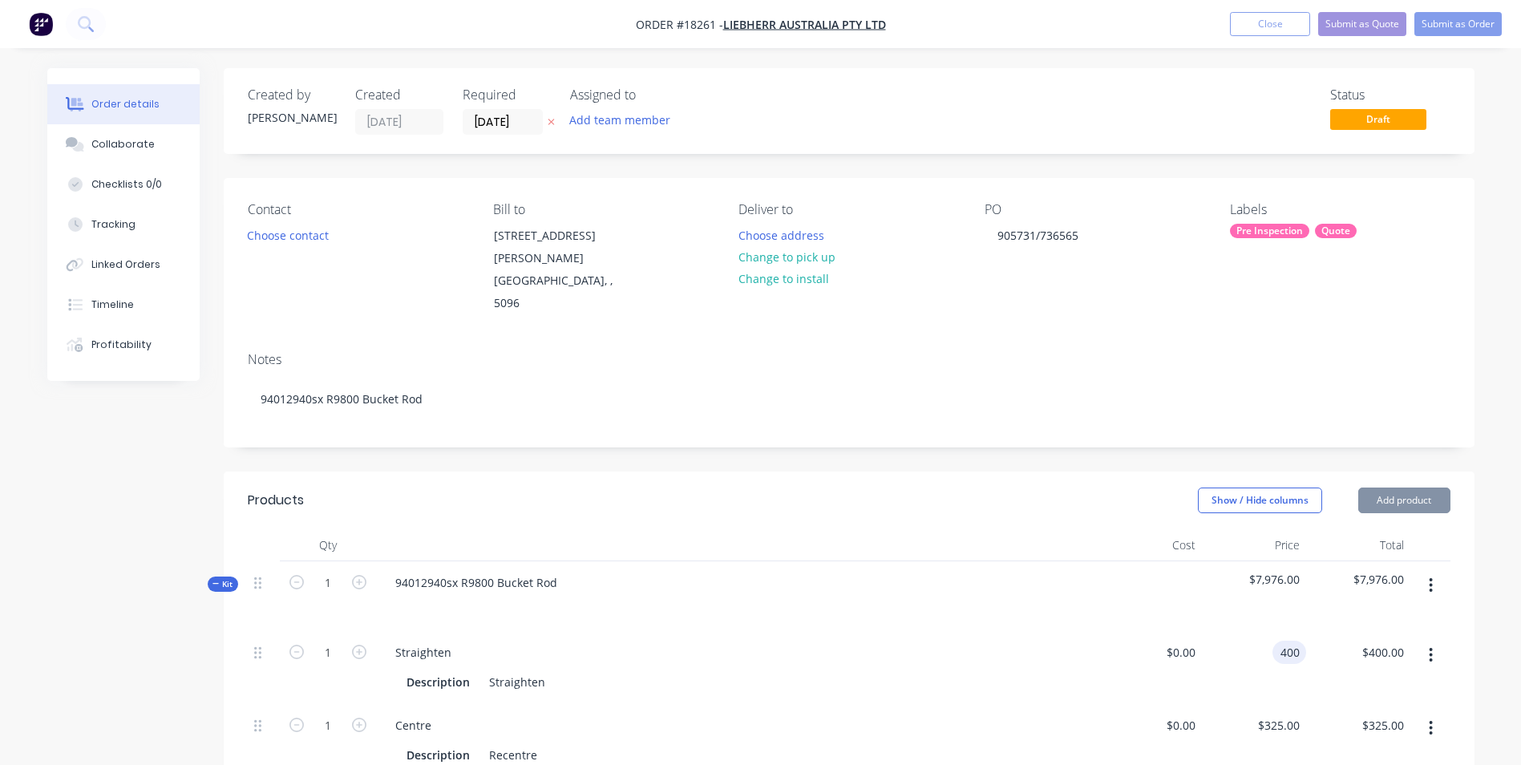
click at [1280, 640] on input "400" at bounding box center [1292, 651] width 27 height 23
type input "$0.00"
click at [1286, 713] on input "325" at bounding box center [1281, 724] width 50 height 23
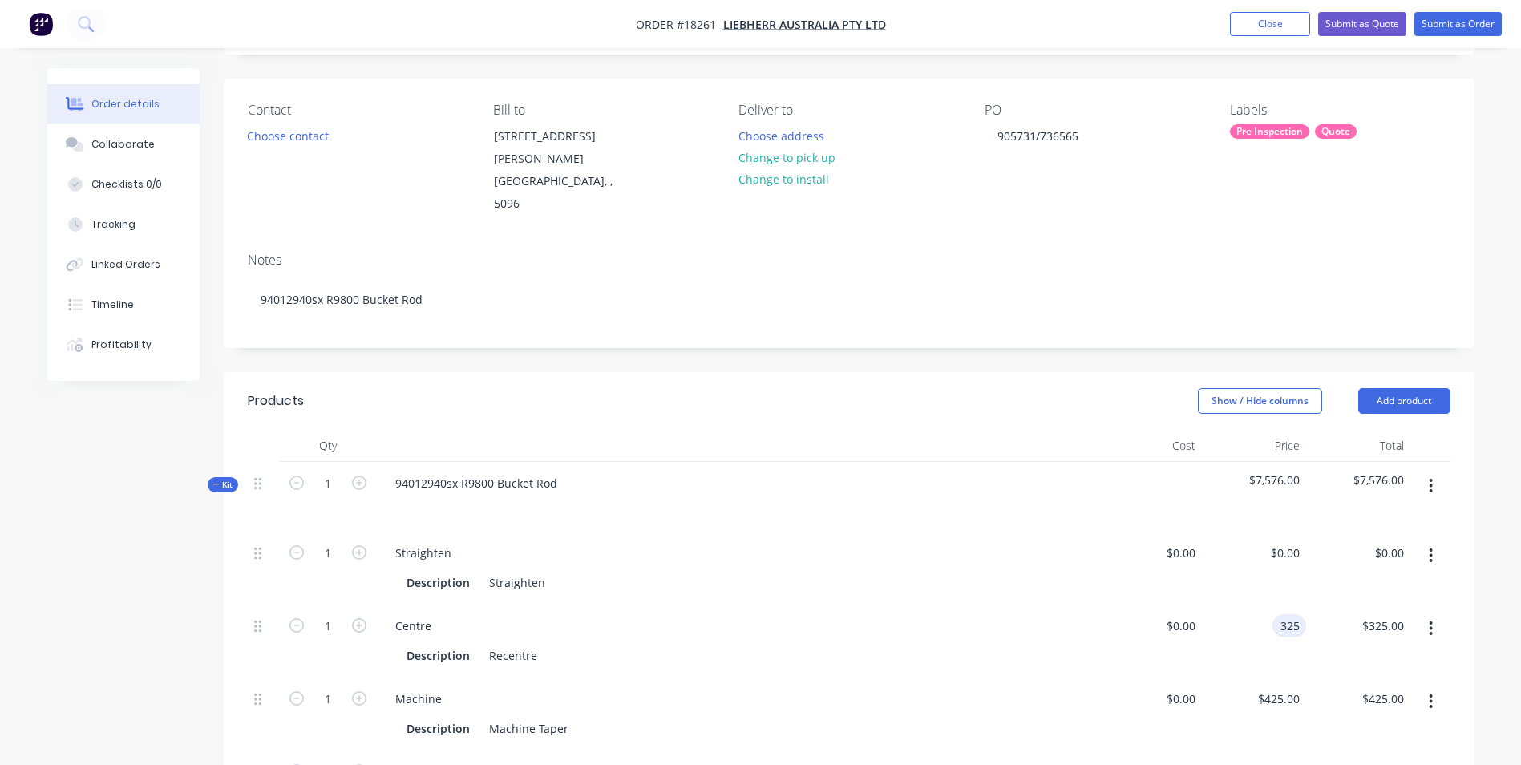
scroll to position [321, 0]
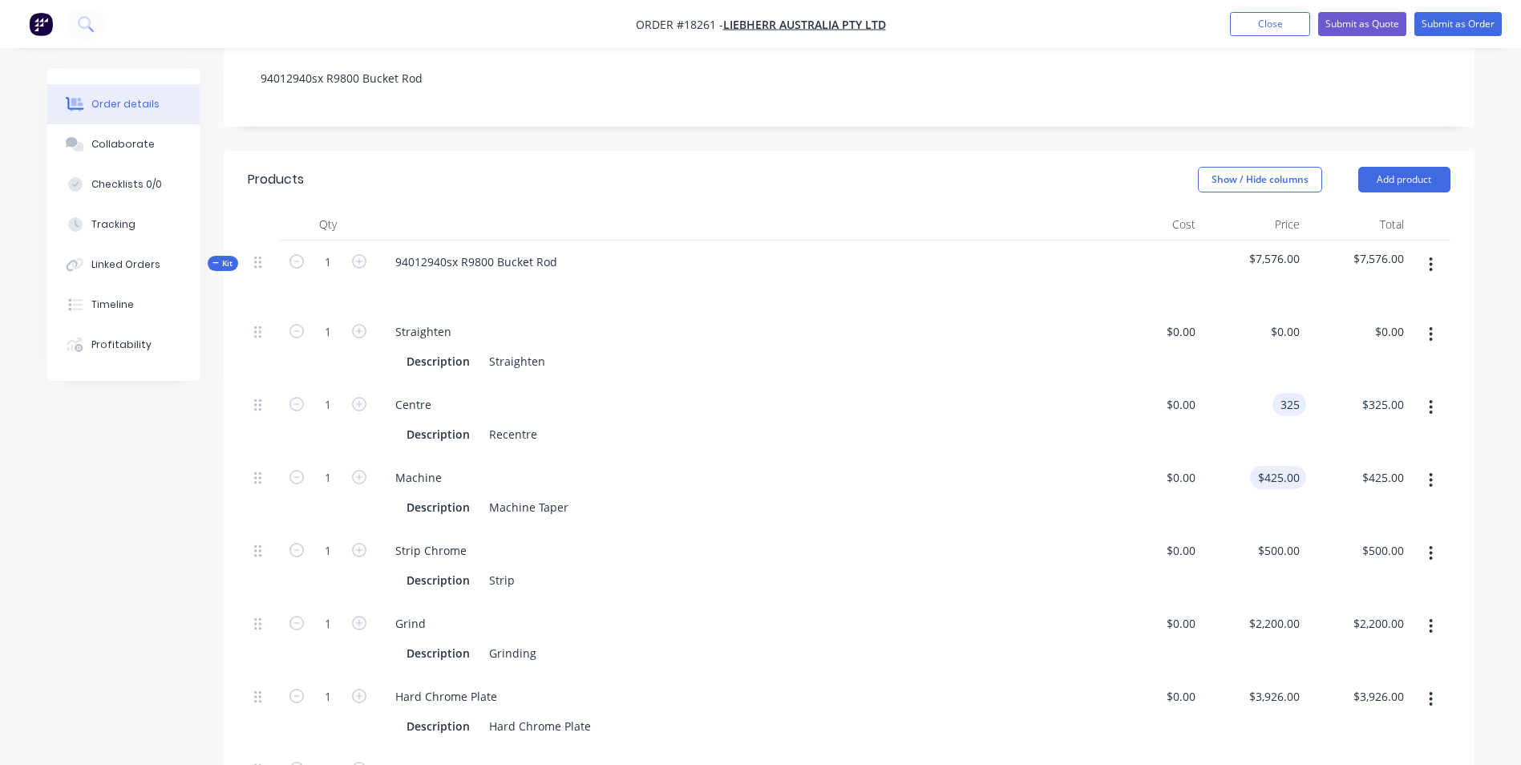
type input "$325.00"
click at [1272, 466] on div "425 $425.00" at bounding box center [1278, 477] width 56 height 23
type input "$0.00"
click at [1276, 539] on div "500 500" at bounding box center [1289, 550] width 34 height 23
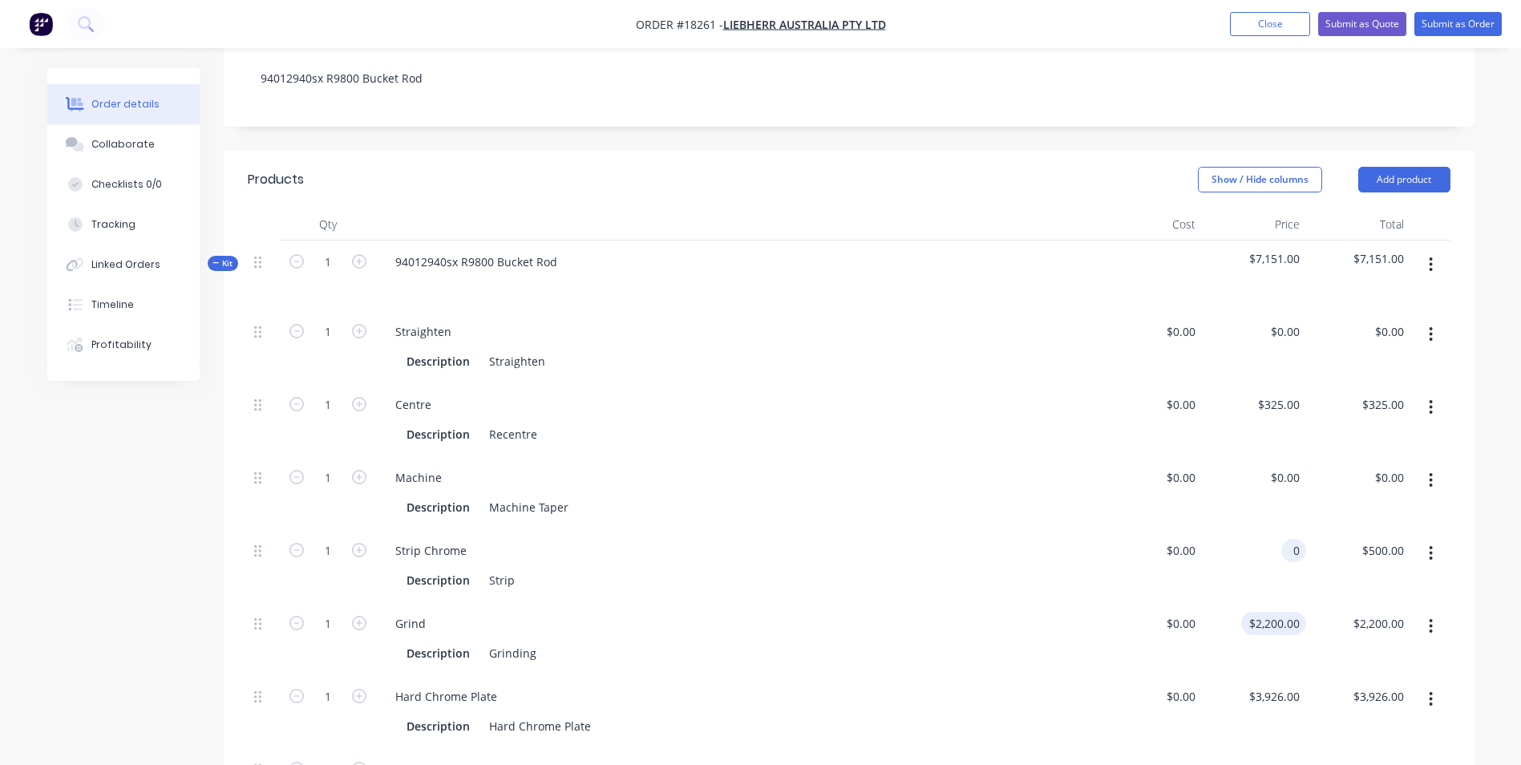
type input "$0.00"
click at [1272, 612] on input "2200" at bounding box center [1276, 623] width 59 height 23
type input "$0.00"
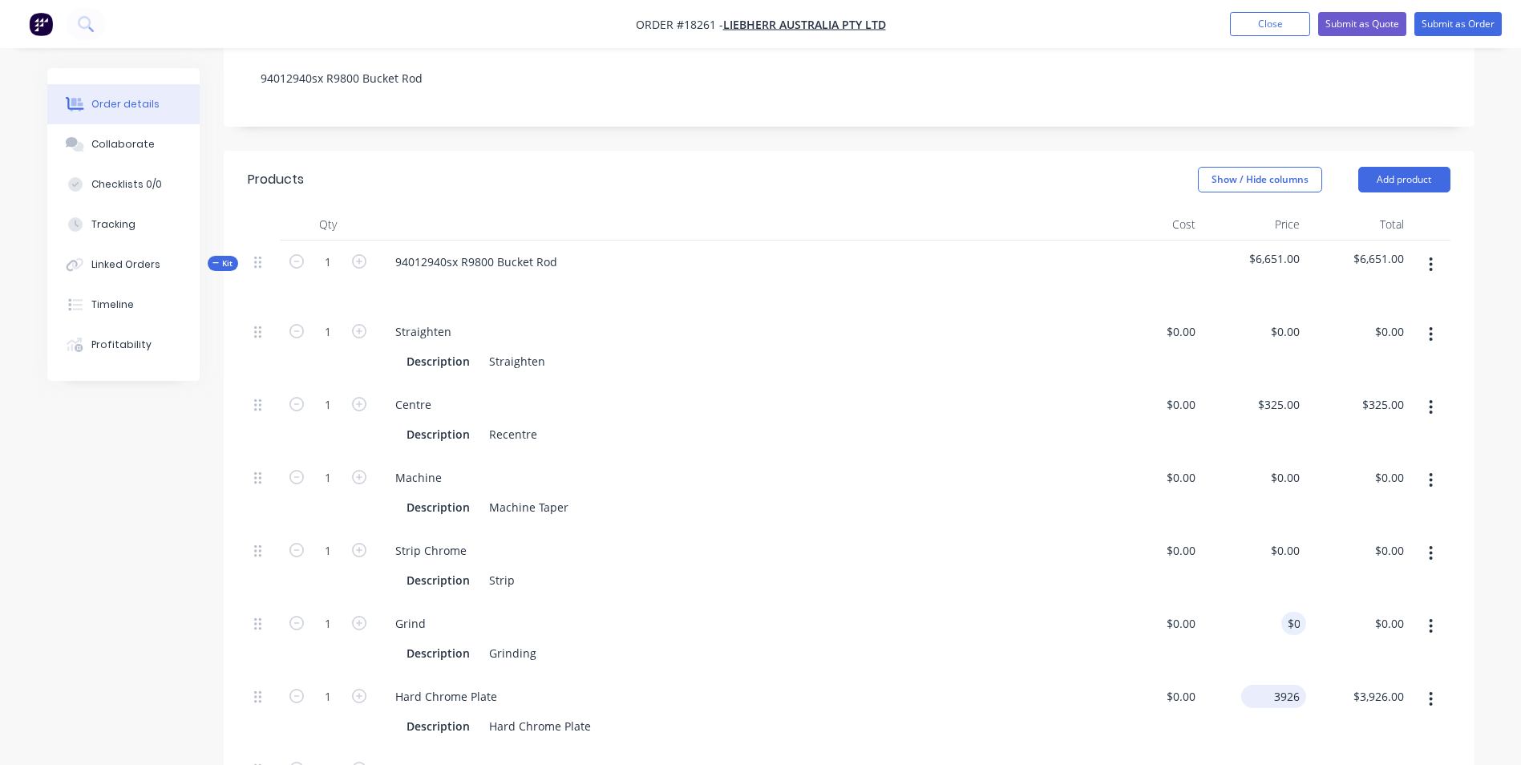
click at [1283, 685] on input "3926" at bounding box center [1276, 696] width 59 height 23
type input "$0.00"
click at [1283, 758] on input "200" at bounding box center [1292, 769] width 27 height 23
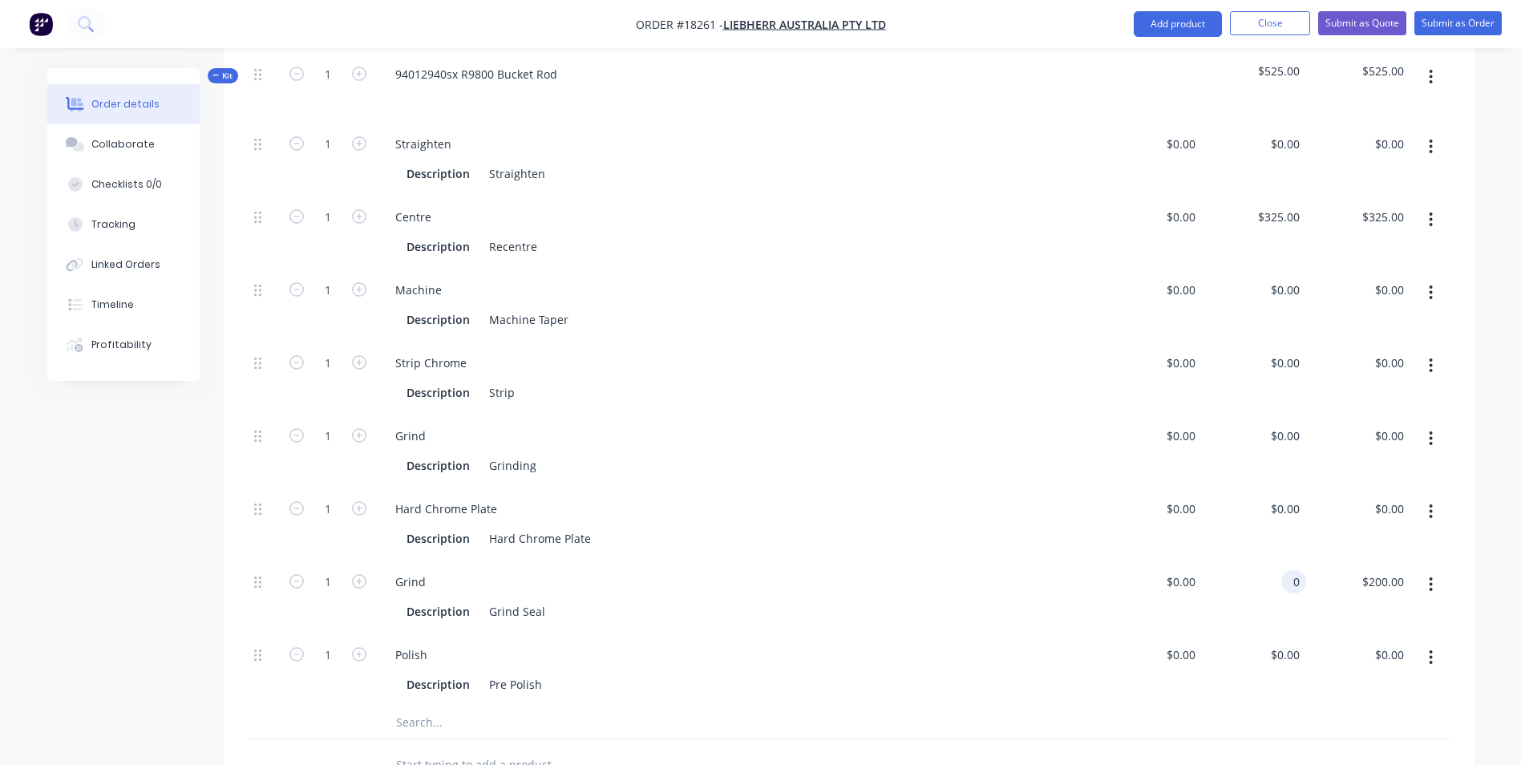
scroll to position [240, 0]
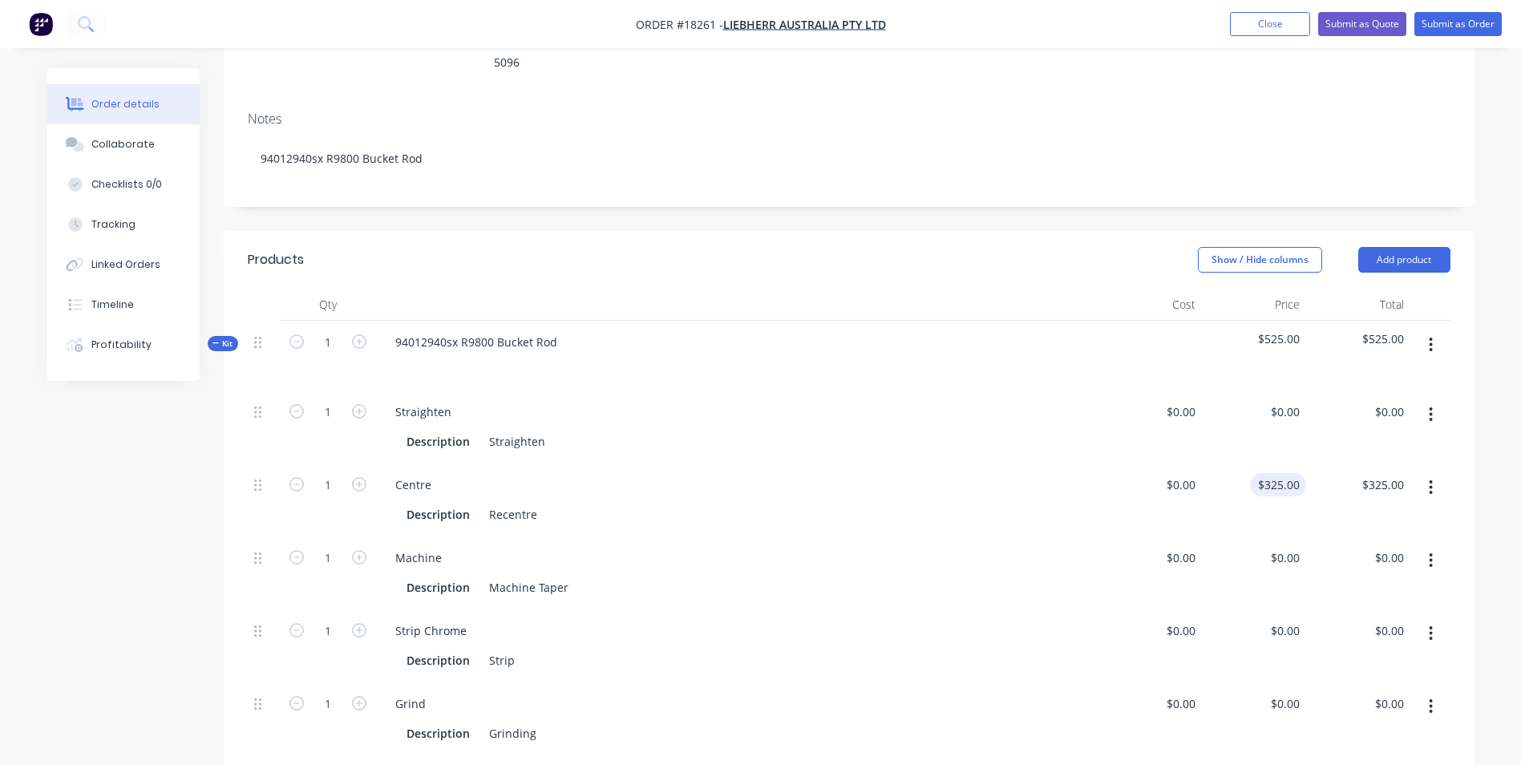
type input "0"
type input "325"
type input "$0.00"
click at [1291, 473] on input "325" at bounding box center [1281, 484] width 50 height 23
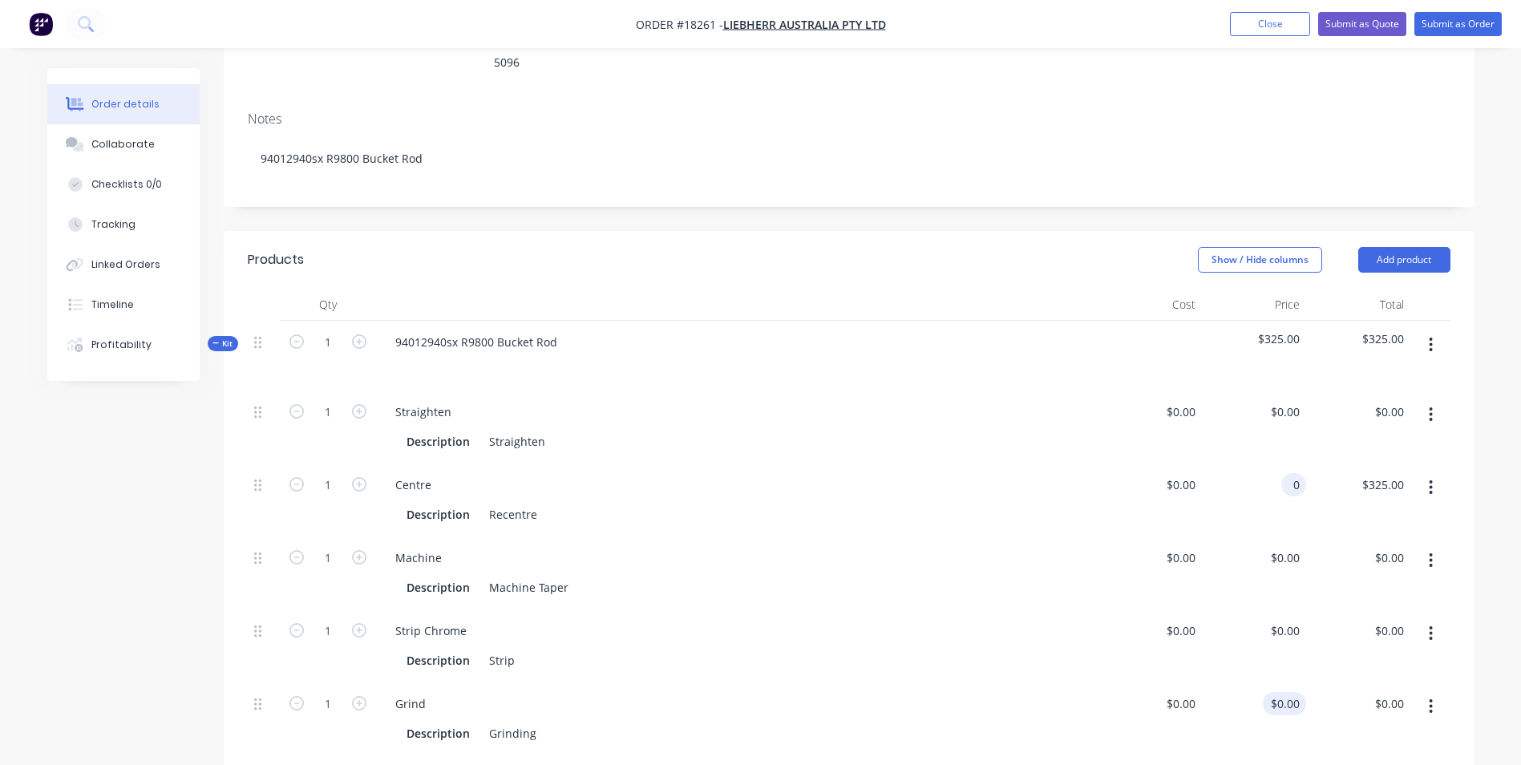
type input "$0.00"
click at [1303, 692] on input "0" at bounding box center [1296, 703] width 18 height 23
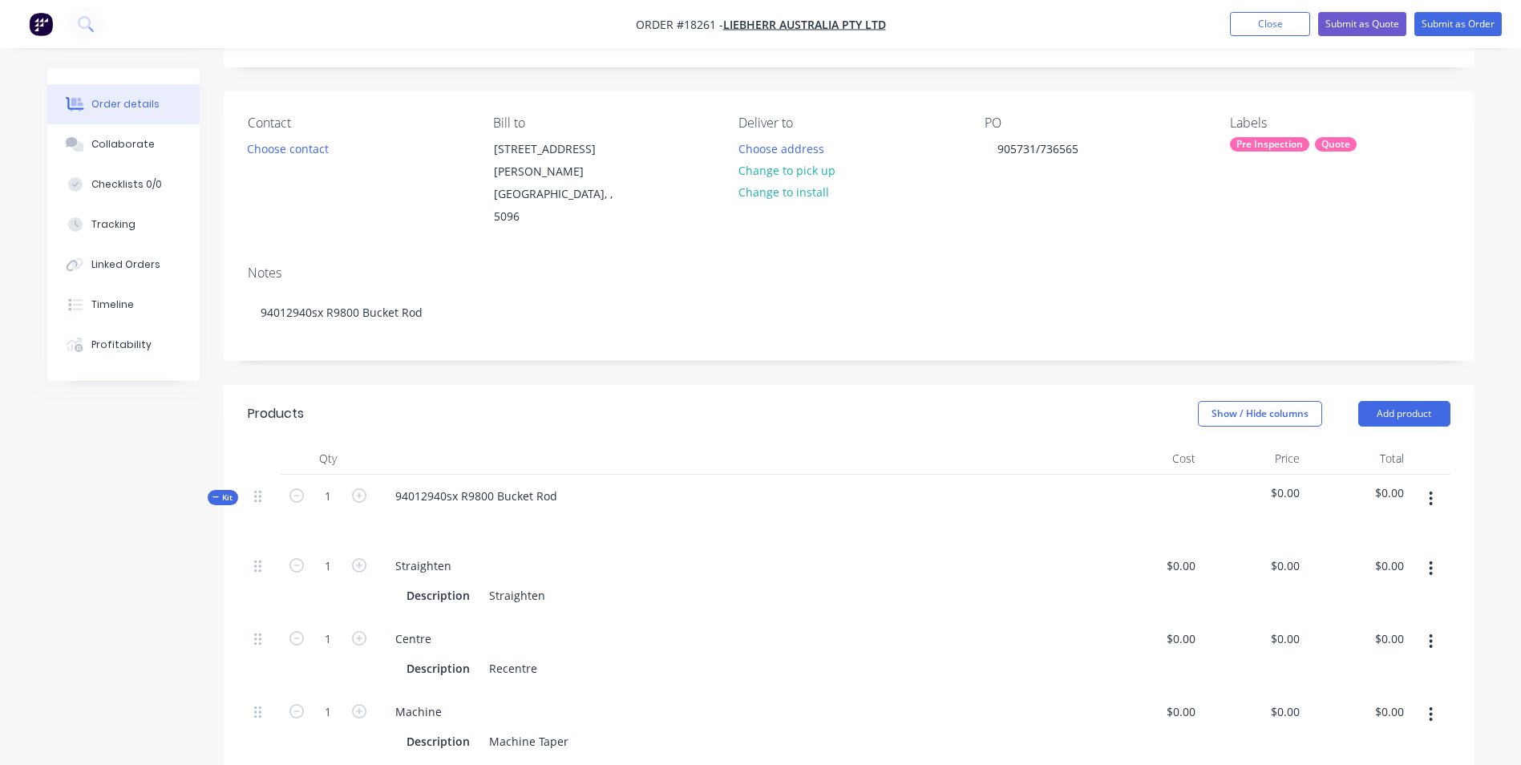
scroll to position [0, 0]
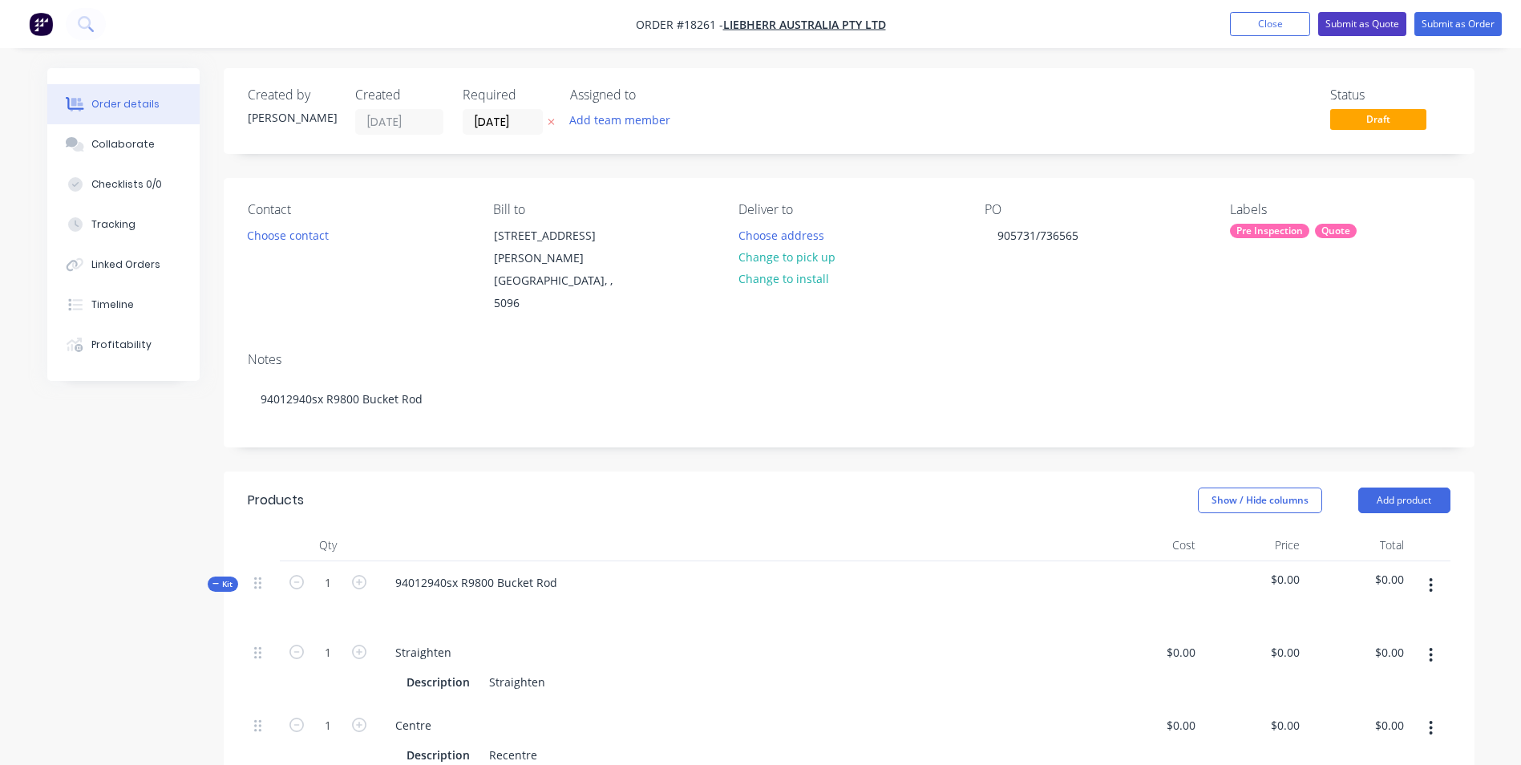
type input "$0.00"
click at [1352, 22] on button "Submit as Quote" at bounding box center [1362, 24] width 88 height 24
